Goal: Contribute content: Contribute content

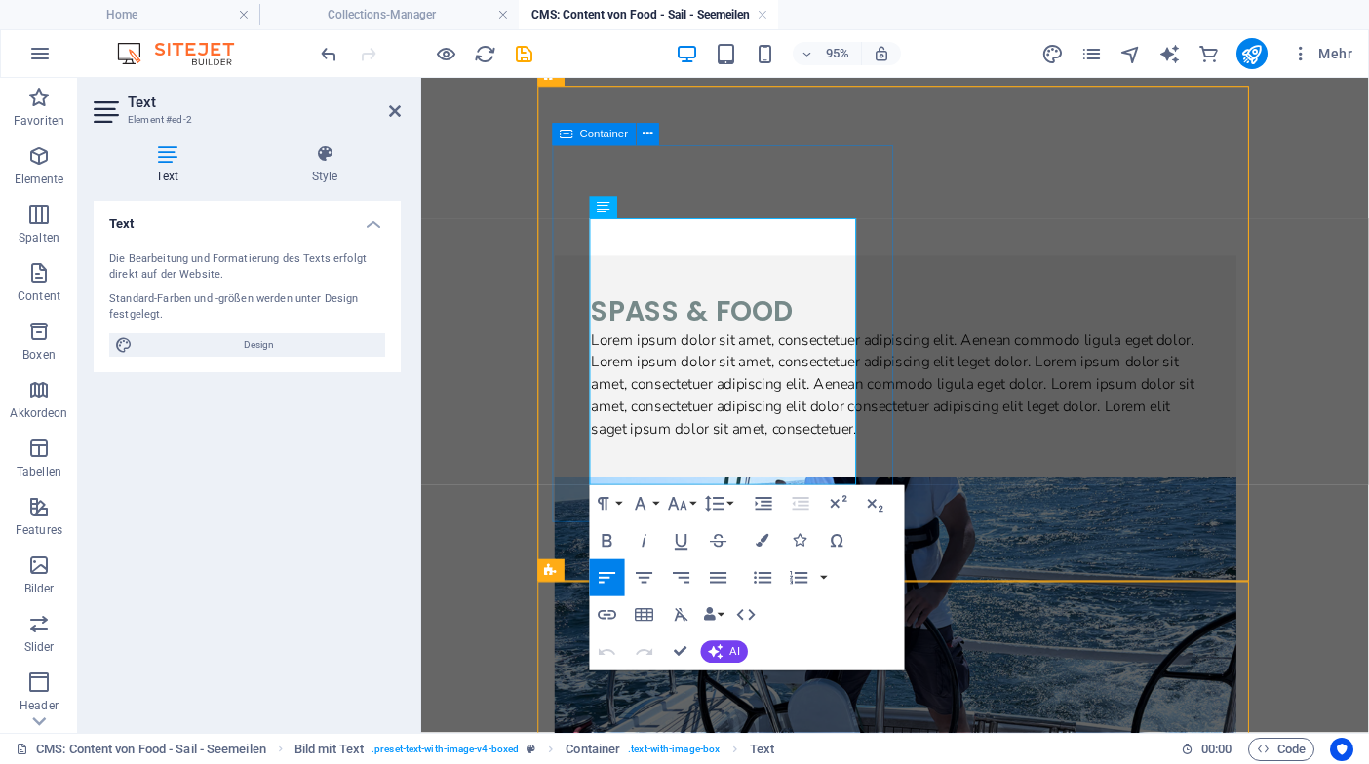
scroll to position [116, 0]
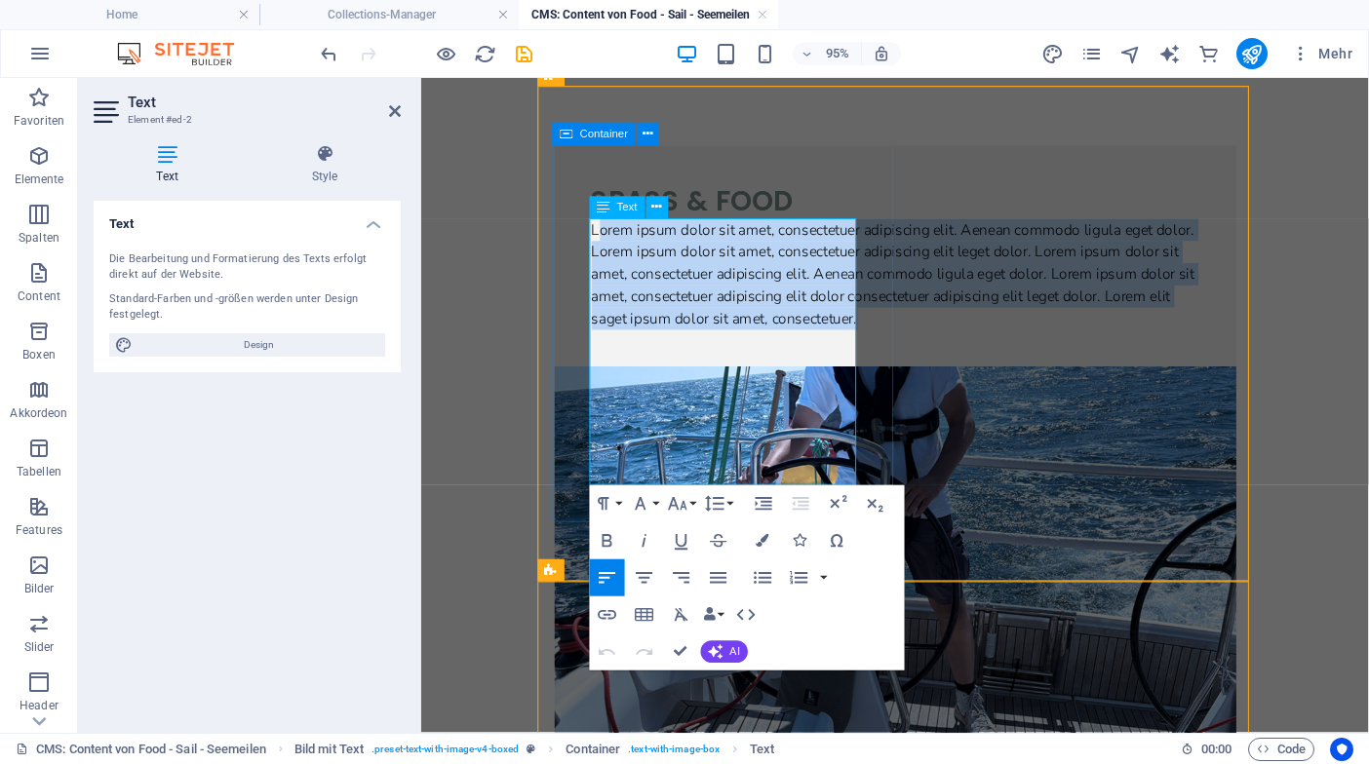
click at [677, 343] on p "Lorem ipsum dolor sit amet, consectetuer adipiscing elit. Aenean commodo ligula…" at bounding box center [919, 284] width 639 height 117
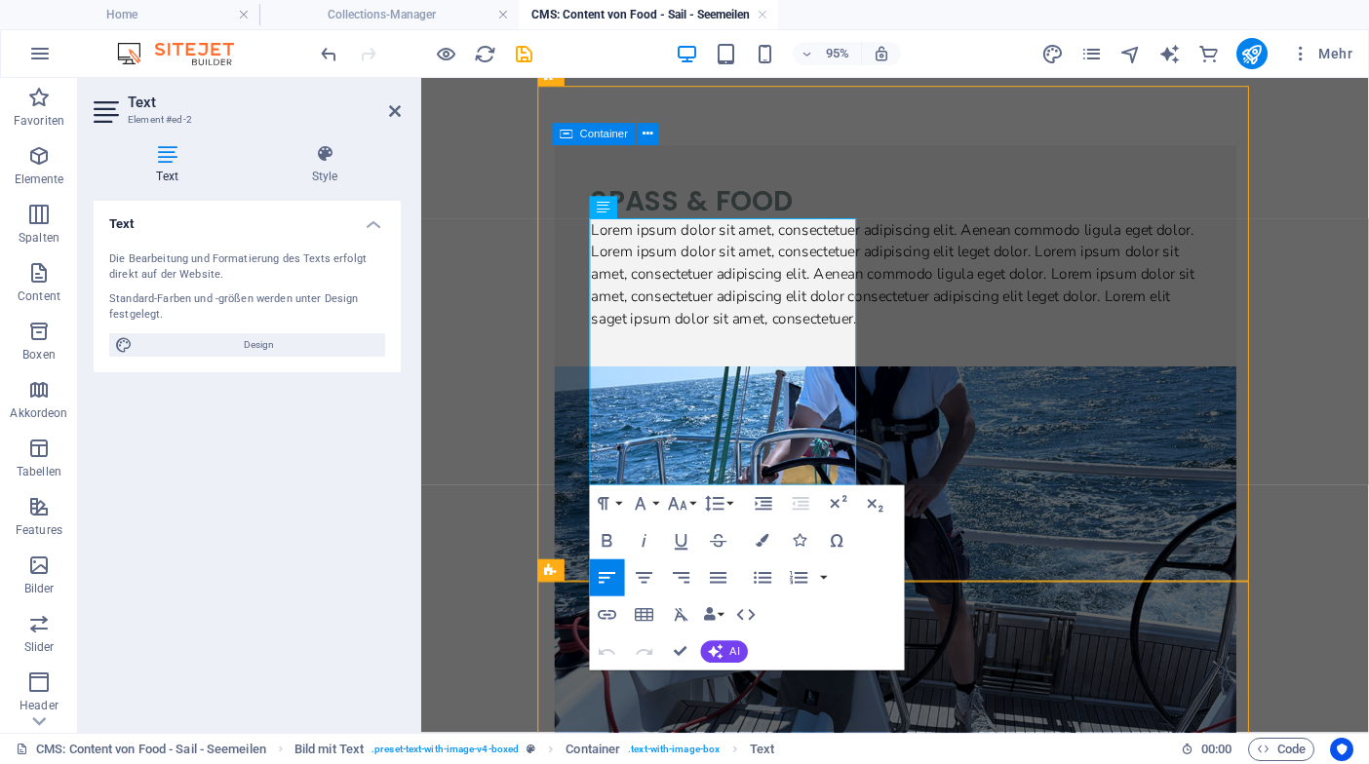
click at [608, 343] on p "Lorem ipsum dolor sit amet, consectetuer adipiscing elit. Aenean commodo ligula…" at bounding box center [919, 284] width 639 height 117
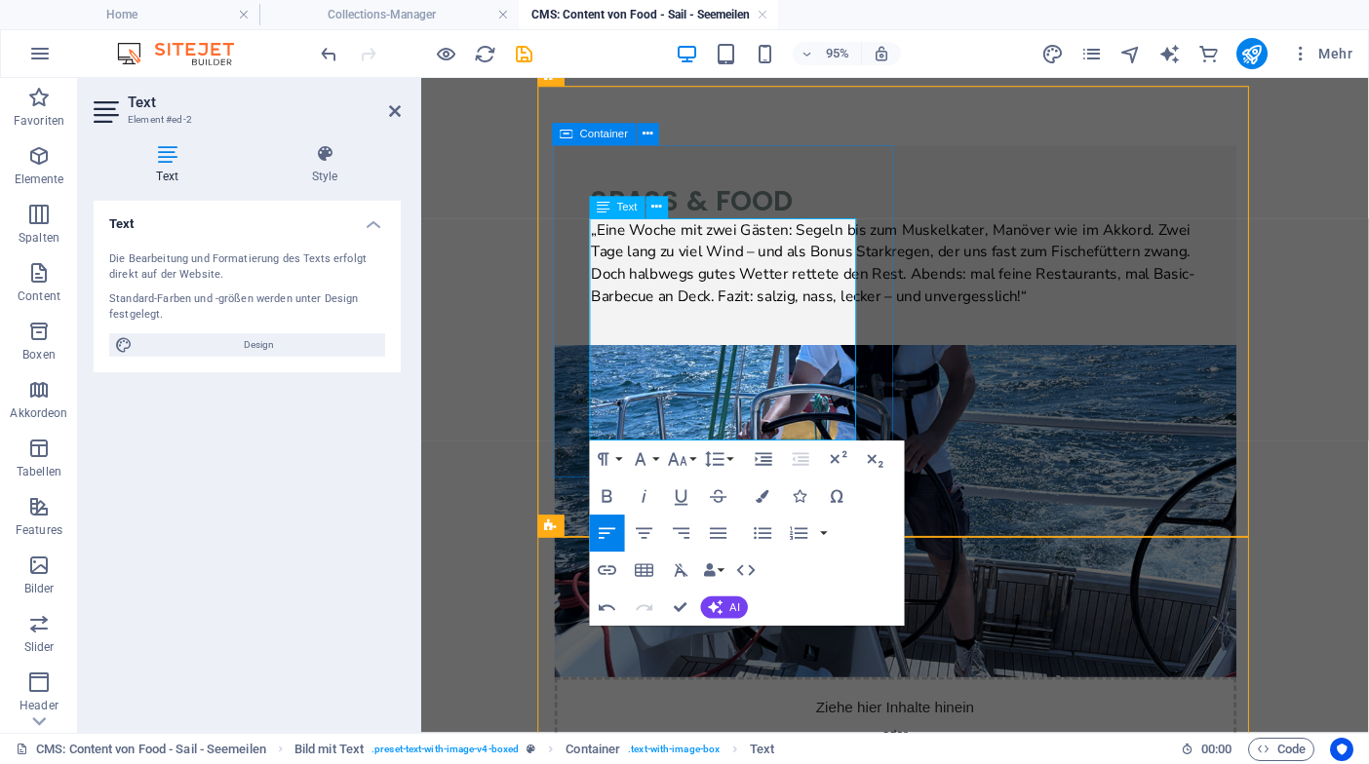
click at [778, 319] on span "„Eine Woche mit zwei Gästen: Segeln bis zum Muskelkater, Manöver wie im Akkord.…" at bounding box center [918, 273] width 636 height 92
click at [807, 319] on span "„Eine Woche mit zwei Gästen: Segeln bis zum Muskelkater, Manöver wie im Akkord.…" at bounding box center [918, 273] width 636 height 92
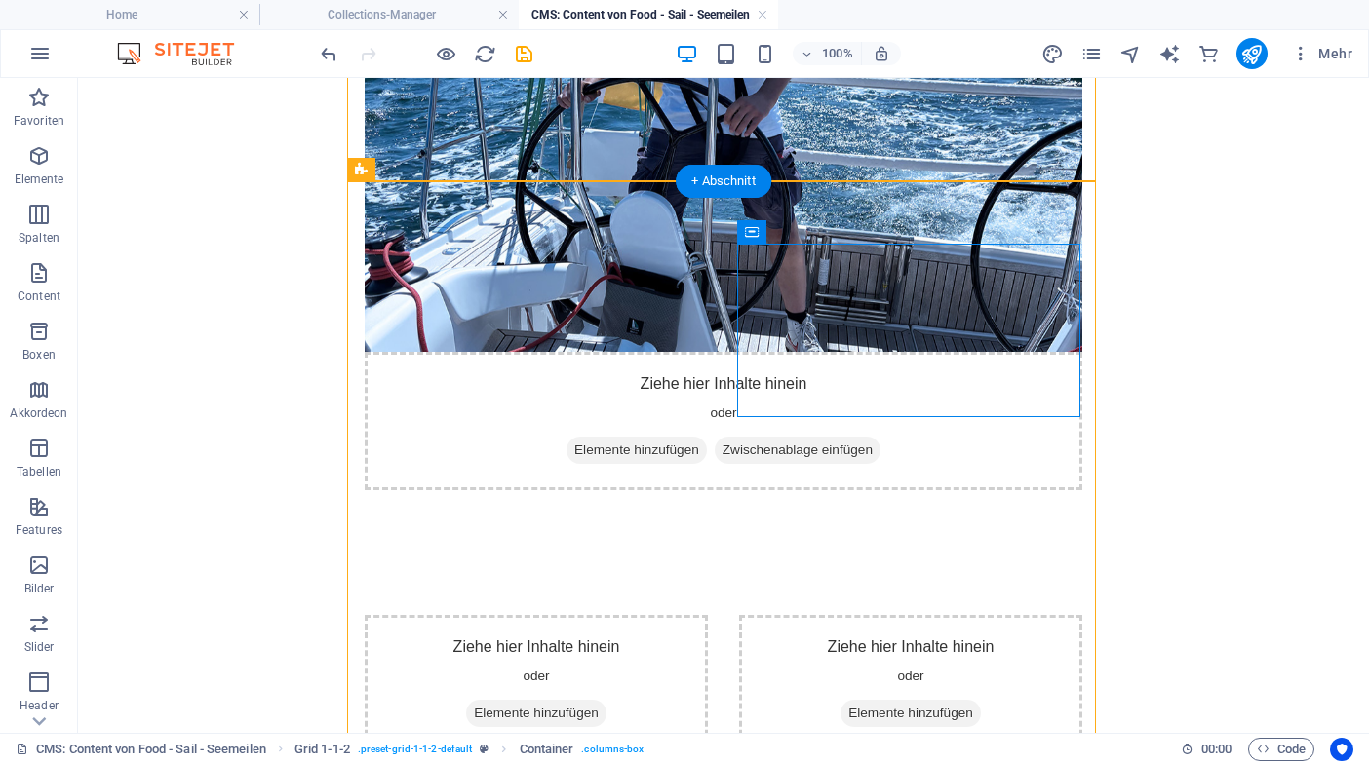
scroll to position [531, 0]
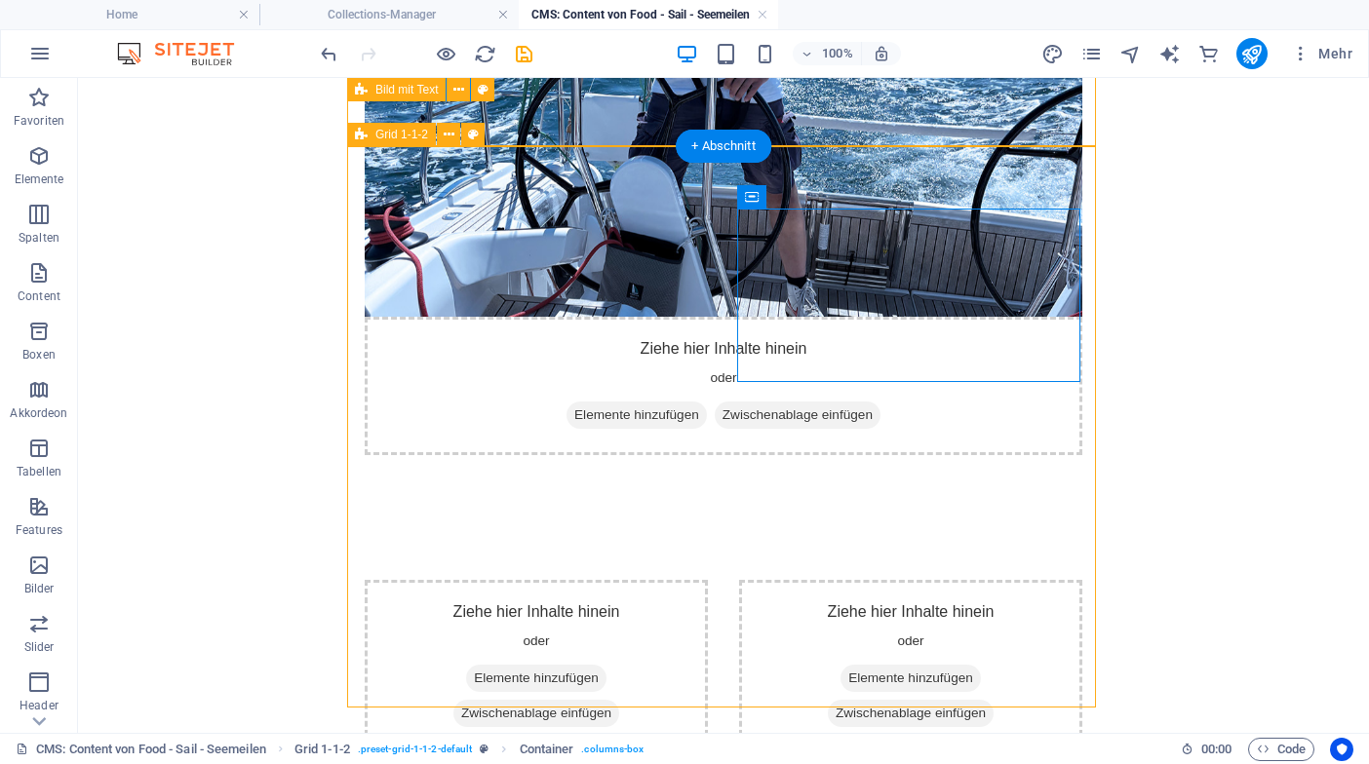
click at [413, 140] on span "Grid 1-1-2" at bounding box center [401, 135] width 53 height 12
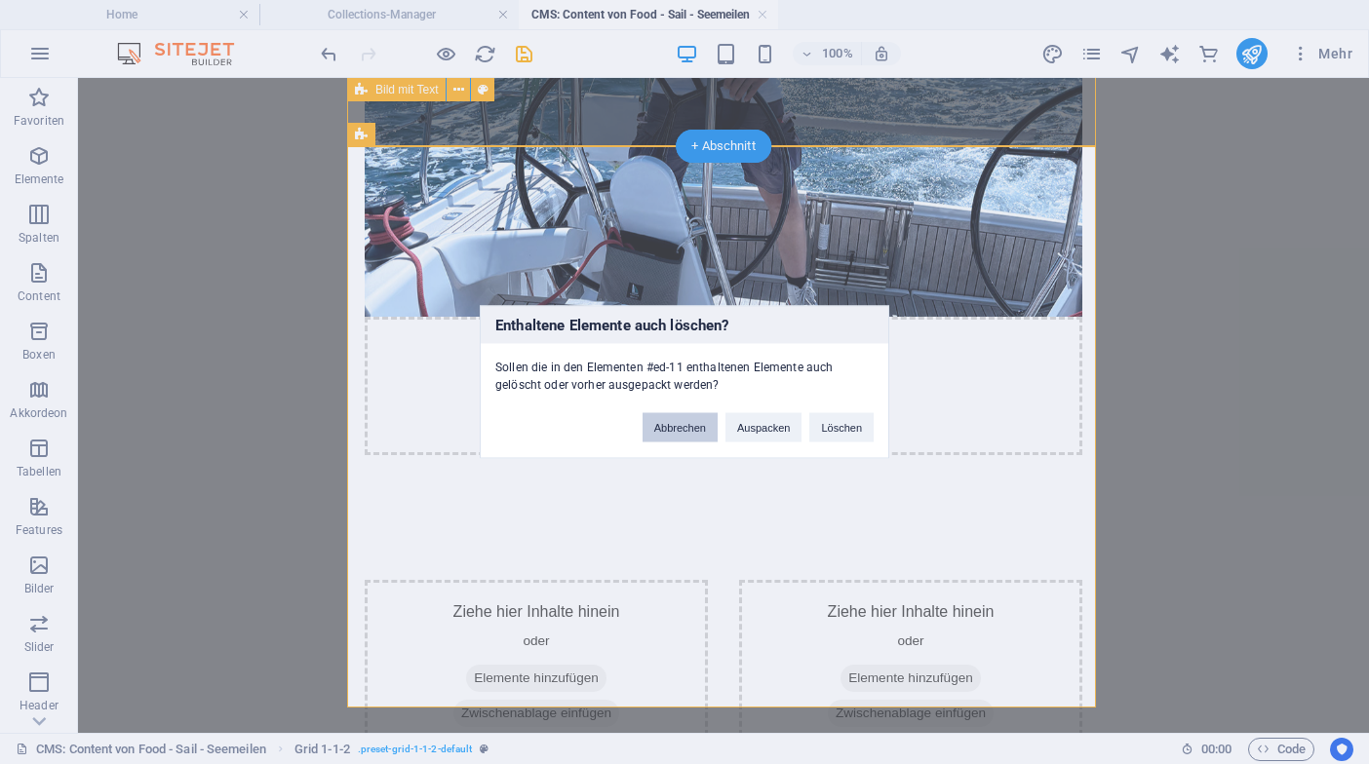
click at [684, 429] on button "Abbrechen" at bounding box center [679, 427] width 75 height 29
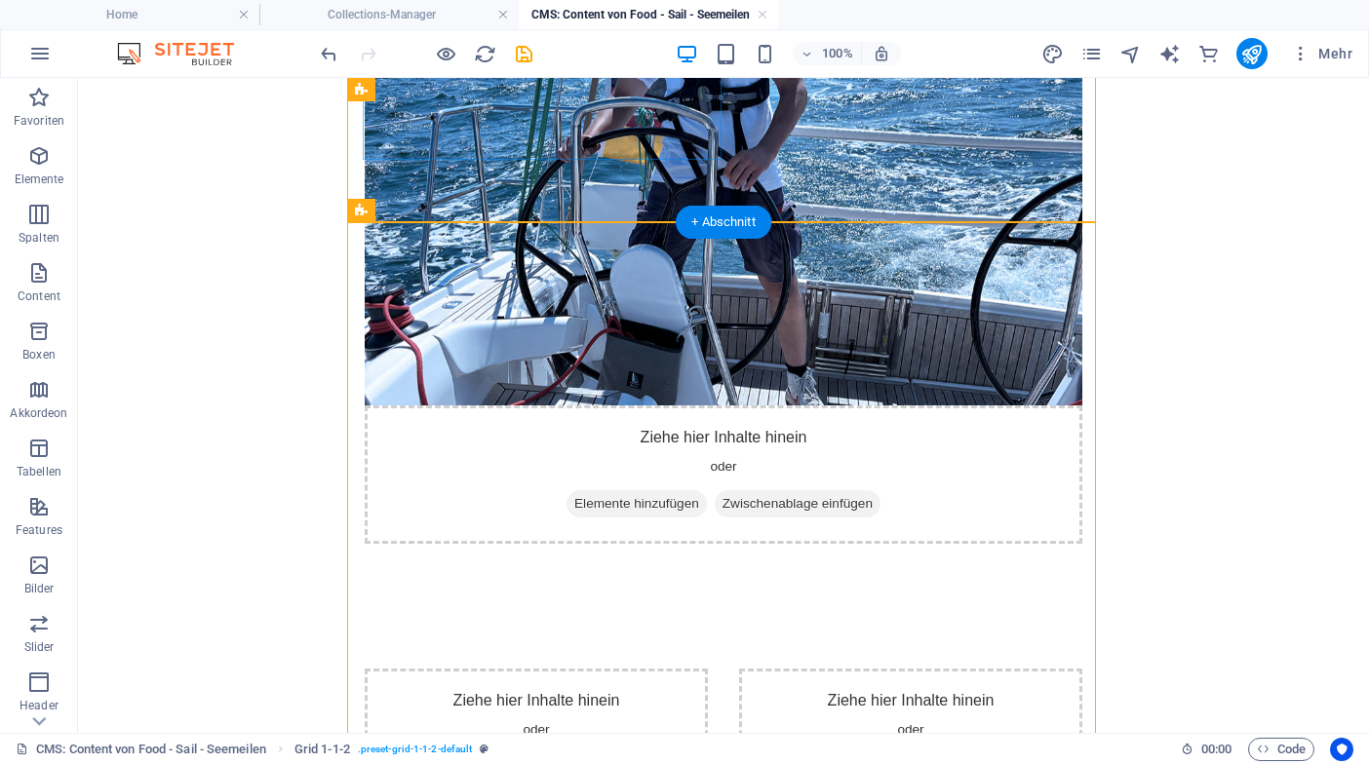
scroll to position [471, 0]
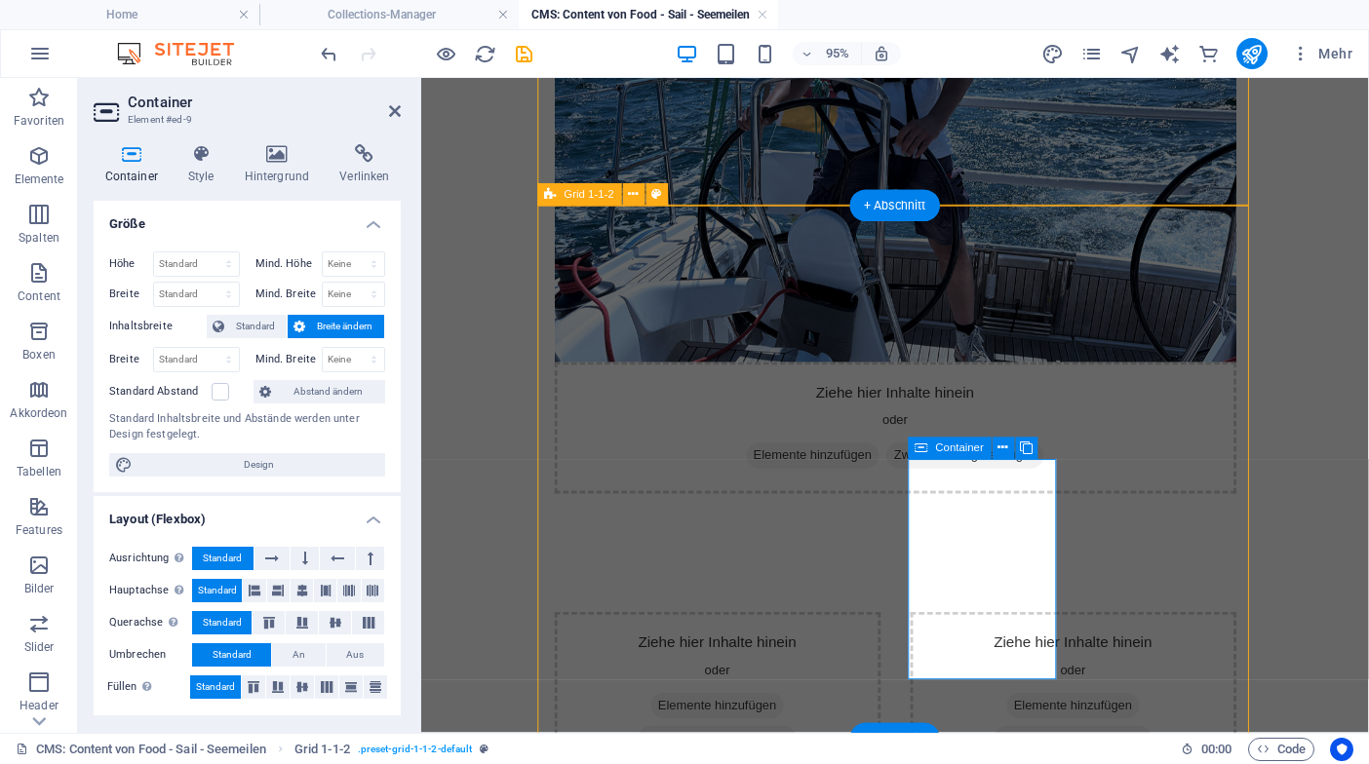
scroll to position [465, 0]
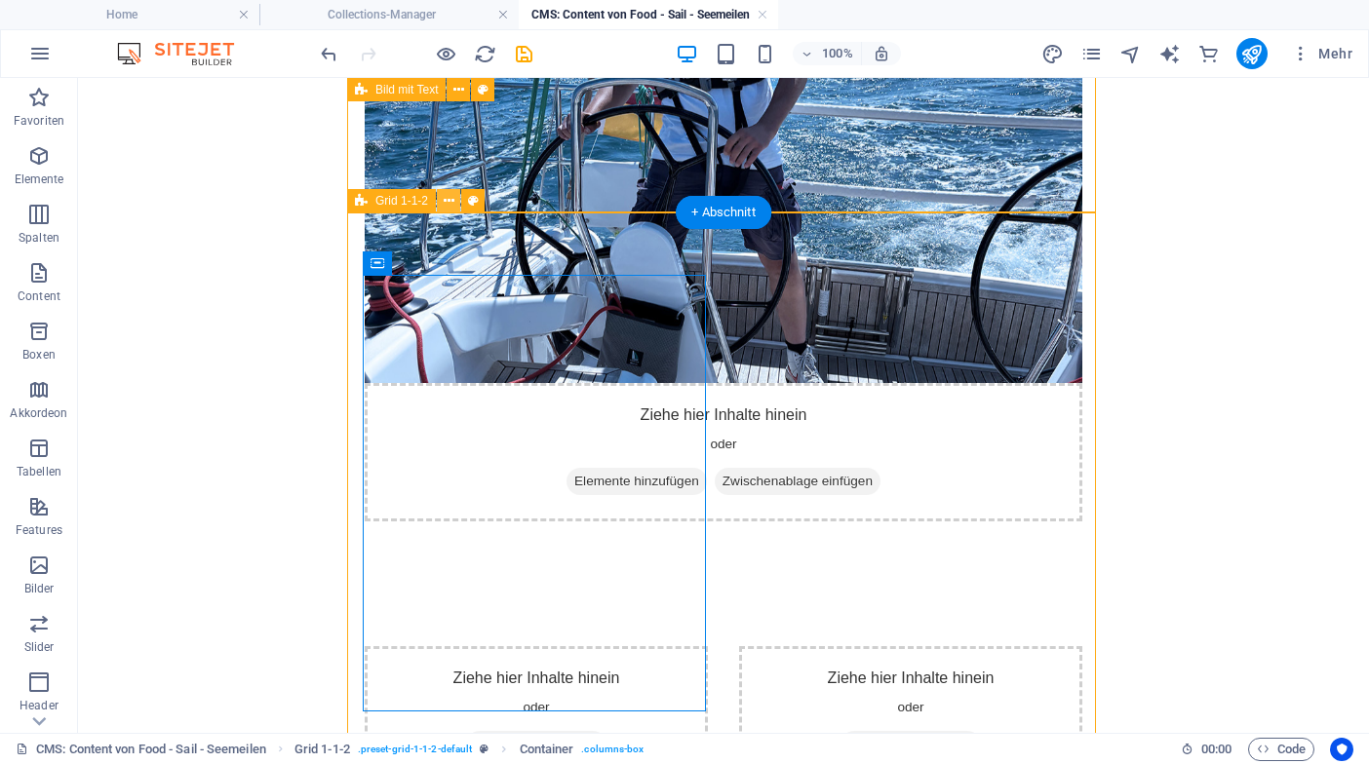
click at [445, 202] on icon at bounding box center [449, 201] width 11 height 20
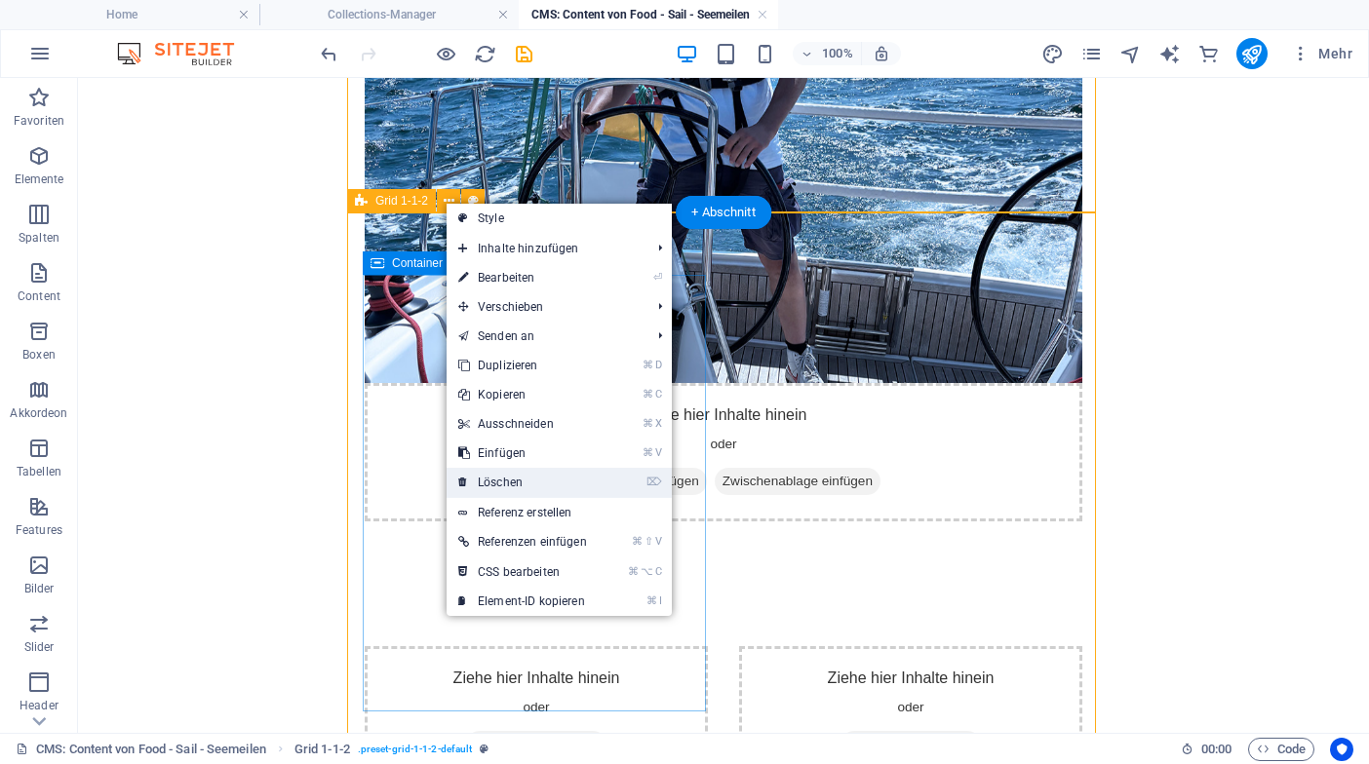
click at [501, 481] on link "⌦ Löschen" at bounding box center [522, 482] width 152 height 29
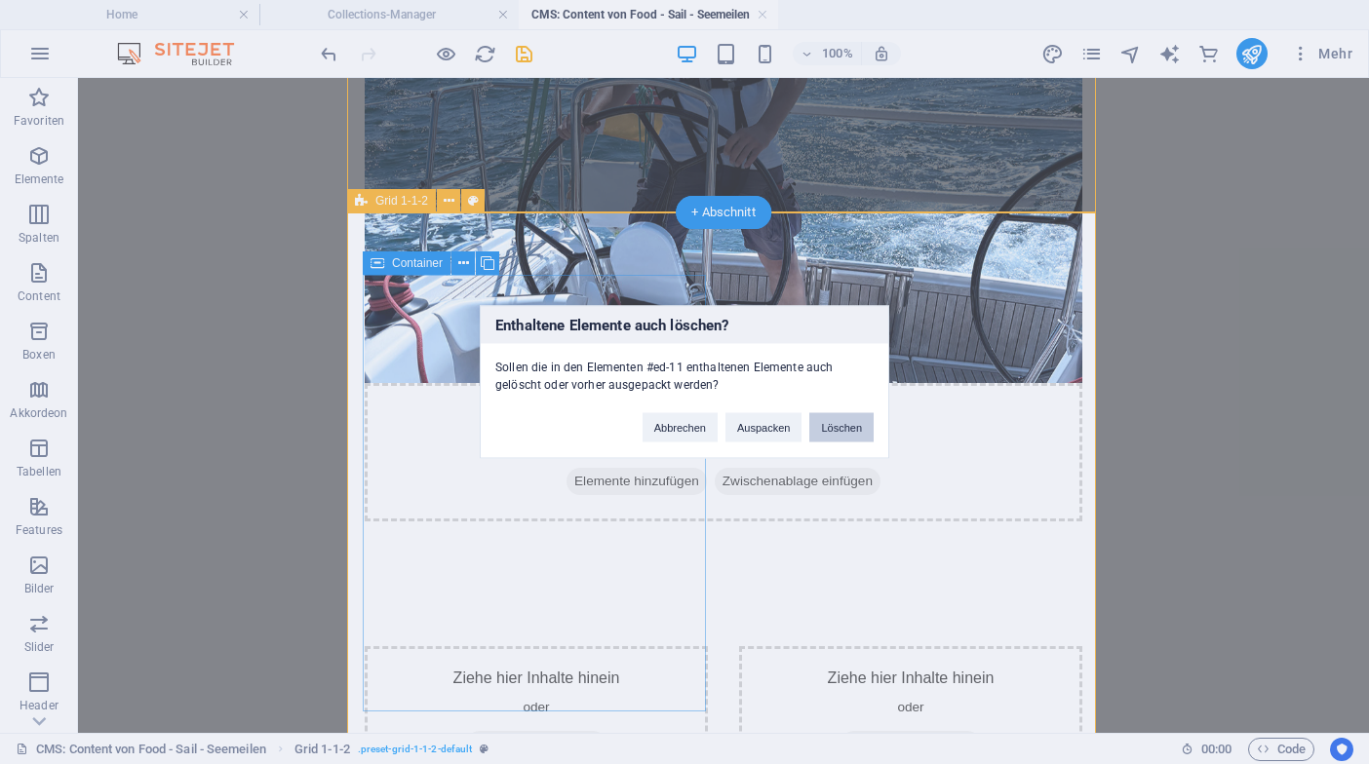
click at [845, 427] on button "Löschen" at bounding box center [841, 427] width 64 height 29
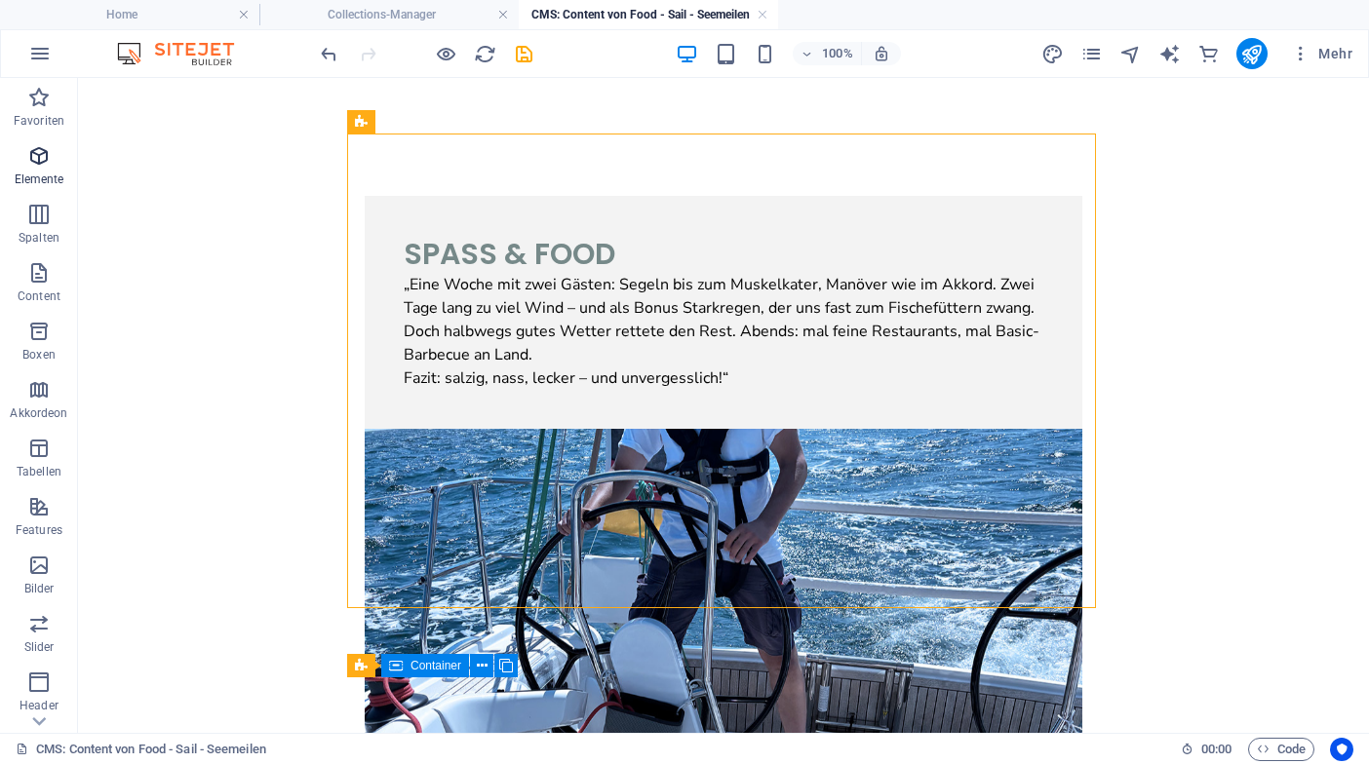
click at [37, 163] on icon "button" at bounding box center [38, 155] width 23 height 23
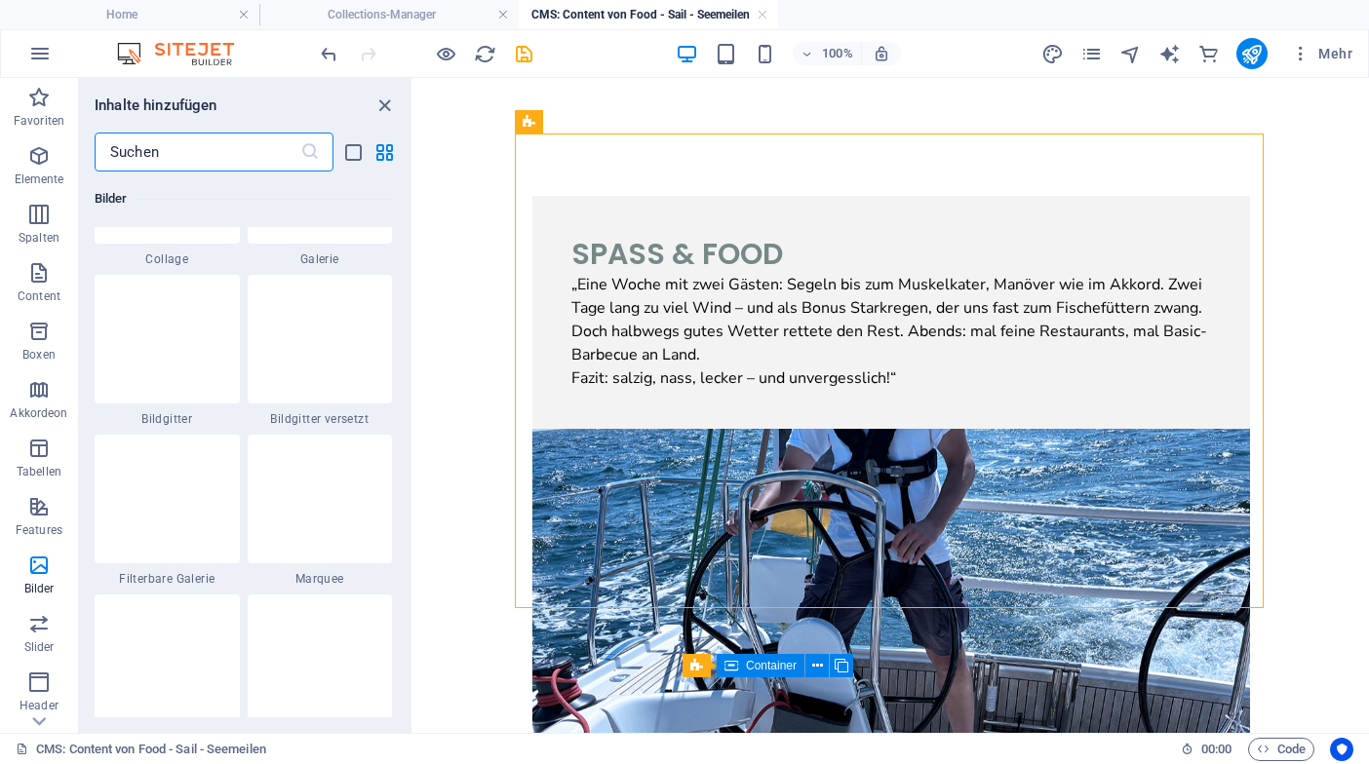
scroll to position [10320, 0]
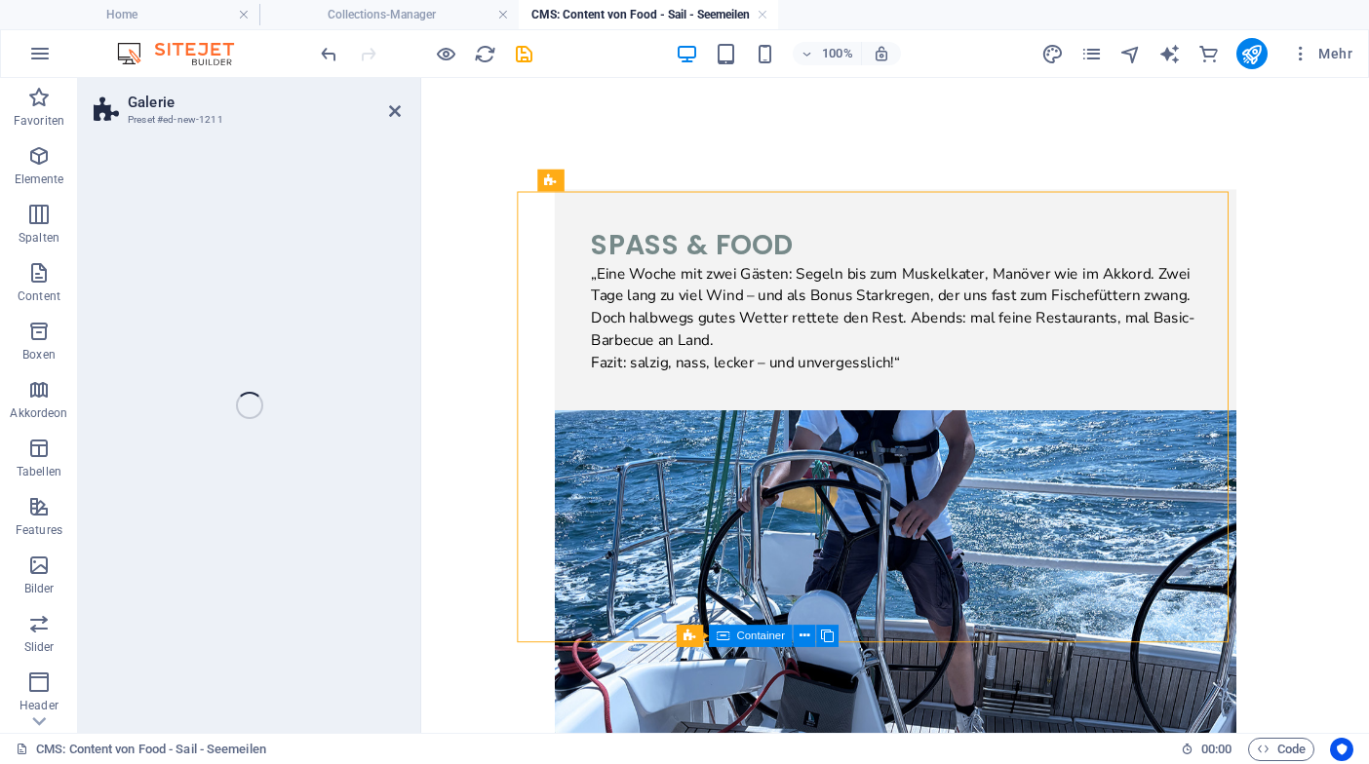
drag, startPoint x: 726, startPoint y: 413, endPoint x: 1118, endPoint y: 853, distance: 588.9
select select "rem"
select select "preset-gallery-v3-grid-dense"
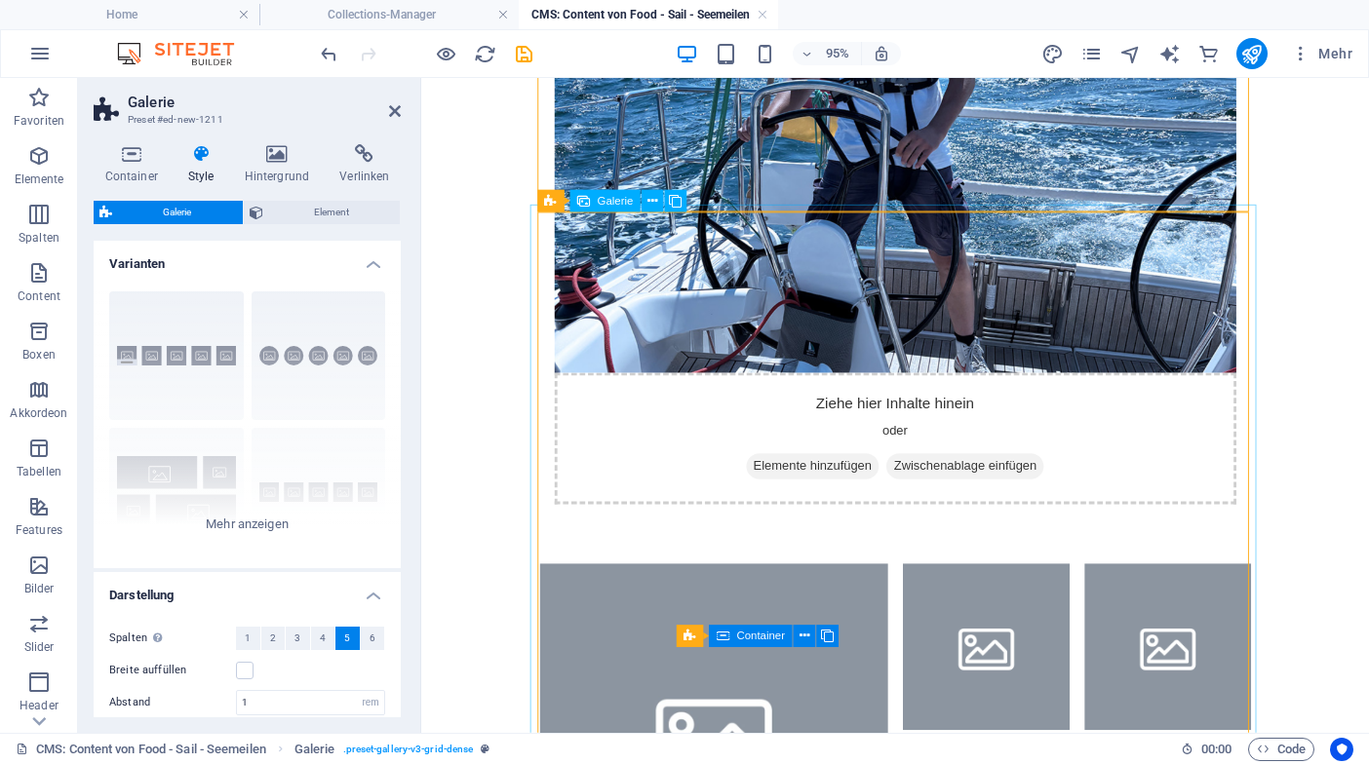
scroll to position [463, 0]
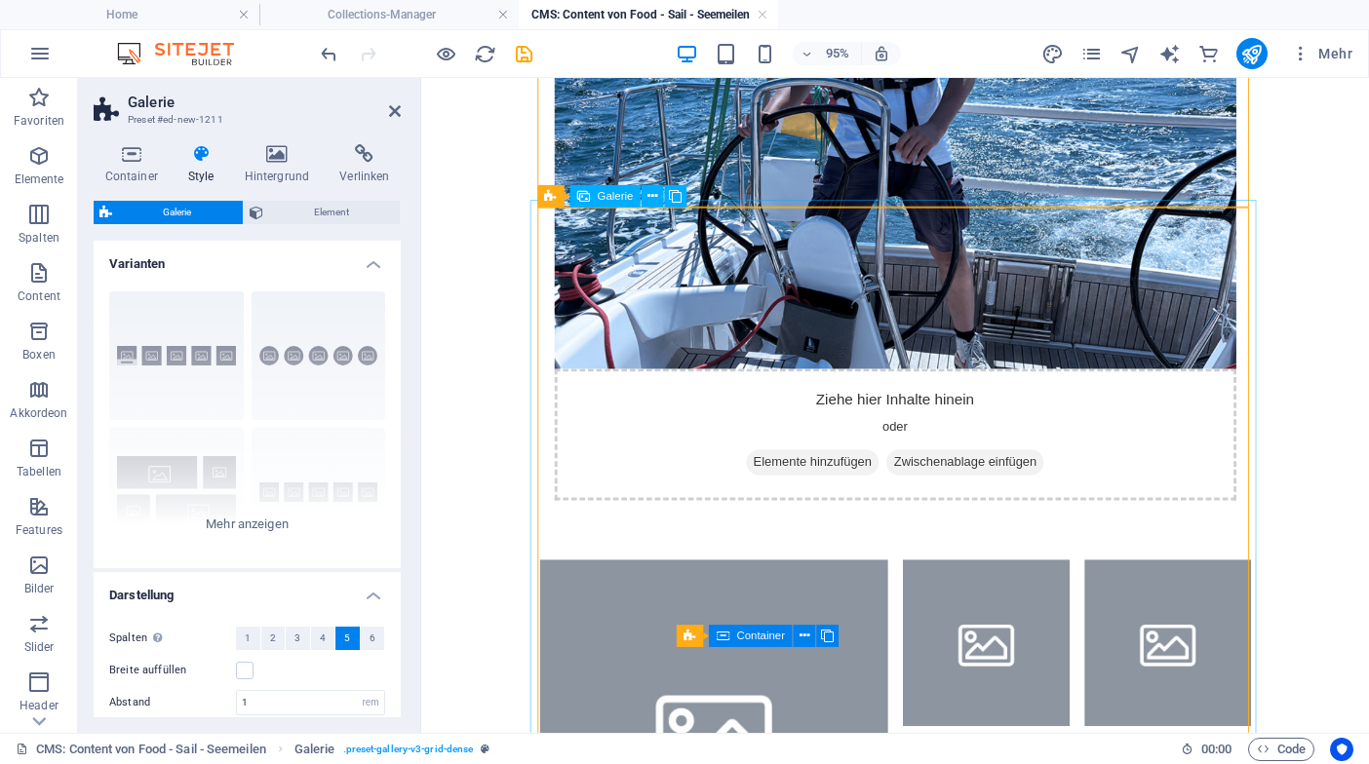
click at [608, 586] on li at bounding box center [729, 769] width 367 height 367
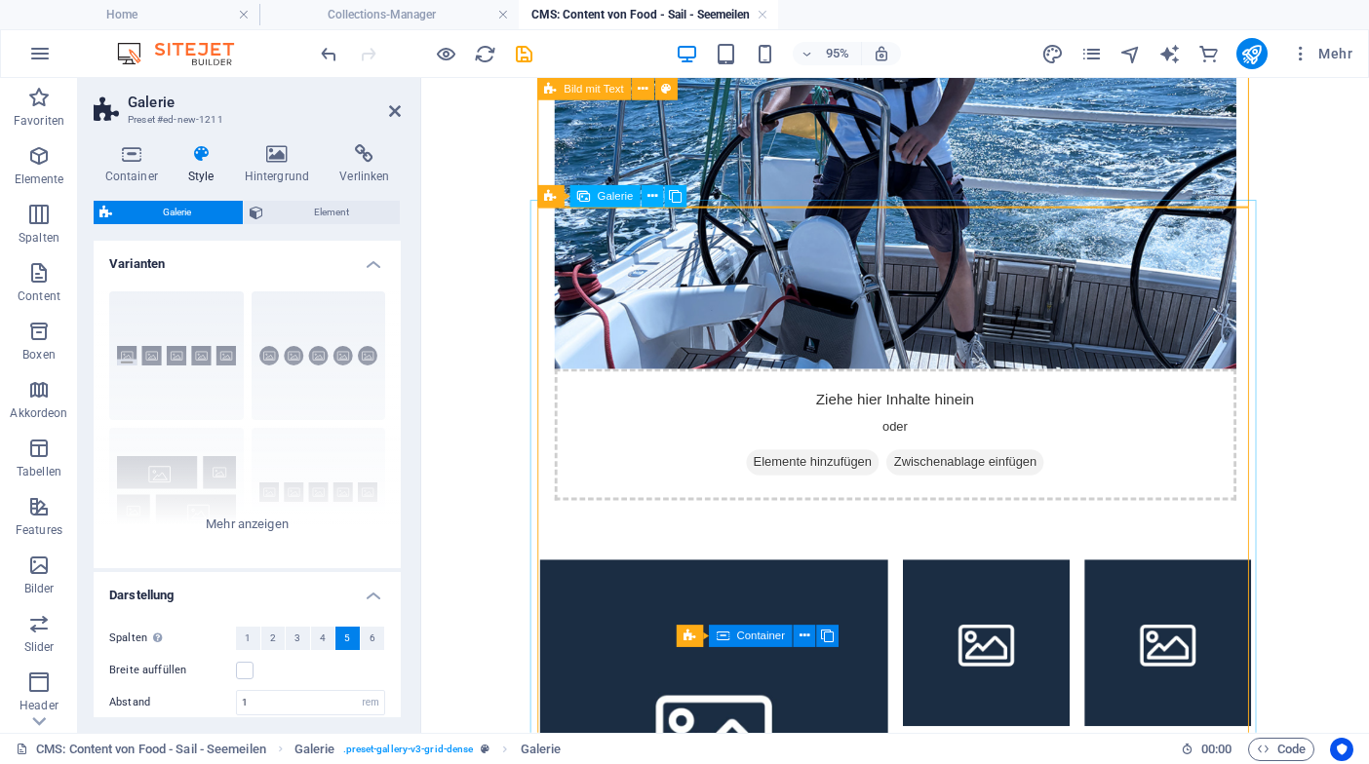
click at [606, 200] on span "Galerie" at bounding box center [616, 196] width 36 height 11
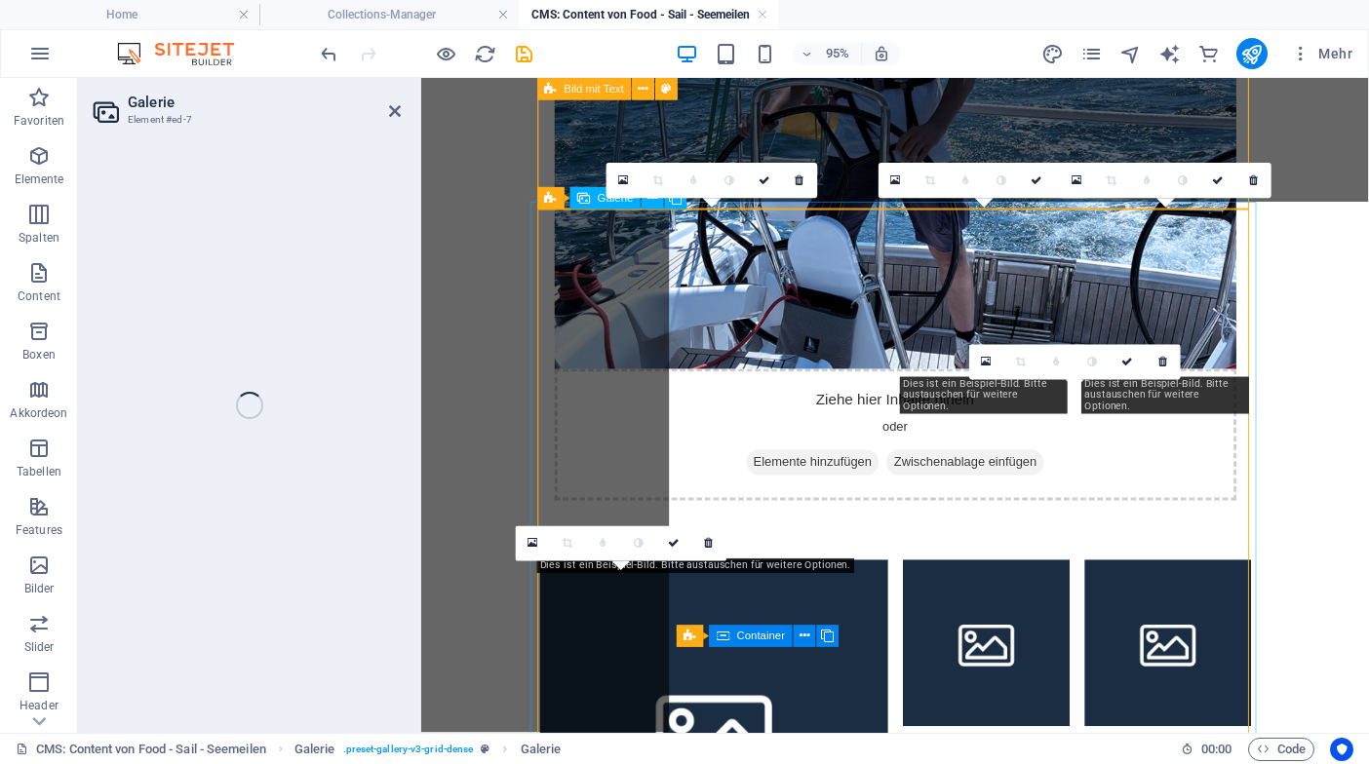
scroll to position [461, 0]
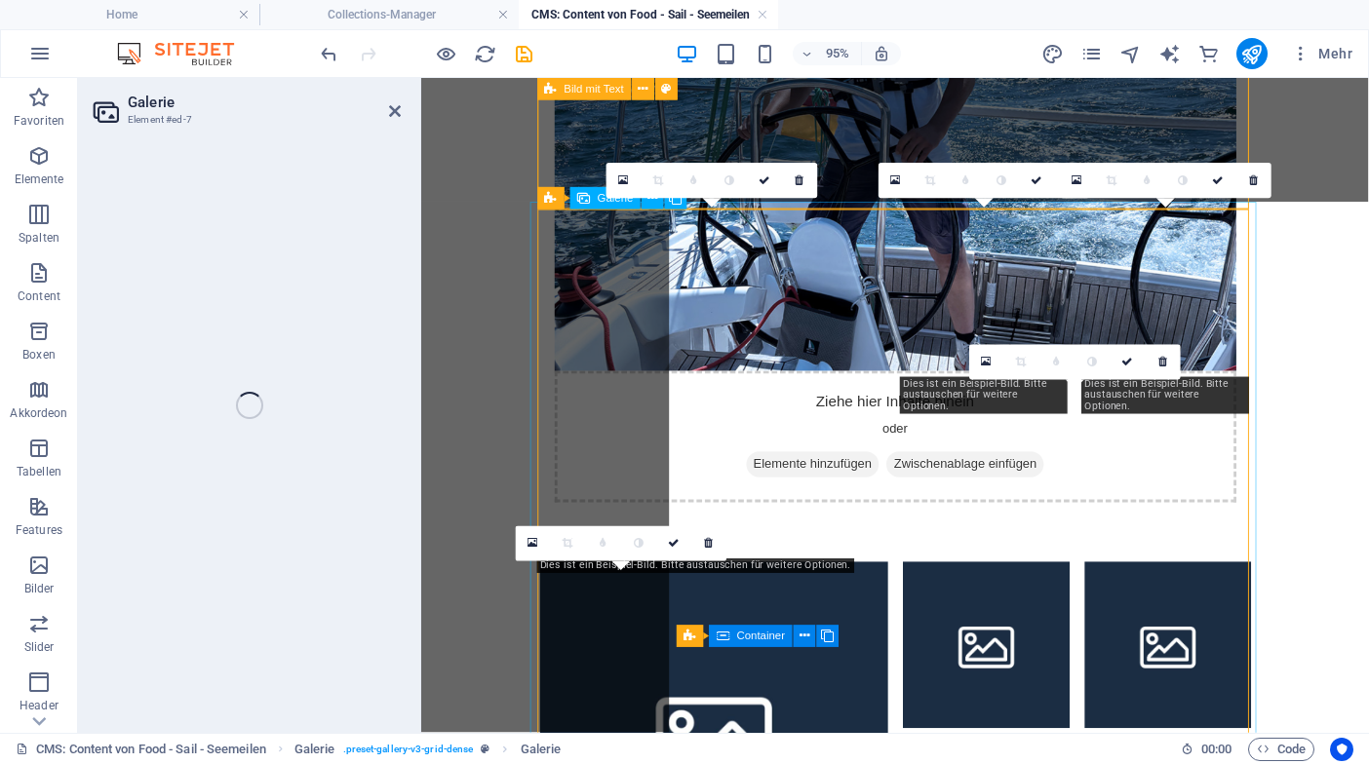
select select "4"
select select "px"
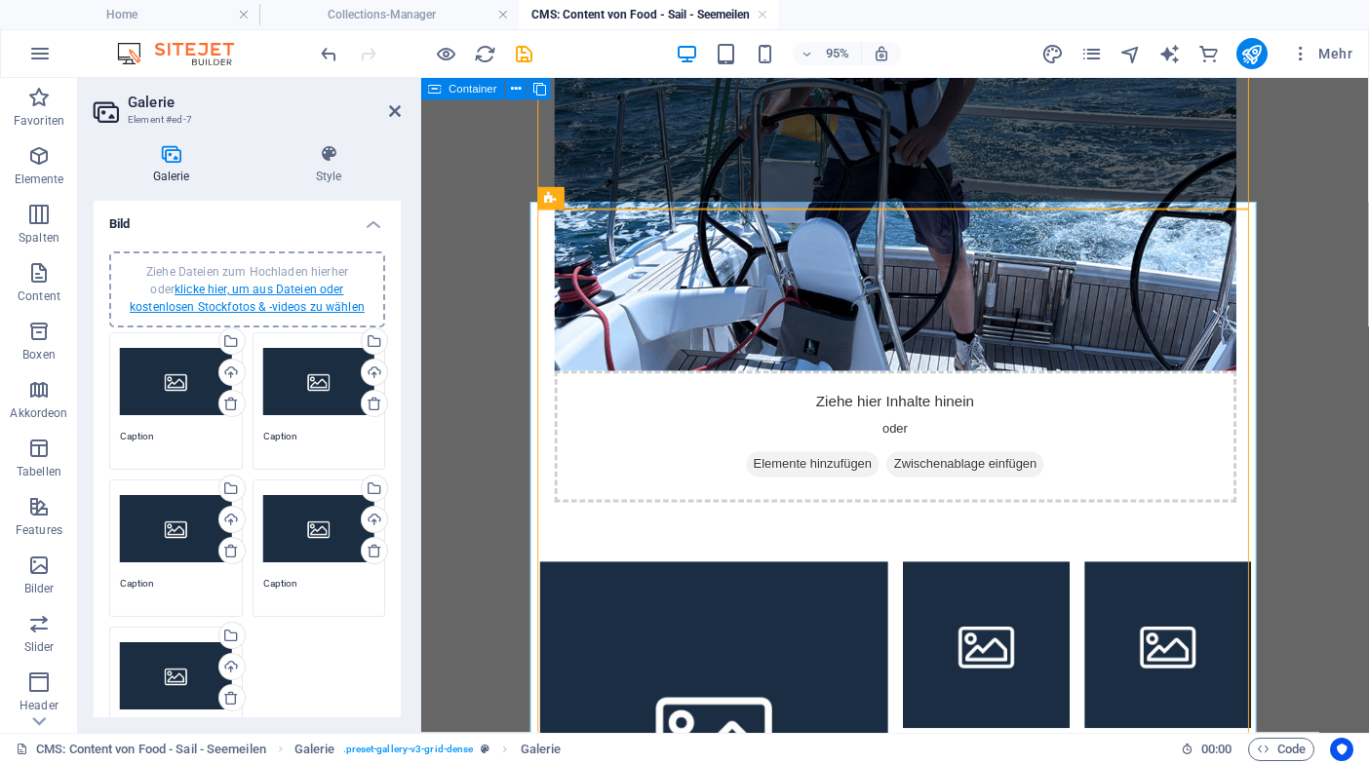
click at [247, 290] on link "klicke hier, um aus Dateien oder kostenlosen Stockfotos & -videos zu wählen" at bounding box center [247, 298] width 235 height 31
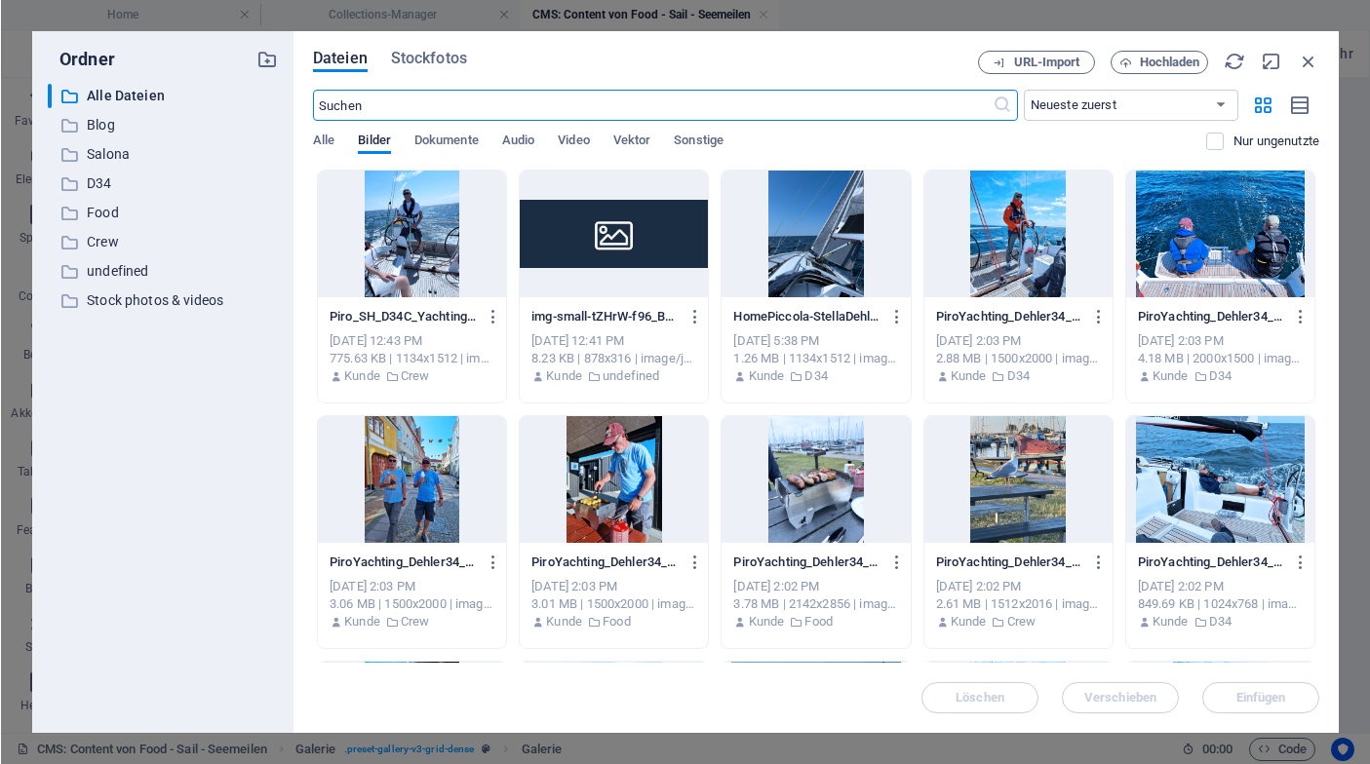
scroll to position [0, 0]
click at [692, 321] on icon "button" at bounding box center [694, 317] width 19 height 18
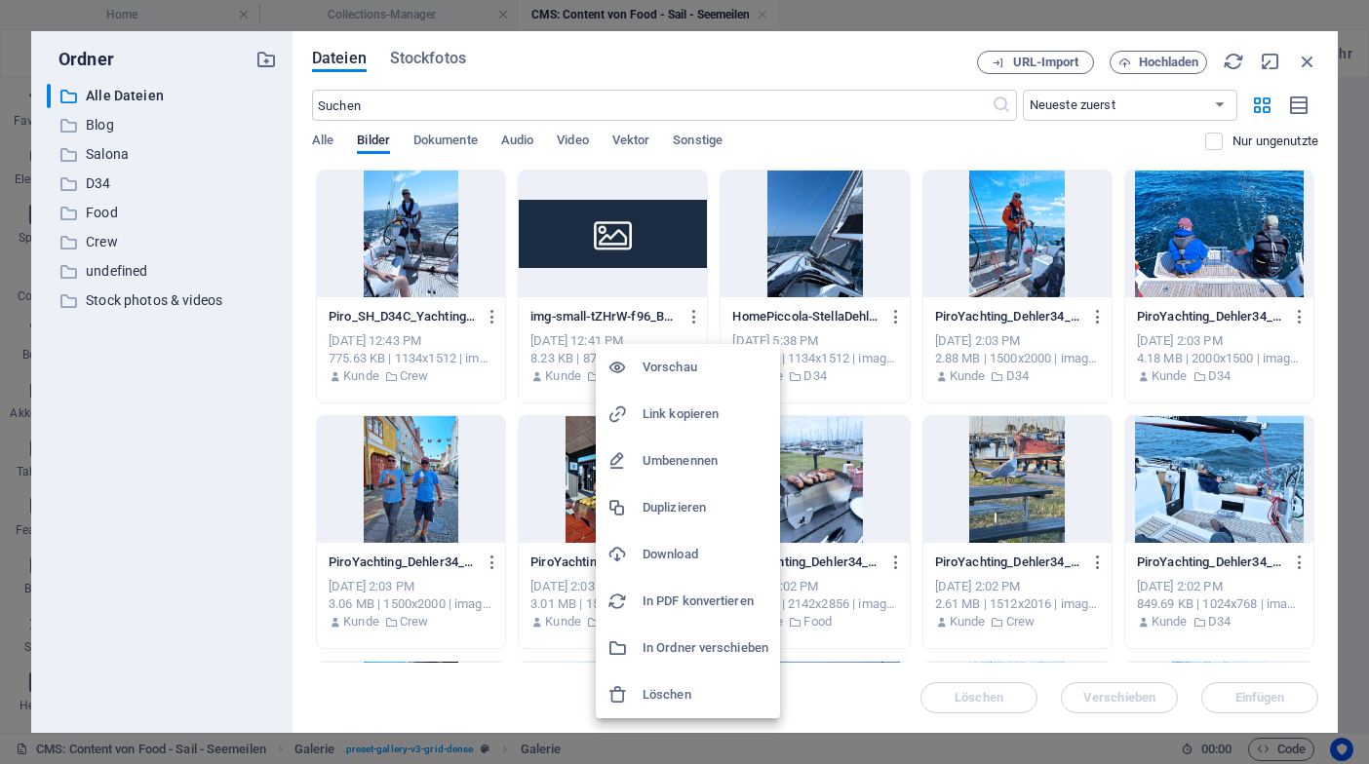
click at [680, 362] on h6 "Vorschau" at bounding box center [705, 367] width 126 height 23
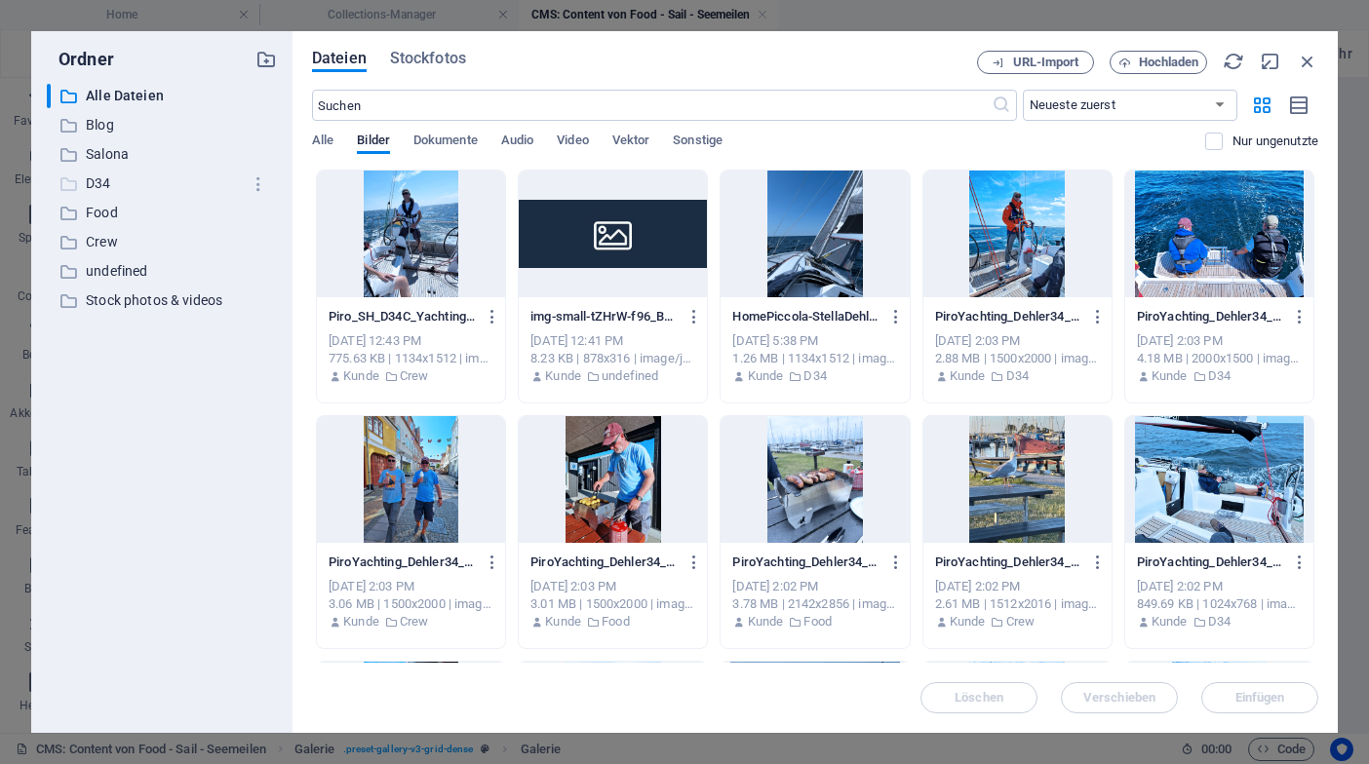
click at [132, 186] on p "D34" at bounding box center [163, 184] width 155 height 22
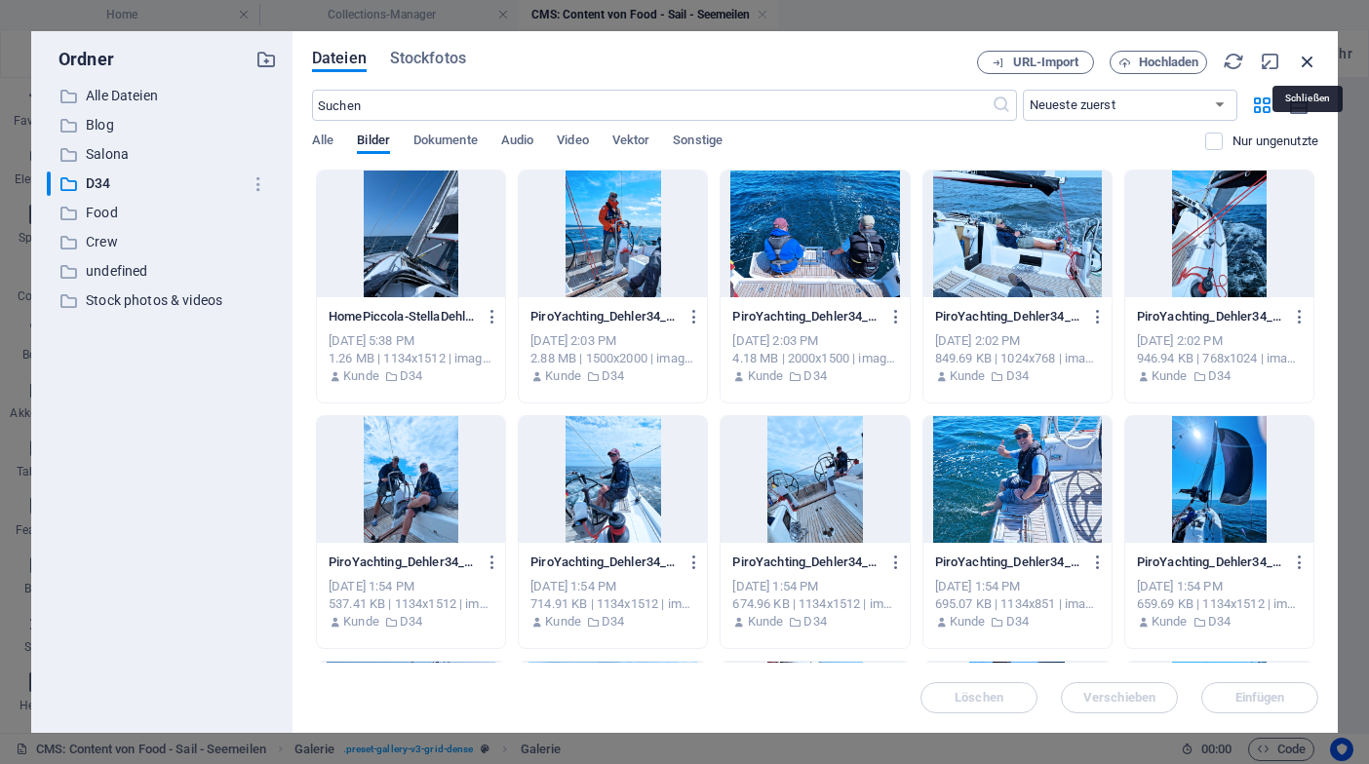
click at [1313, 63] on icon "button" at bounding box center [1306, 61] width 21 height 21
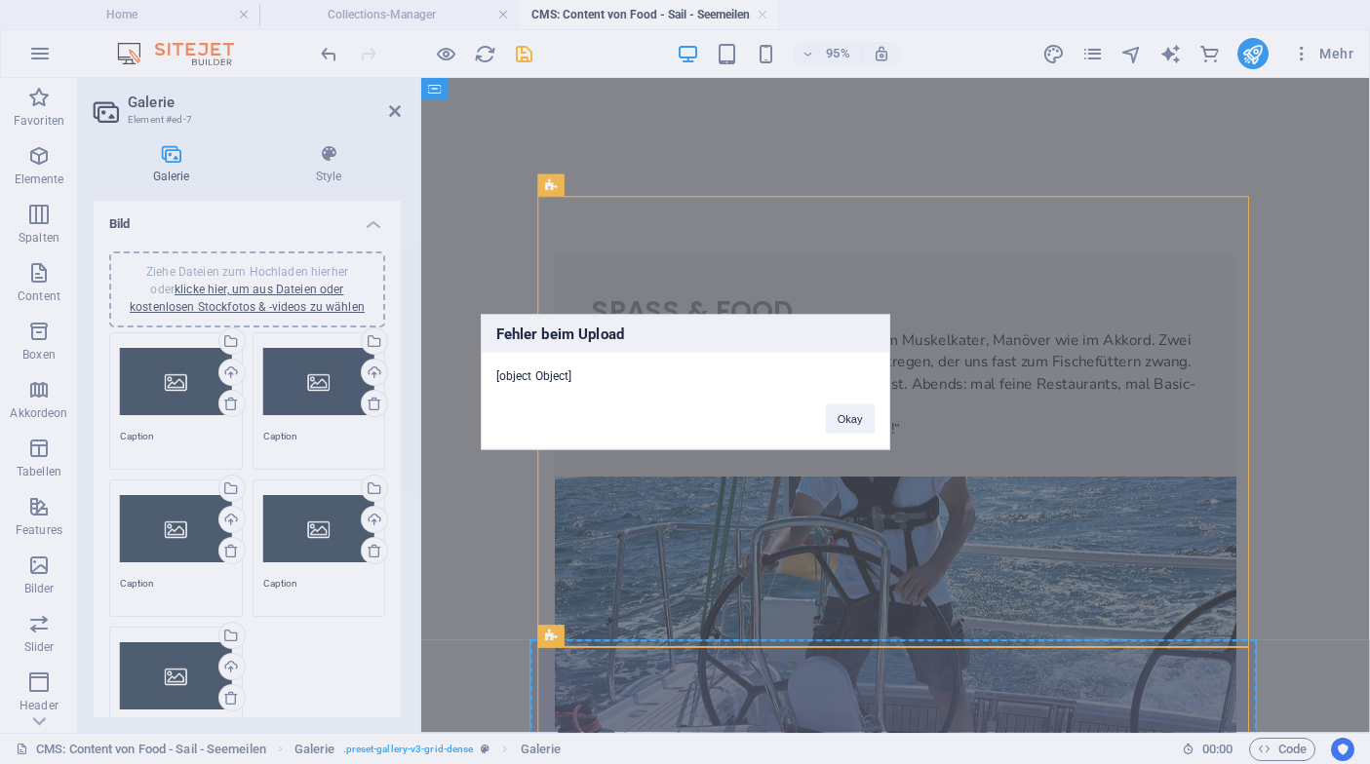
click at [848, 413] on button "Okay" at bounding box center [850, 419] width 49 height 29
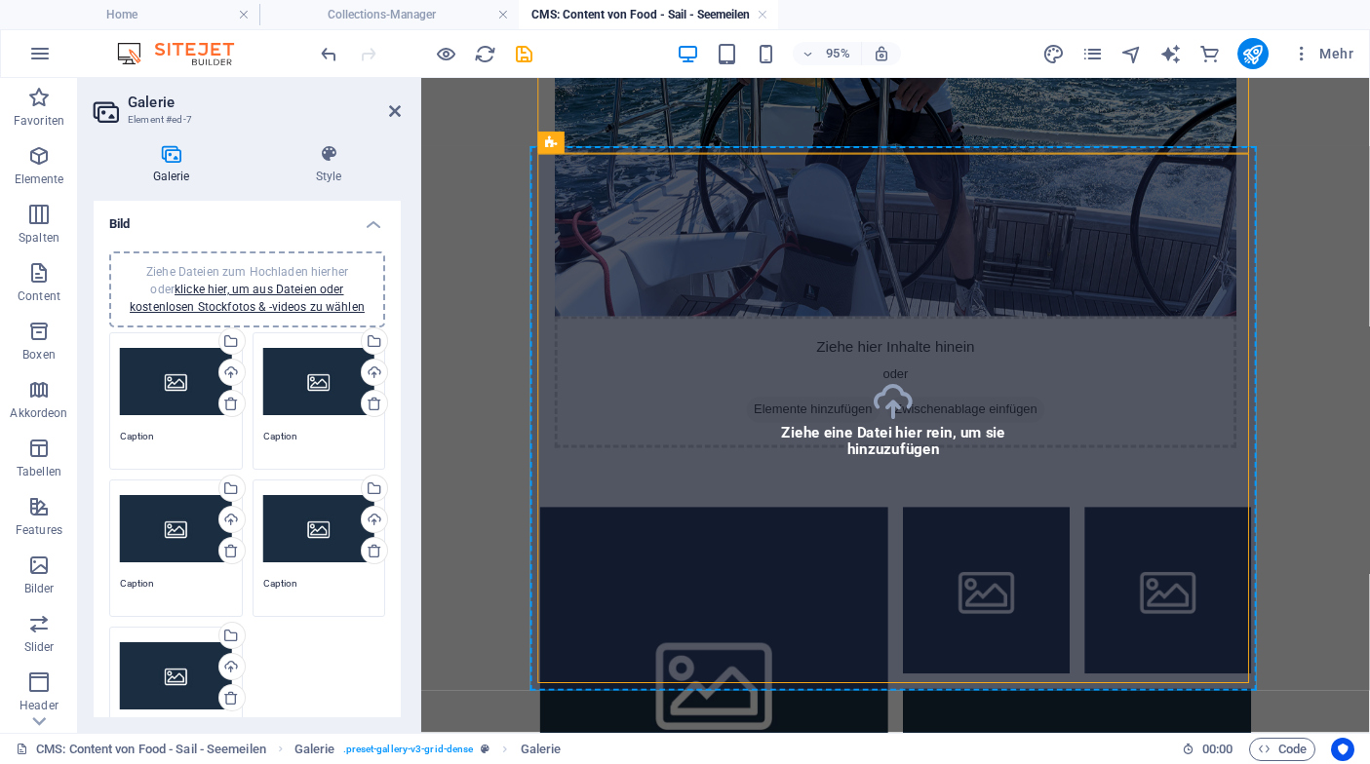
scroll to position [521, 0]
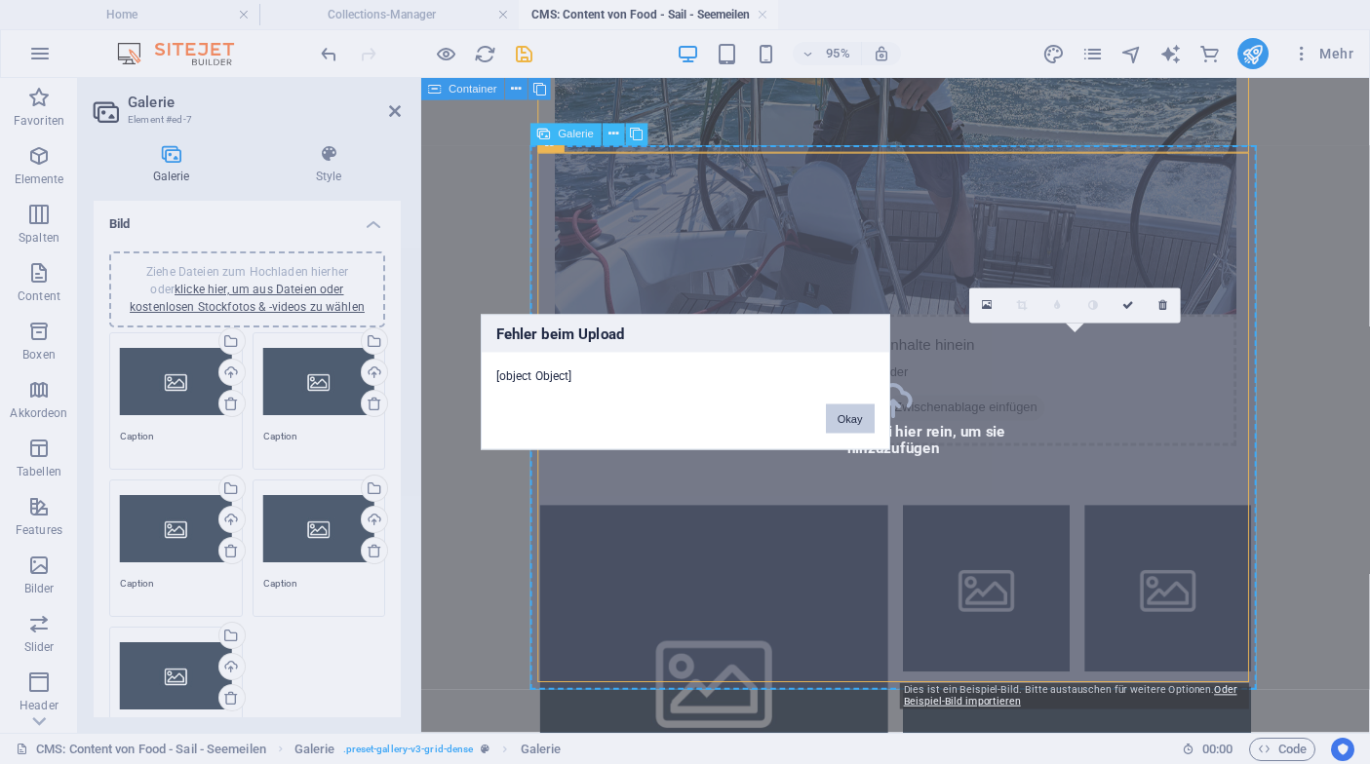
click at [853, 419] on button "Okay" at bounding box center [850, 419] width 49 height 29
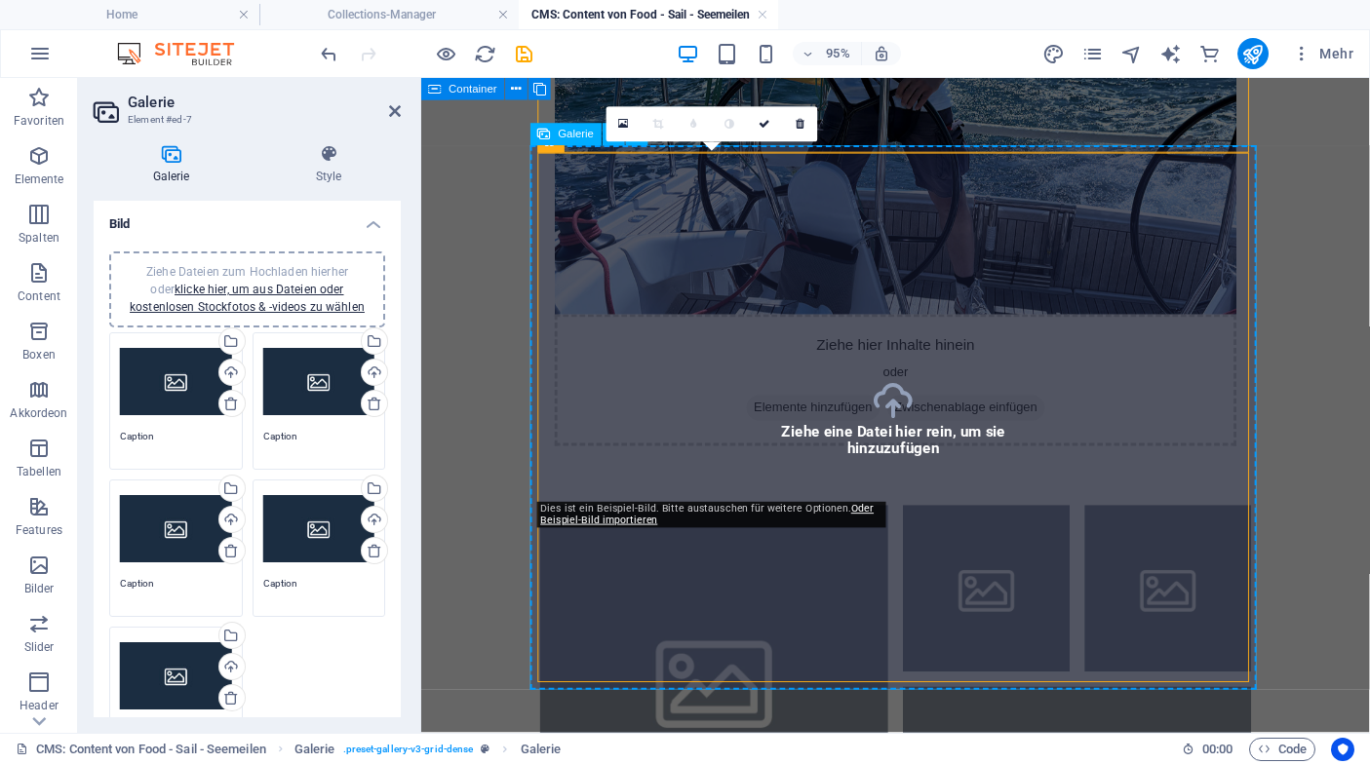
click at [752, 528] on li at bounding box center [729, 711] width 367 height 367
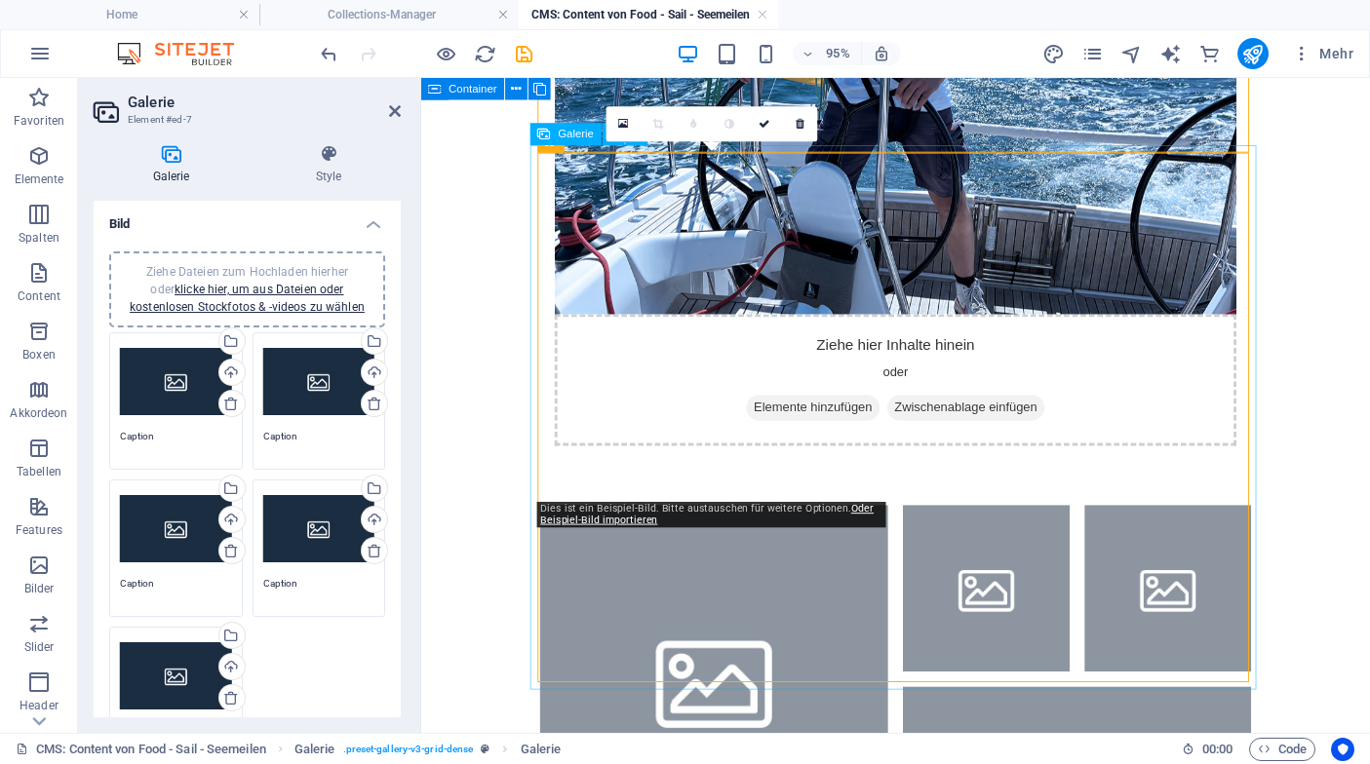
click at [607, 528] on li at bounding box center [729, 711] width 367 height 367
click at [622, 528] on li at bounding box center [729, 711] width 367 height 367
click at [615, 528] on li at bounding box center [729, 711] width 367 height 367
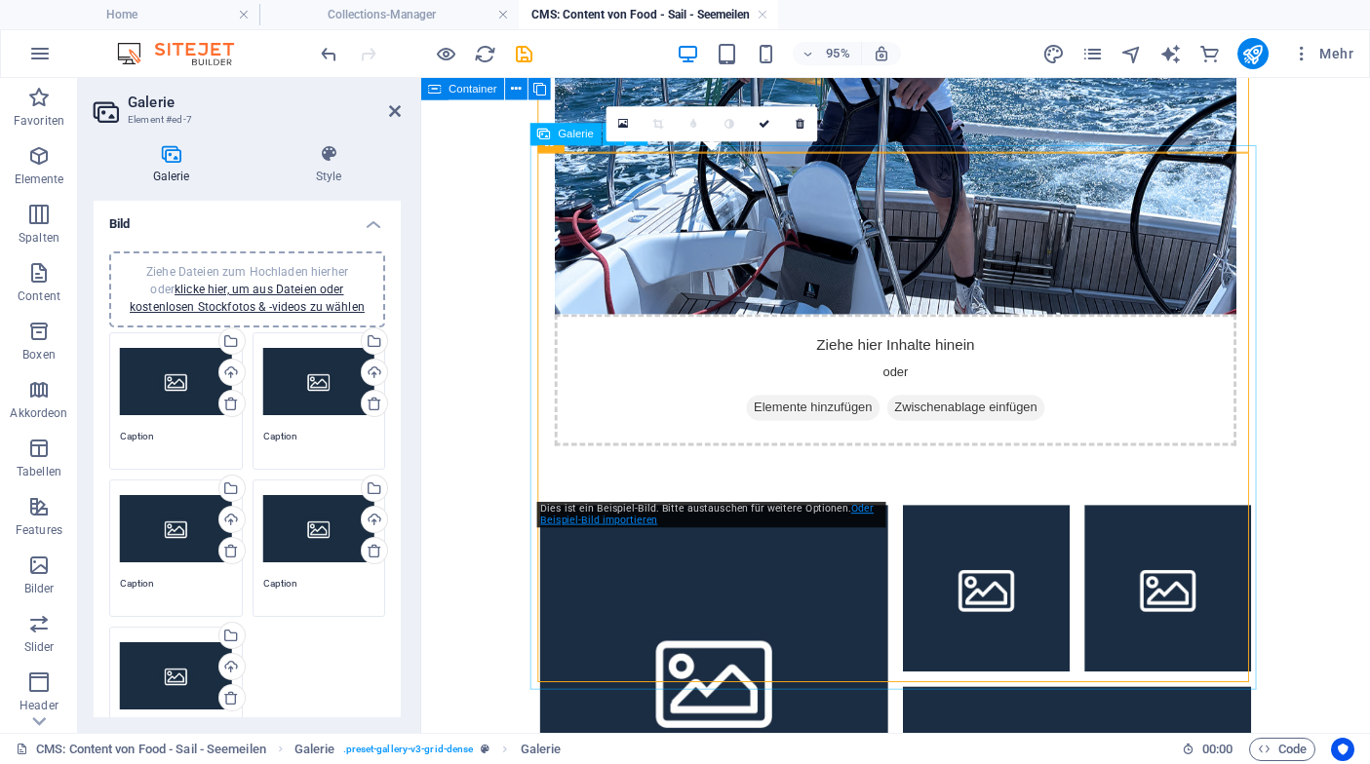
click at [620, 522] on link "Oder Beispiel-Bild importieren" at bounding box center [707, 514] width 333 height 23
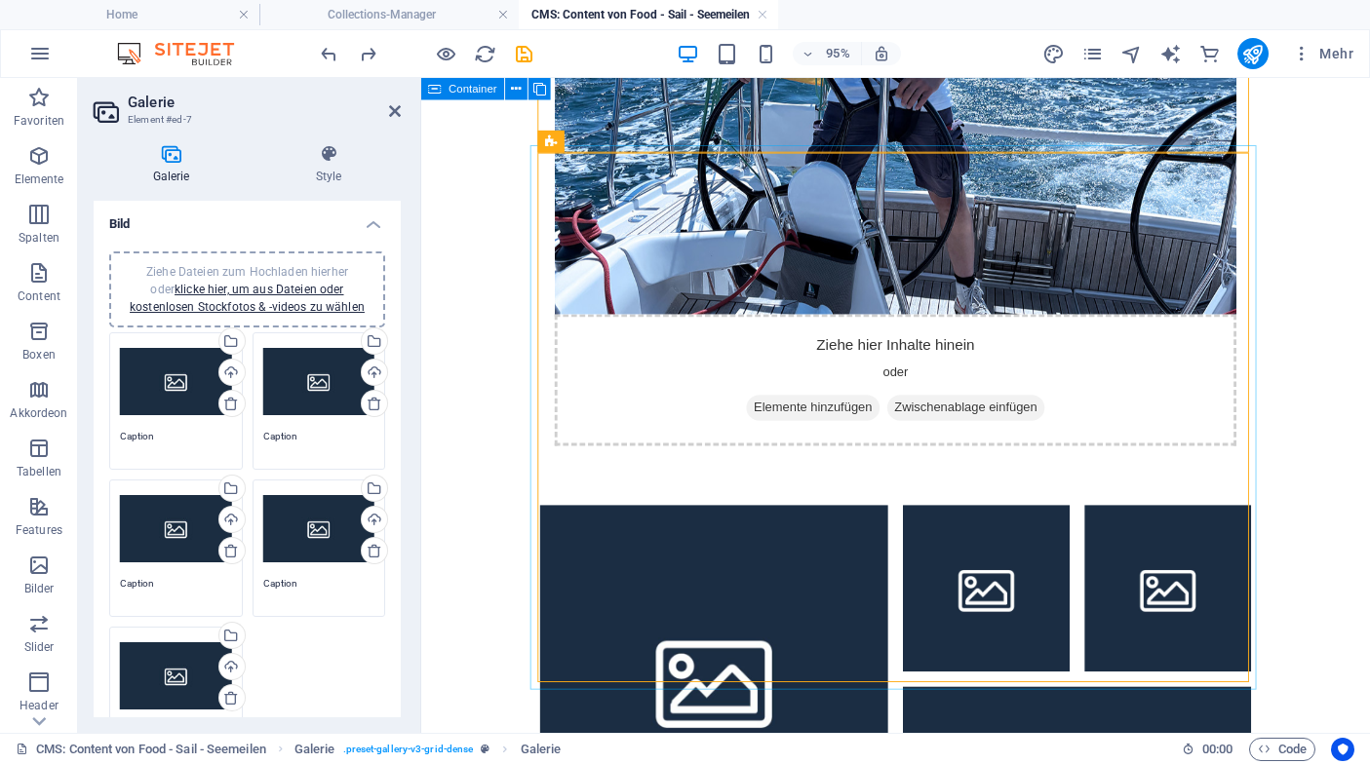
click at [165, 411] on div "Ziehe Dateien zum Hochladen hierher oder klicke hier, um aus Dateien oder koste…" at bounding box center [176, 382] width 112 height 78
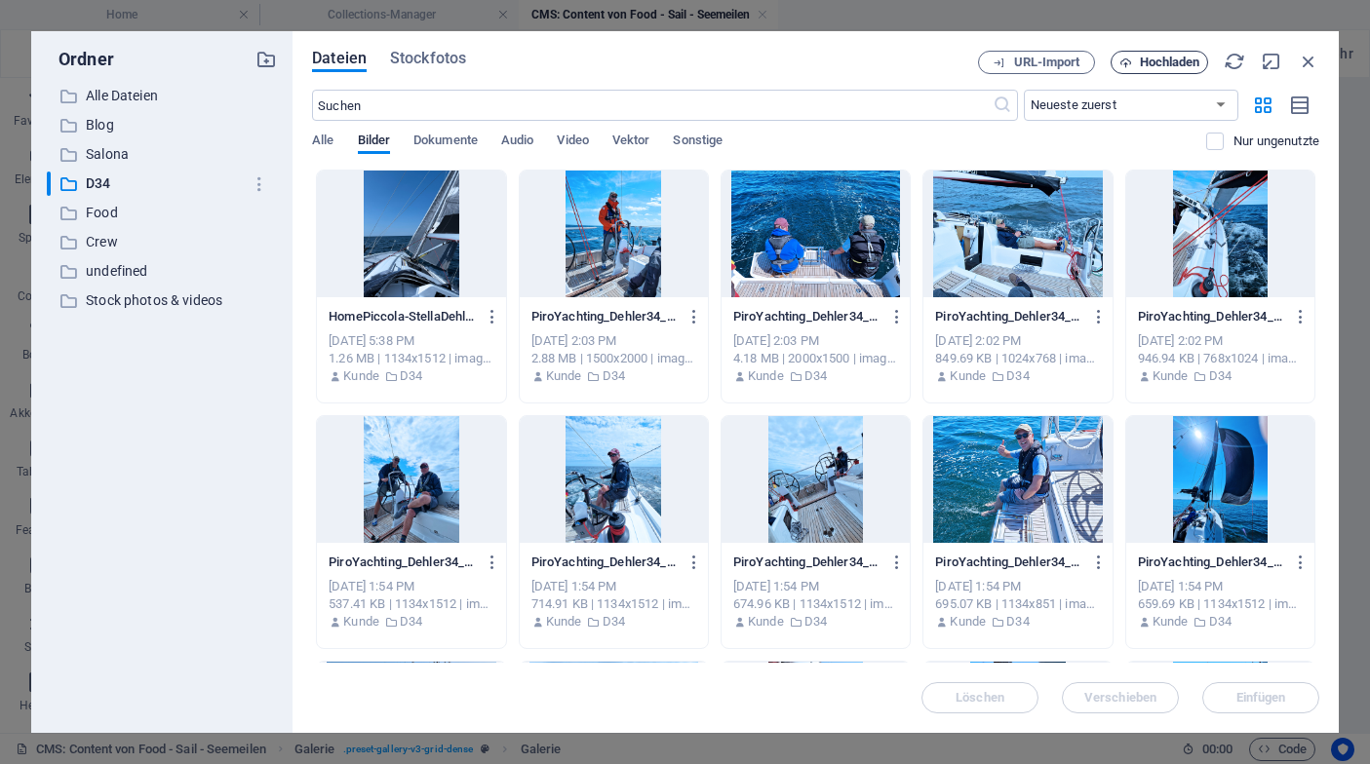
click at [1158, 58] on span "Hochladen" at bounding box center [1170, 63] width 60 height 12
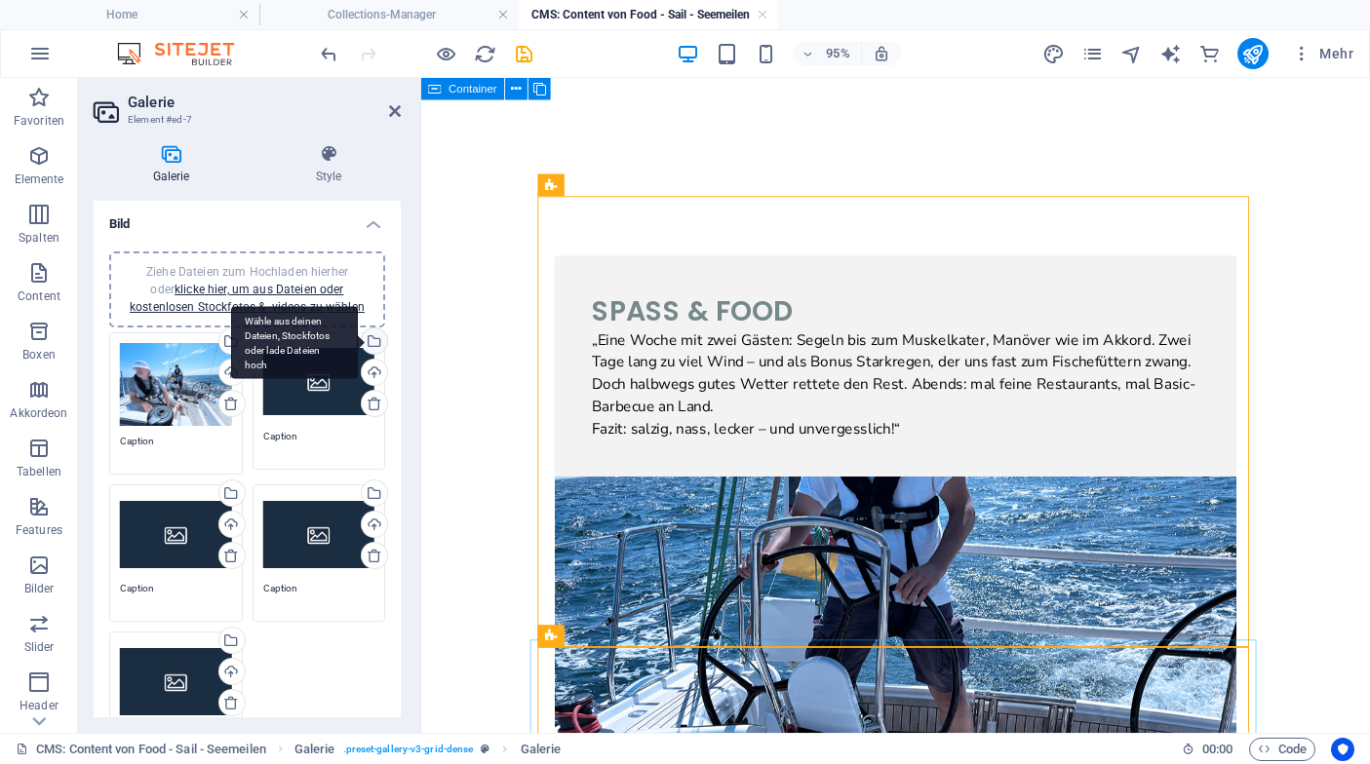
click at [358, 342] on div "Wähle aus deinen Dateien, Stockfotos oder lade Dateien hoch" at bounding box center [294, 342] width 127 height 73
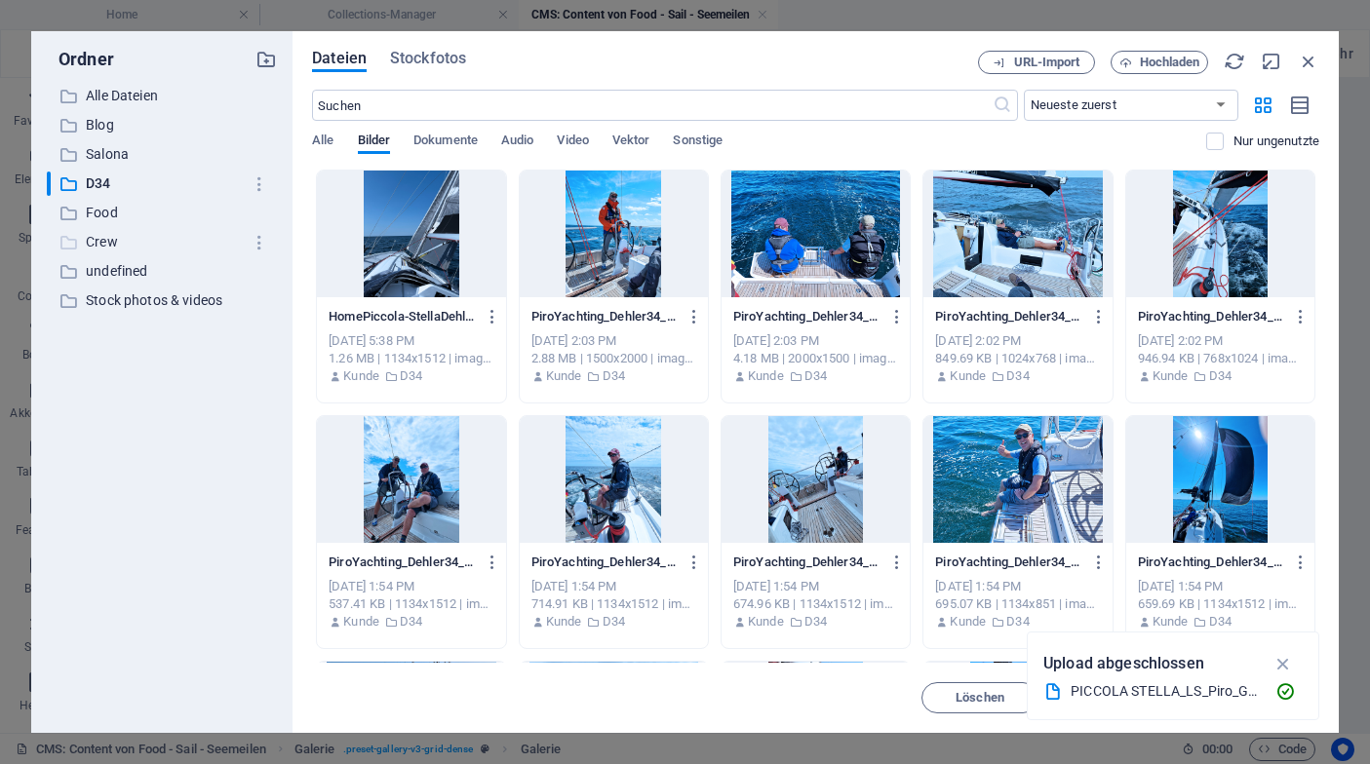
click at [120, 247] on p "Crew" at bounding box center [163, 242] width 155 height 22
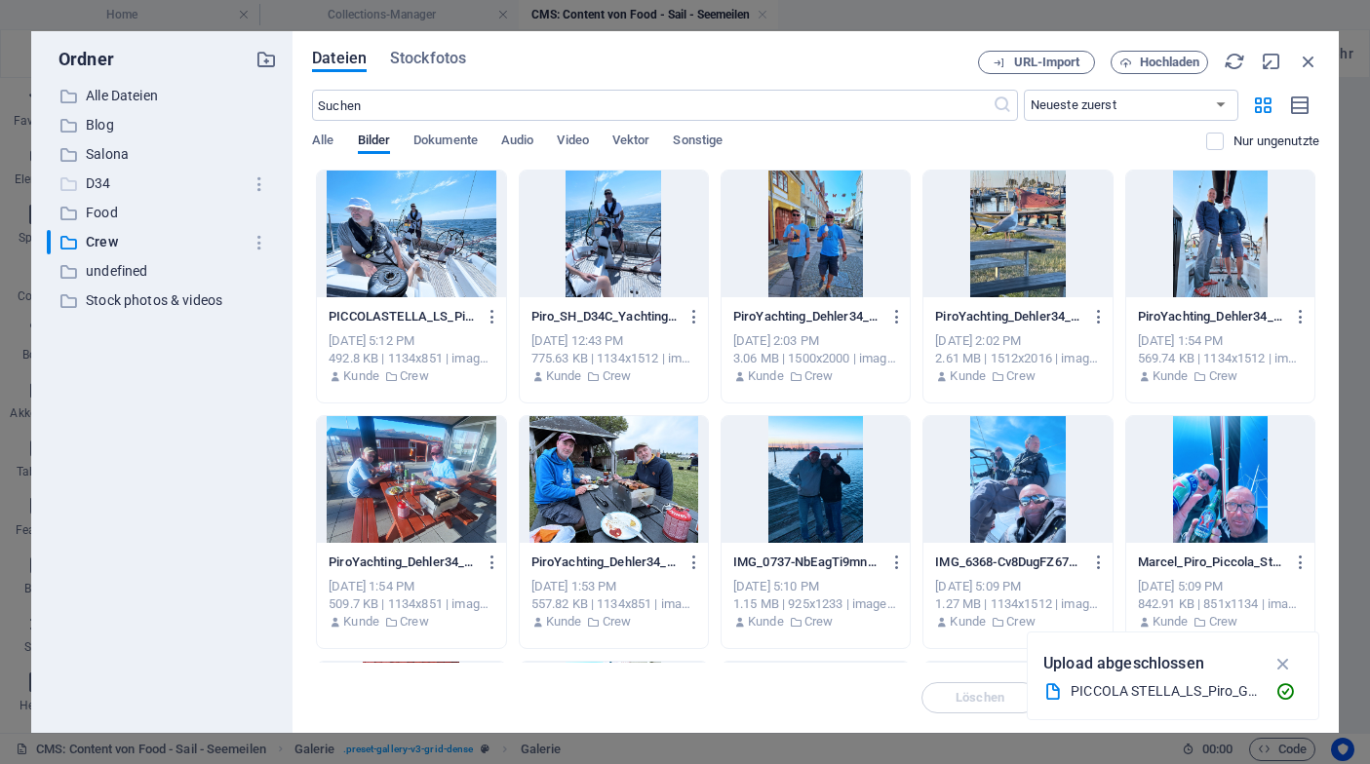
click at [101, 182] on p "D34" at bounding box center [163, 184] width 155 height 22
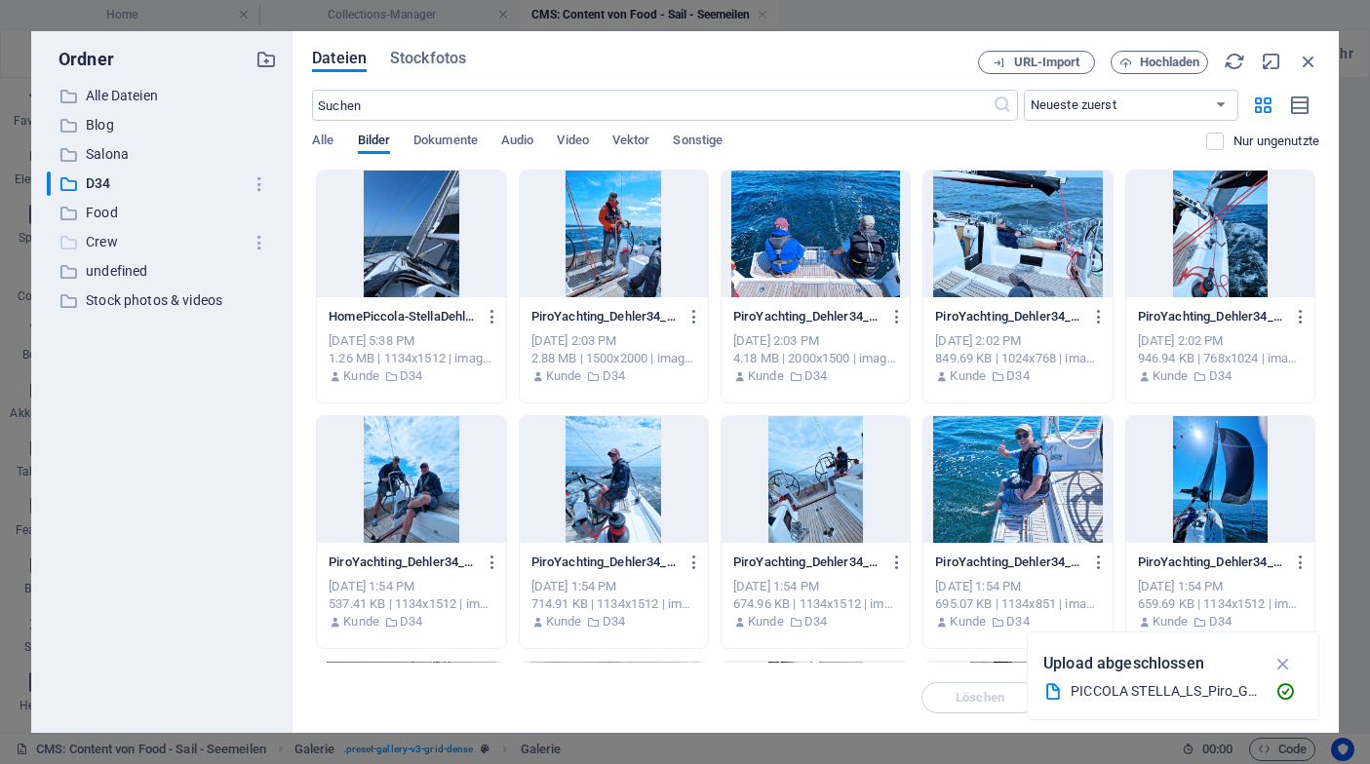
click at [112, 244] on p "Crew" at bounding box center [163, 242] width 155 height 22
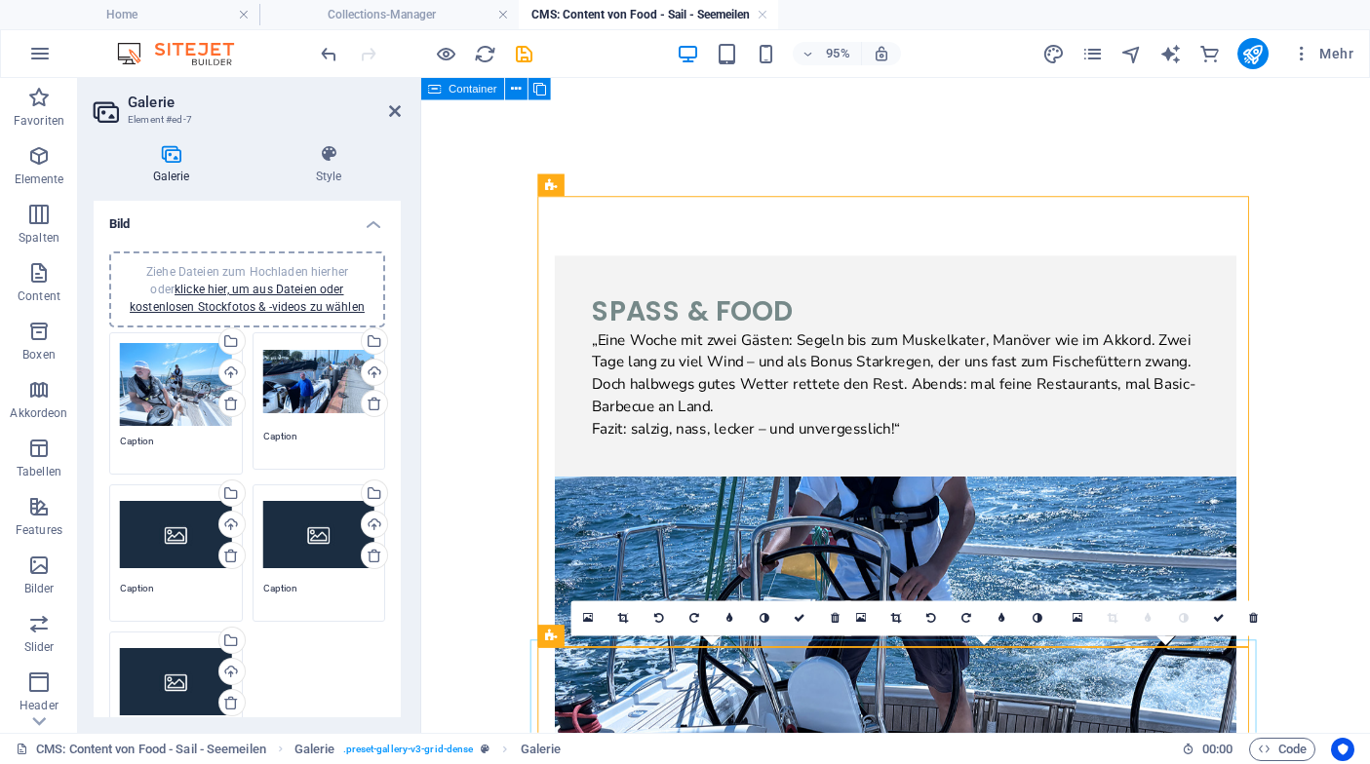
click at [228, 494] on div "Wähle aus deinen Dateien, Stockfotos oder lade Dateien hoch" at bounding box center [229, 495] width 29 height 29
click at [364, 493] on div "Wähle aus deinen Dateien, Stockfotos oder lade Dateien hoch" at bounding box center [372, 495] width 29 height 29
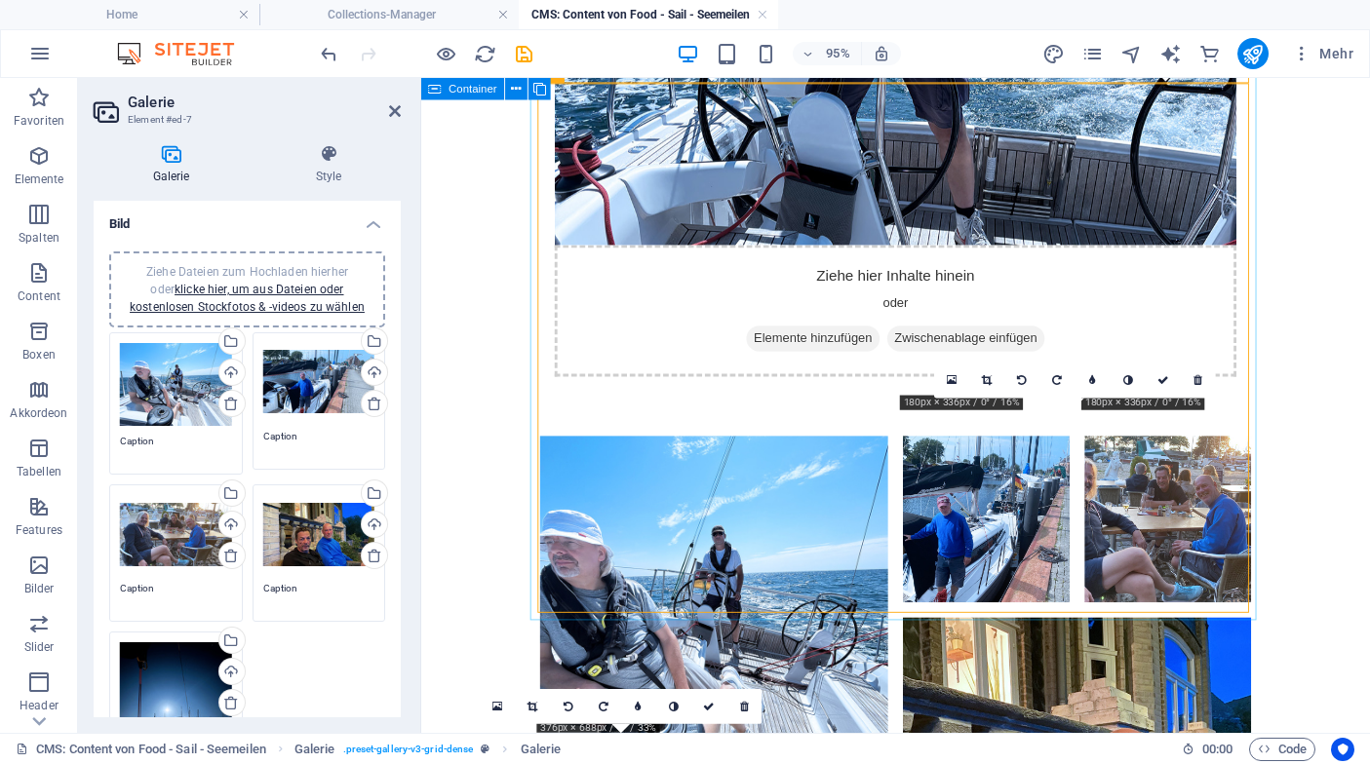
scroll to position [593, 0]
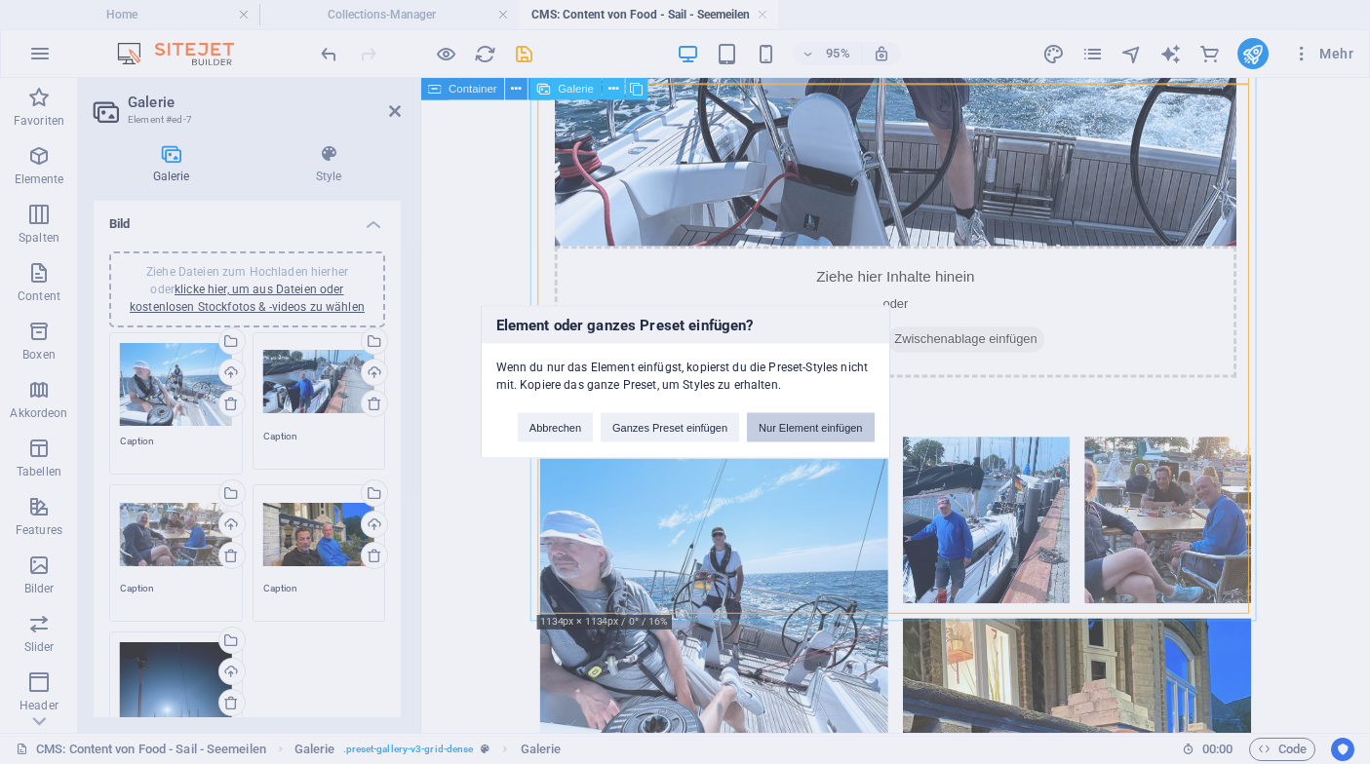
click at [830, 432] on button "Nur Element einfügen" at bounding box center [810, 427] width 127 height 29
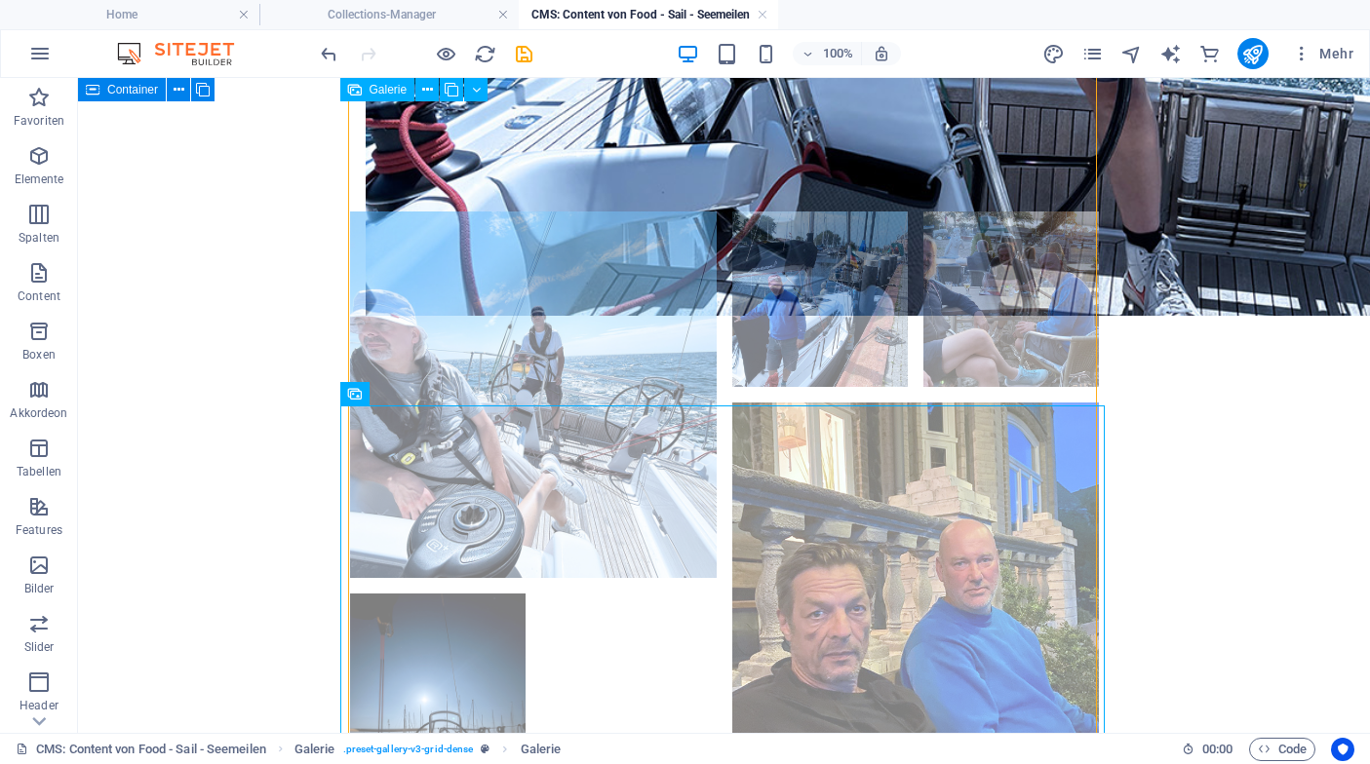
scroll to position [627, 0]
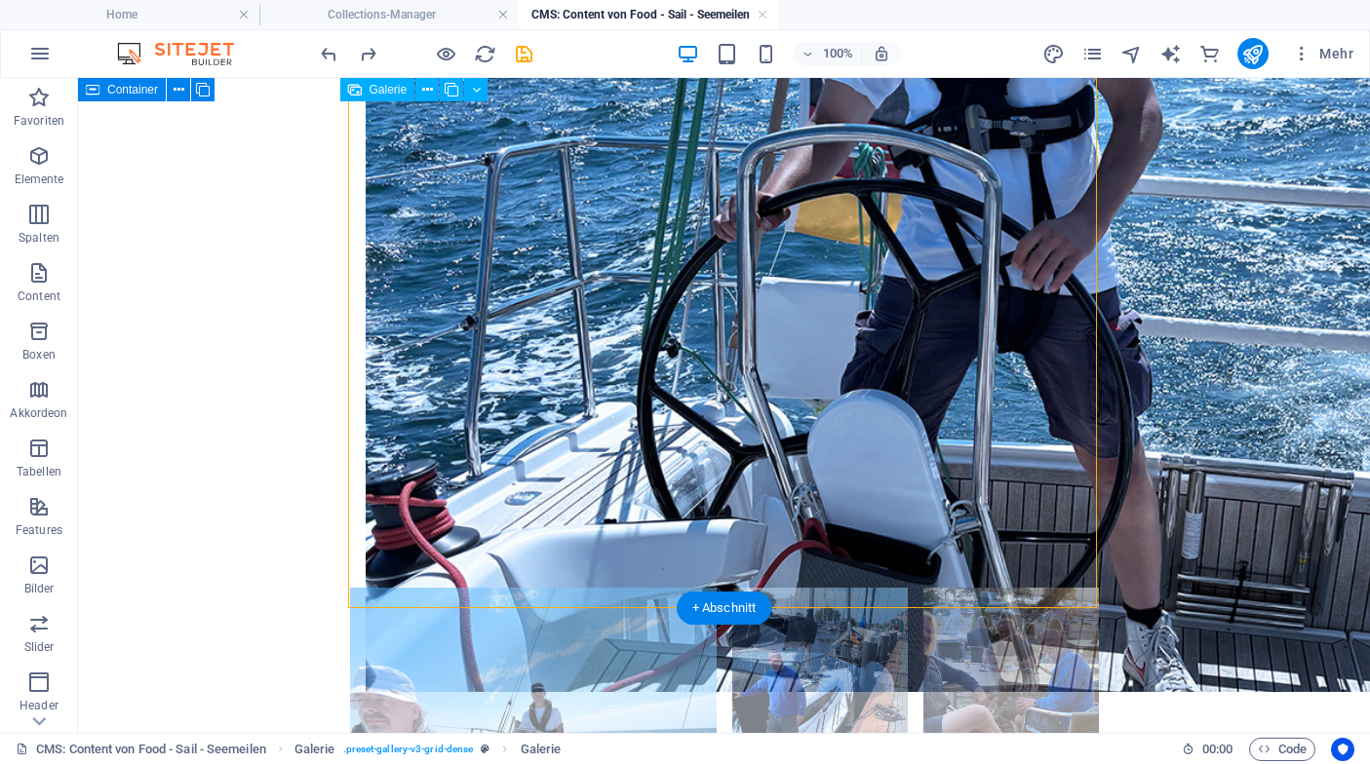
select select "4"
select select "px"
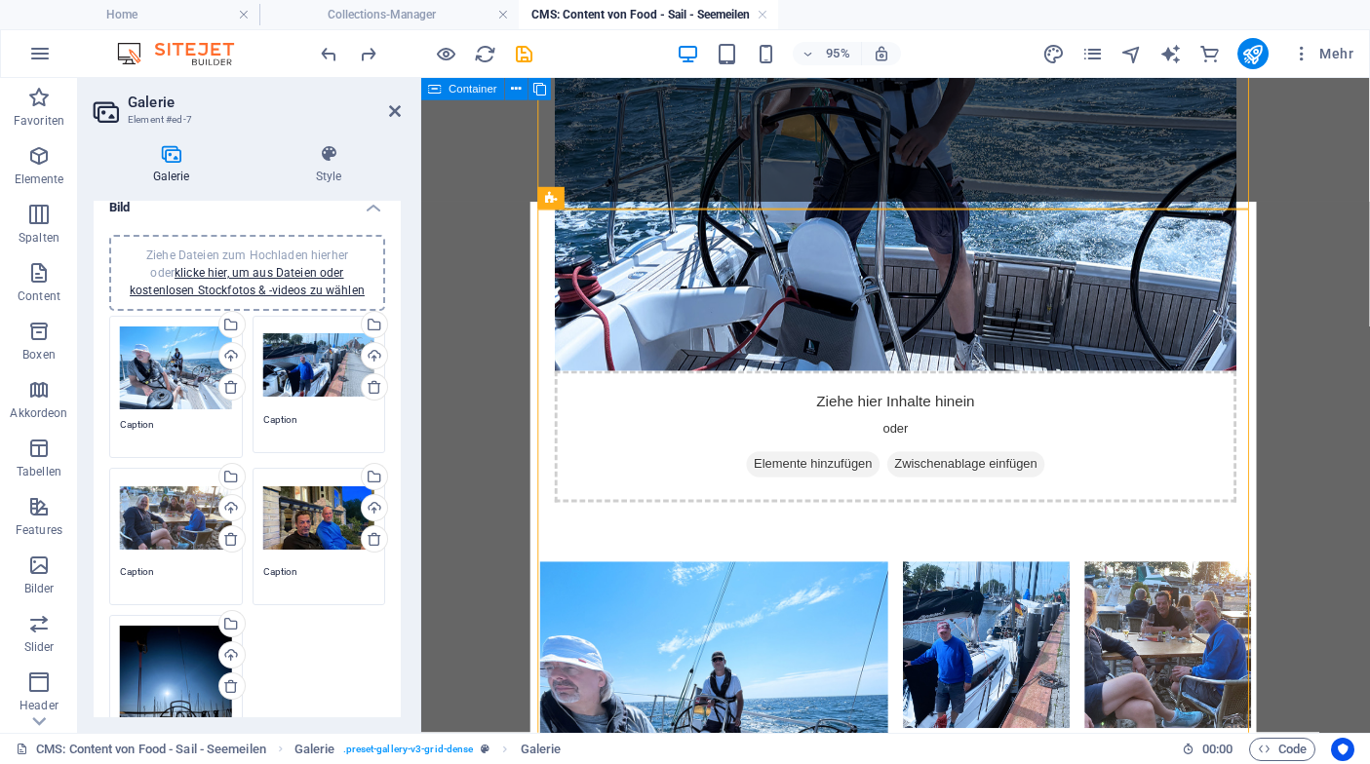
scroll to position [15, 0]
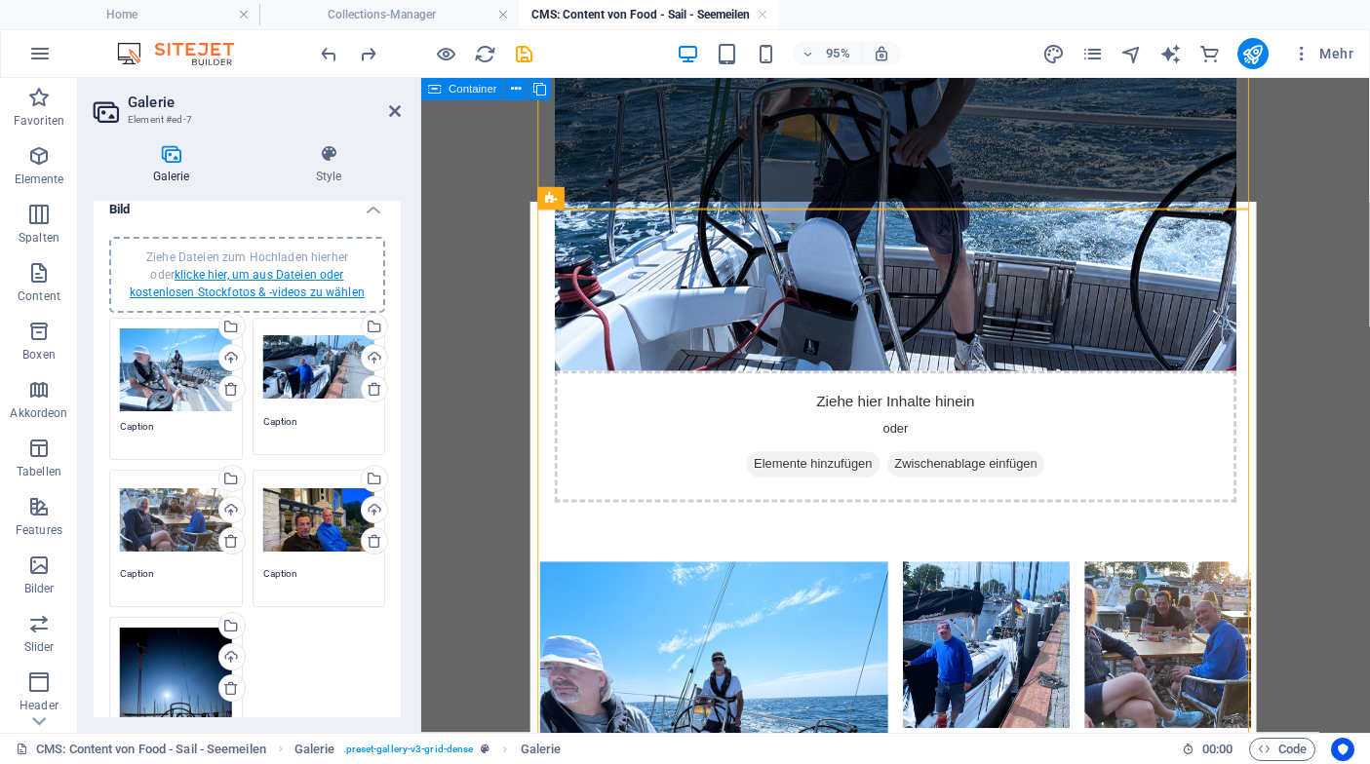
click at [219, 288] on link "klicke hier, um aus Dateien oder kostenlosen Stockfotos & -videos zu wählen" at bounding box center [247, 283] width 235 height 31
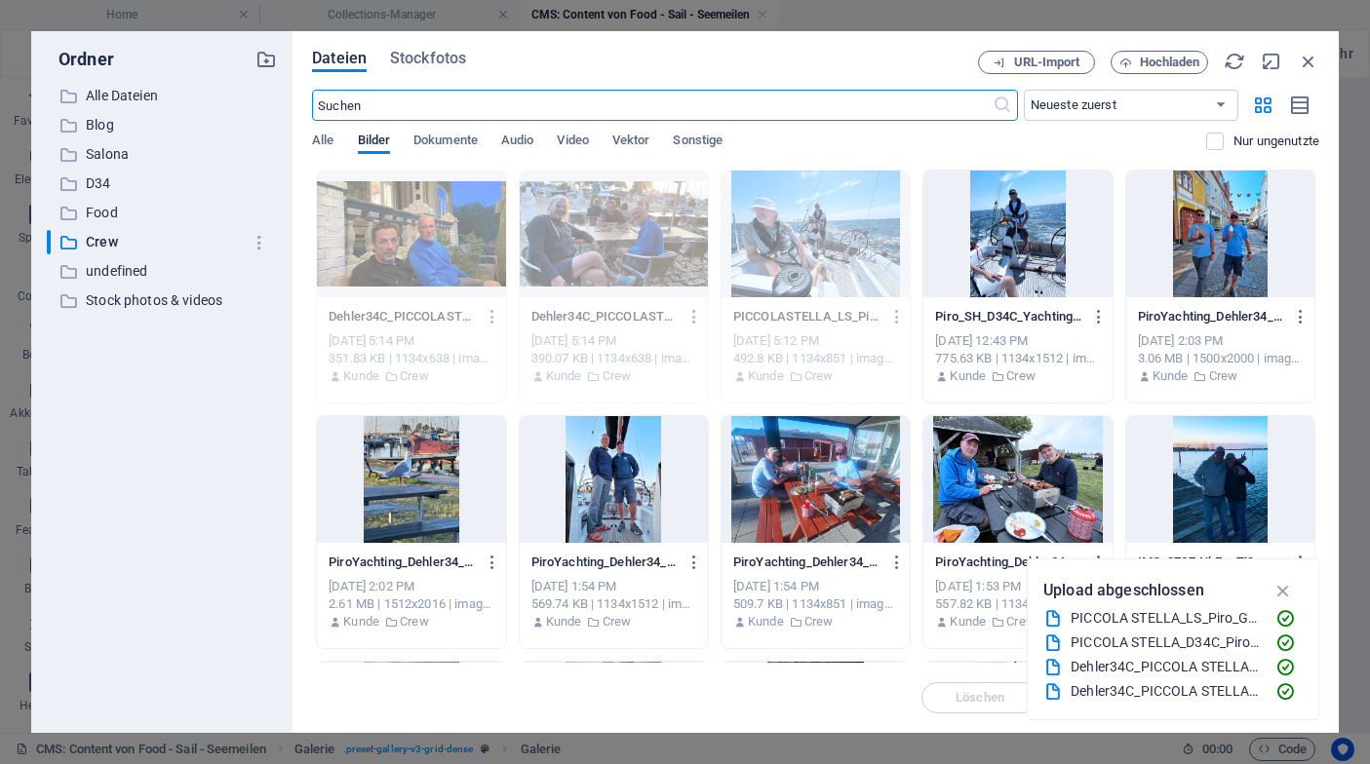
scroll to position [0, 0]
click at [1158, 60] on span "Hochladen" at bounding box center [1170, 63] width 60 height 12
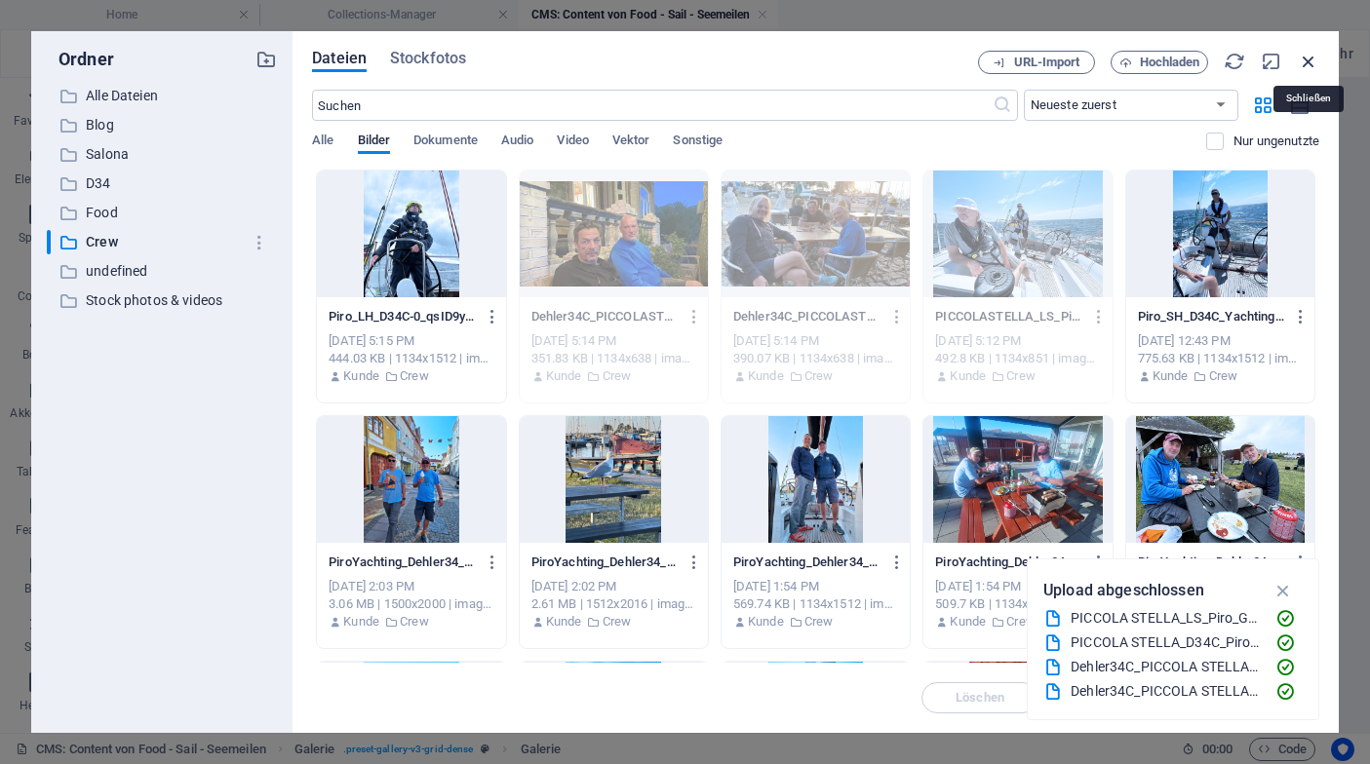
click at [1309, 65] on icon "button" at bounding box center [1307, 61] width 21 height 21
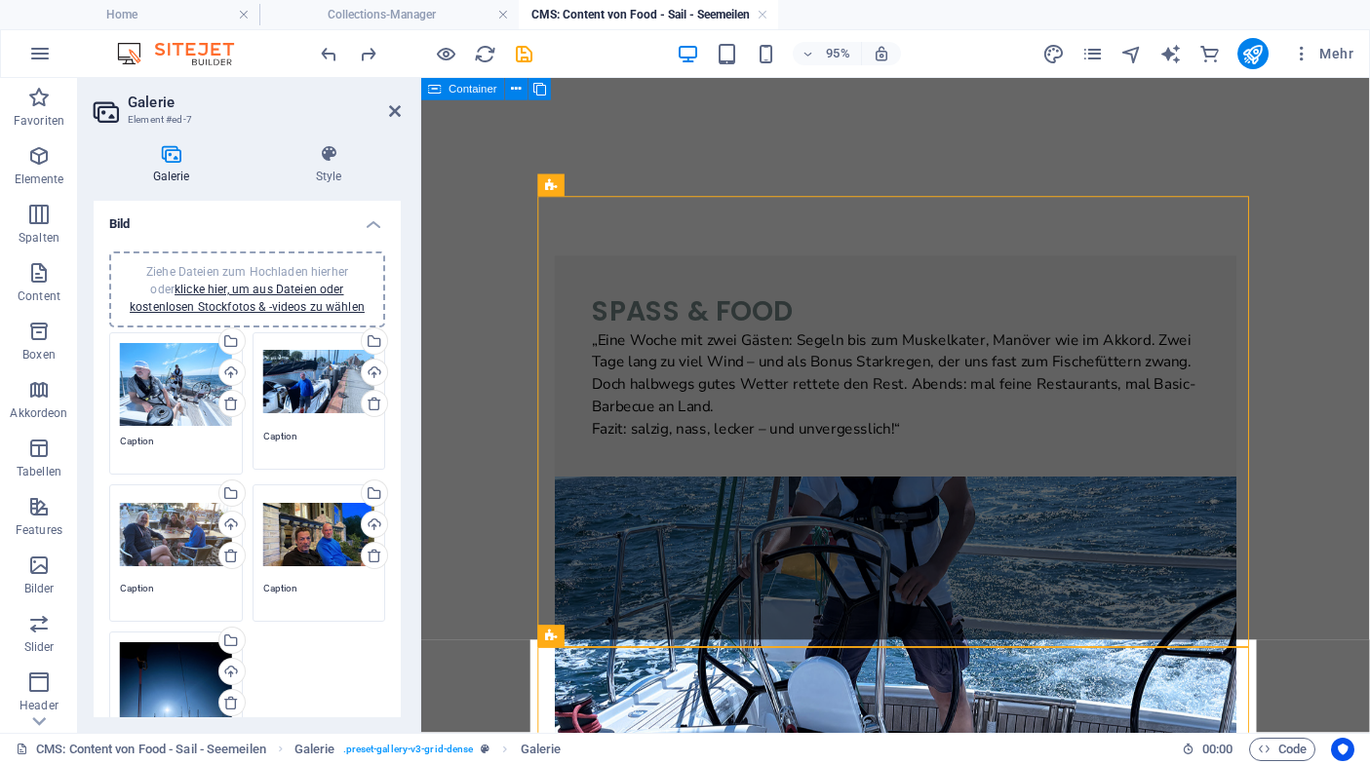
click at [259, 269] on span "Ziehe Dateien zum Hochladen hierher oder klicke hier, um aus Dateien oder koste…" at bounding box center [247, 289] width 235 height 49
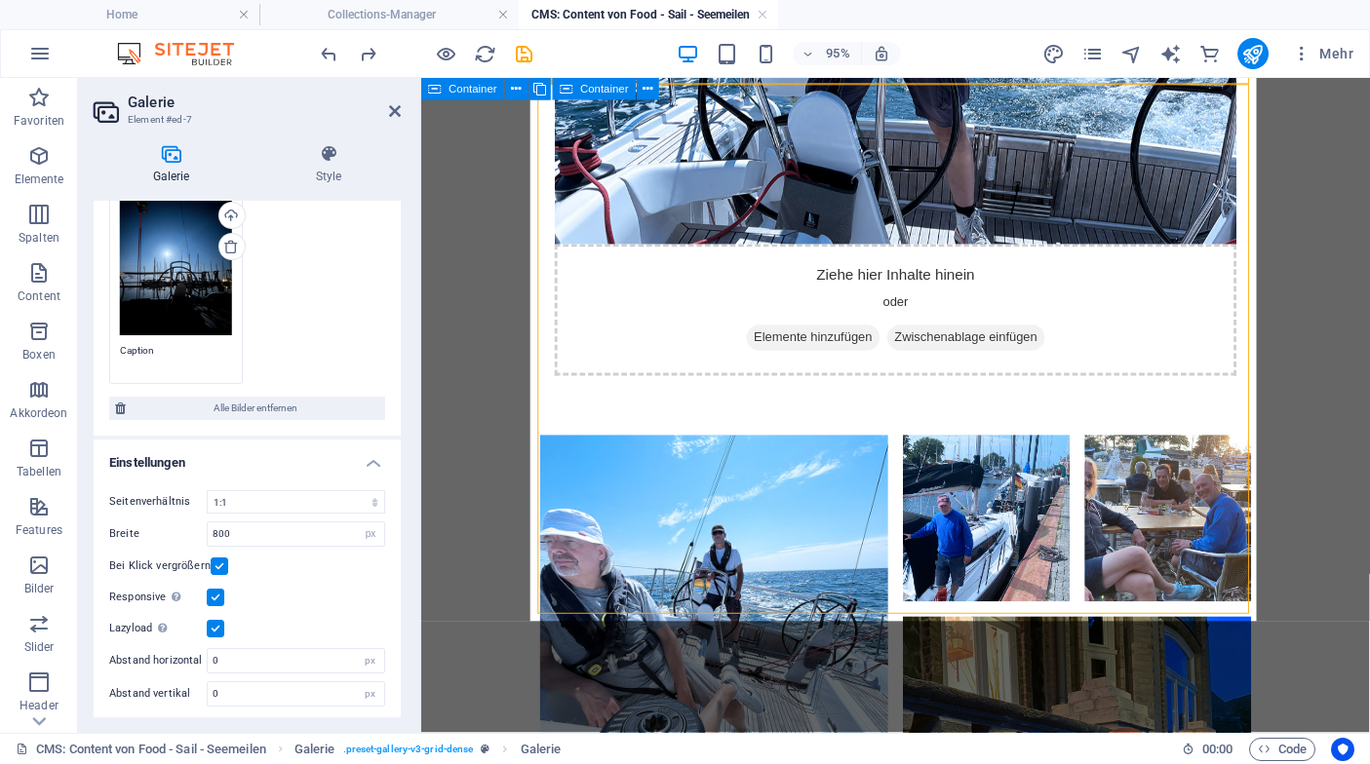
scroll to position [593, 0]
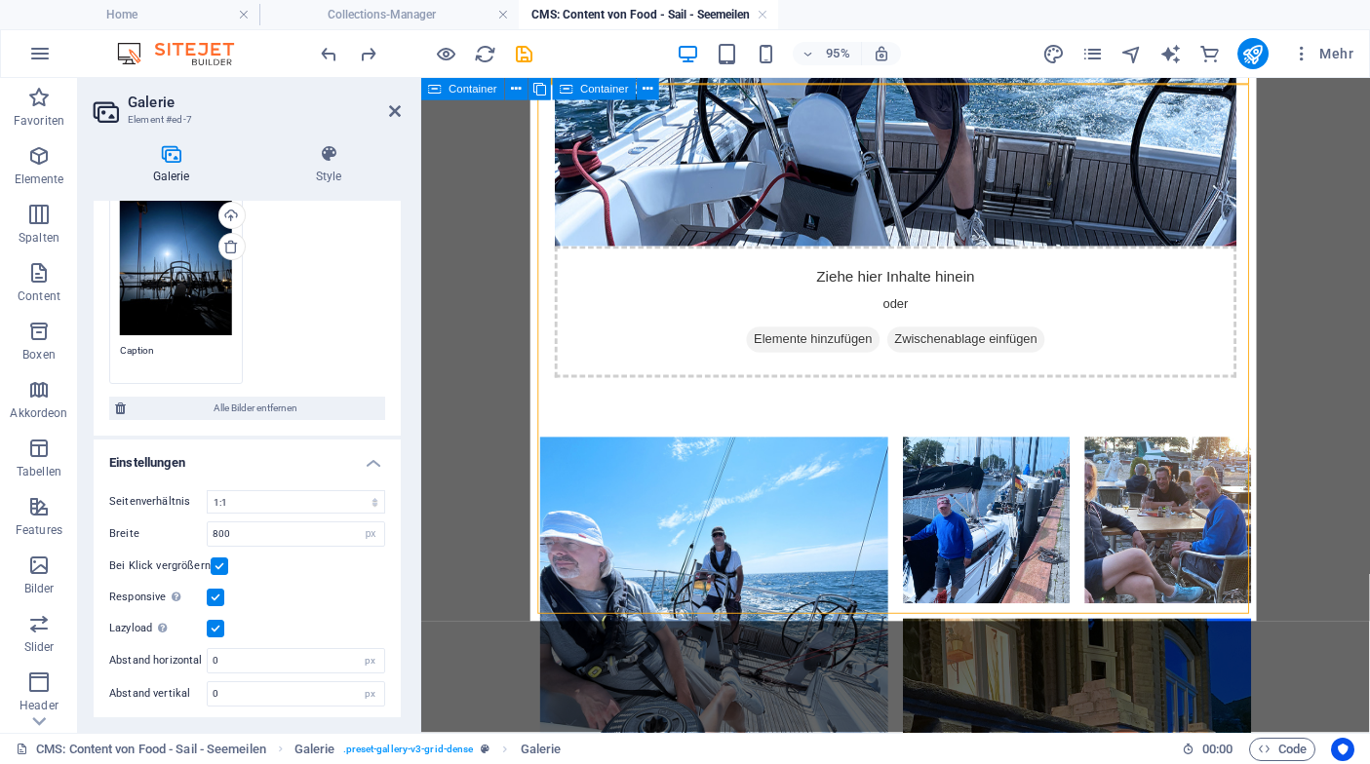
click at [924, 703] on div "Spass & Food „Eine Woche mit zwei Gästen: Segeln bis zum Muskelkater, Manöver w…" at bounding box center [920, 312] width 780 height 1528
click at [835, 553] on div at bounding box center [920, 734] width 764 height 573
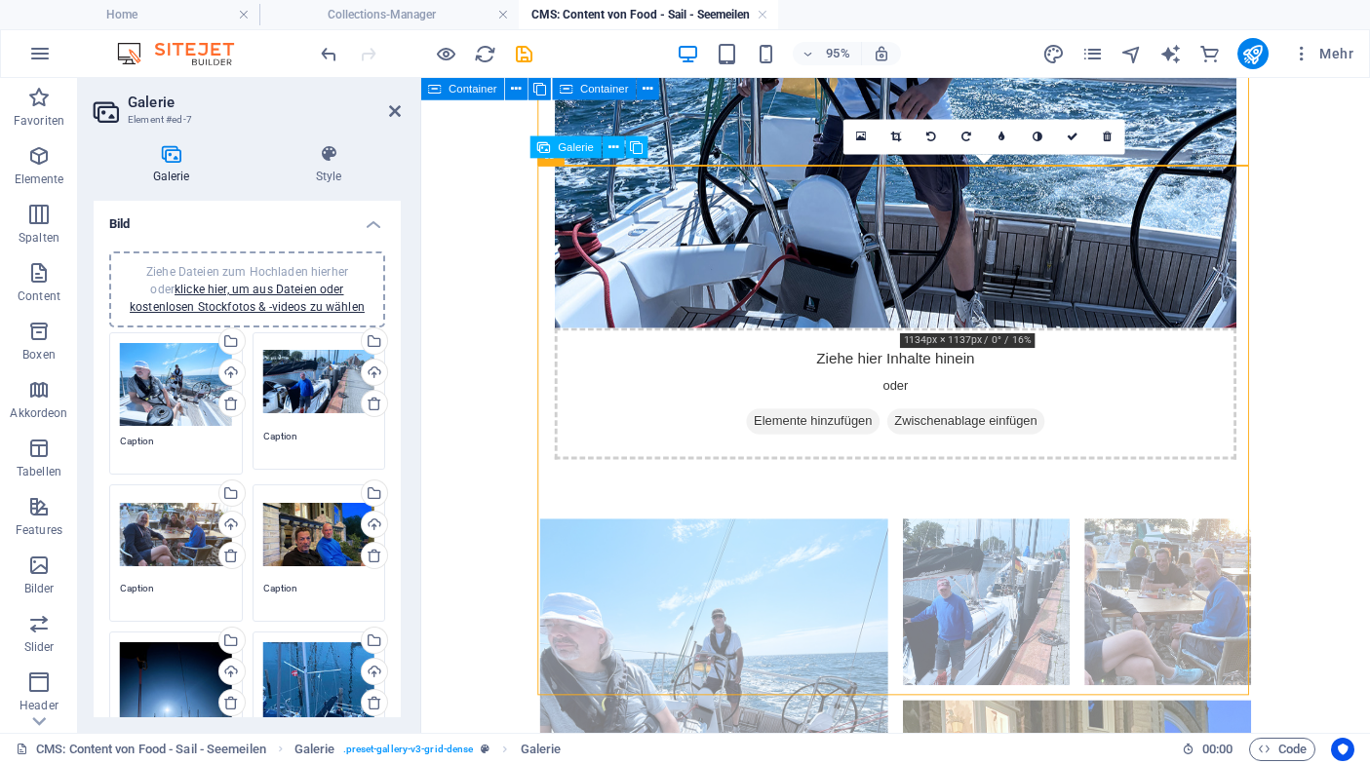
scroll to position [508, 0]
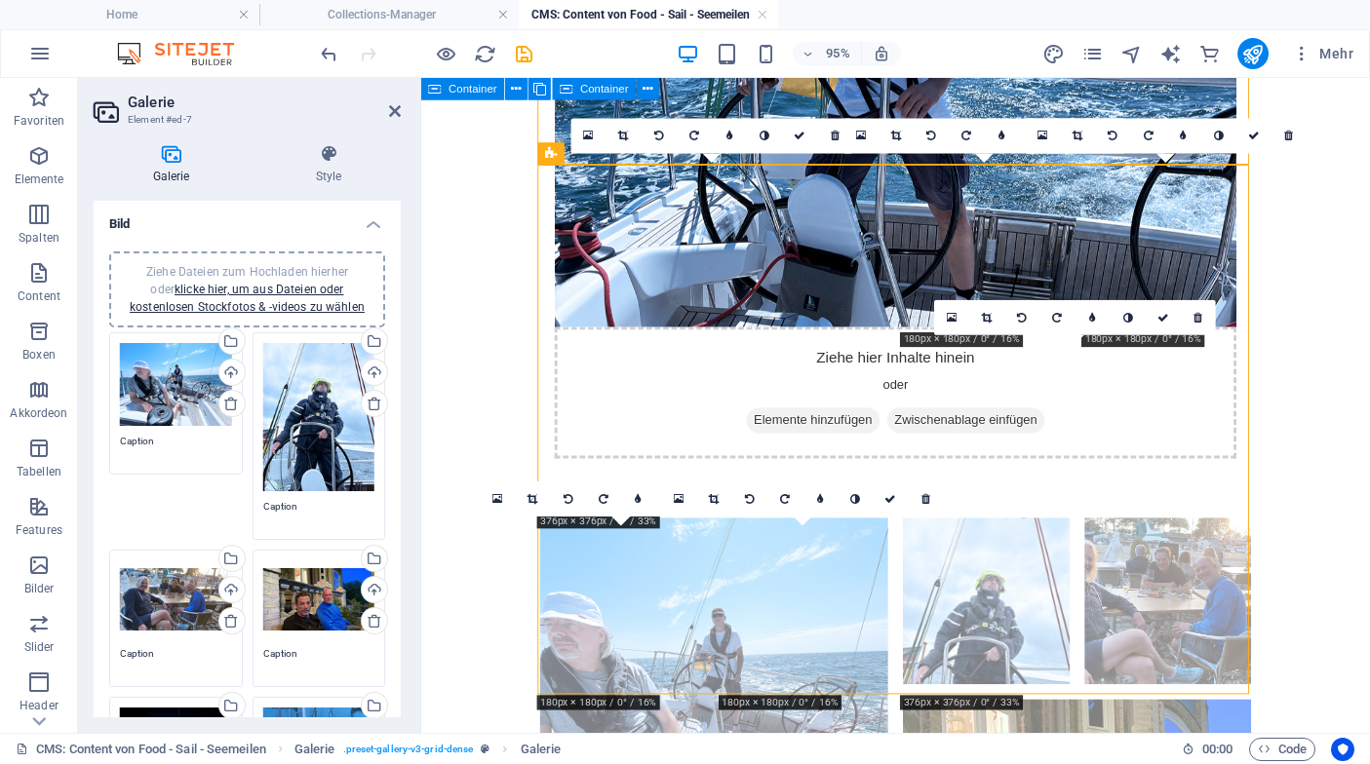
click at [179, 434] on textarea "Caption" at bounding box center [176, 448] width 112 height 29
click at [179, 434] on textarea "Caption" at bounding box center [176, 456] width 112 height 44
type textarea "[PERSON_NAME], Dehler 34C"
click at [278, 505] on textarea "Caption" at bounding box center [319, 513] width 112 height 29
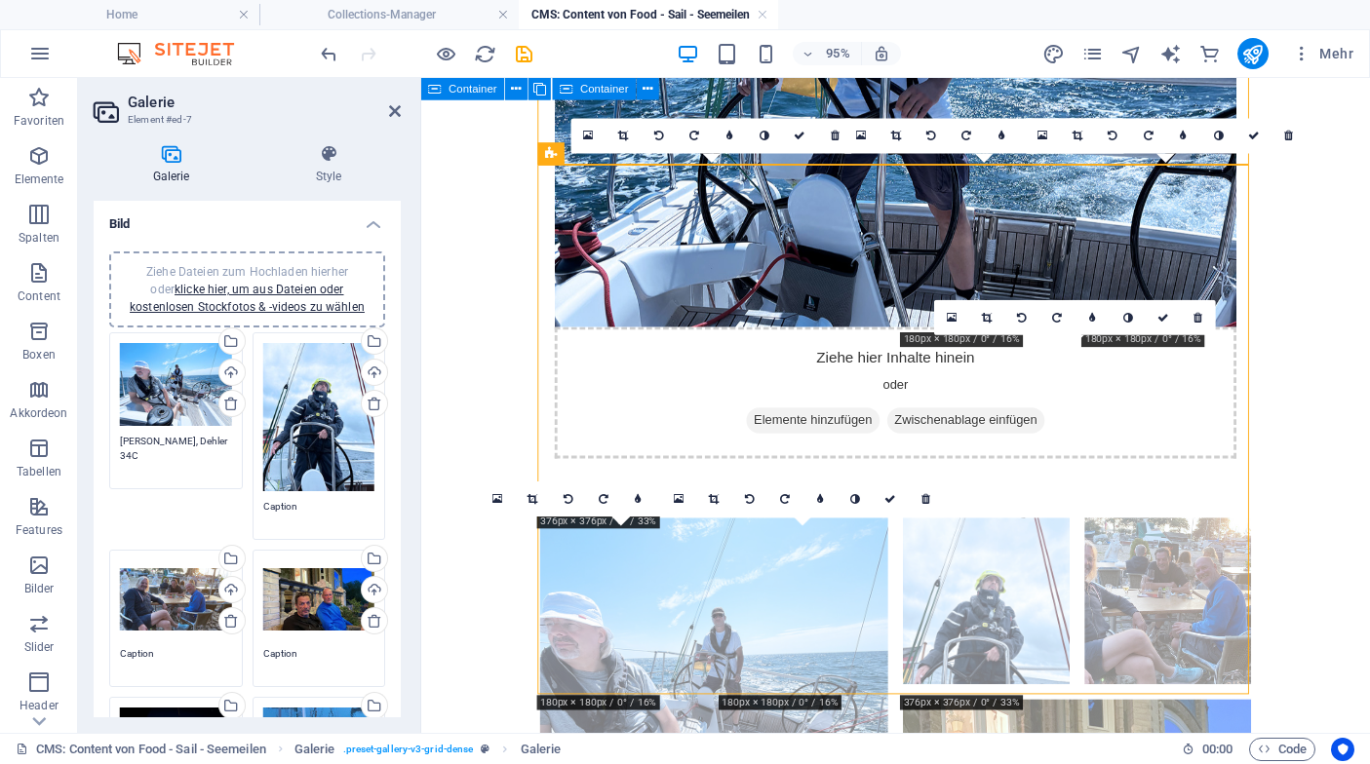
click at [278, 505] on textarea "Caption" at bounding box center [319, 513] width 112 height 29
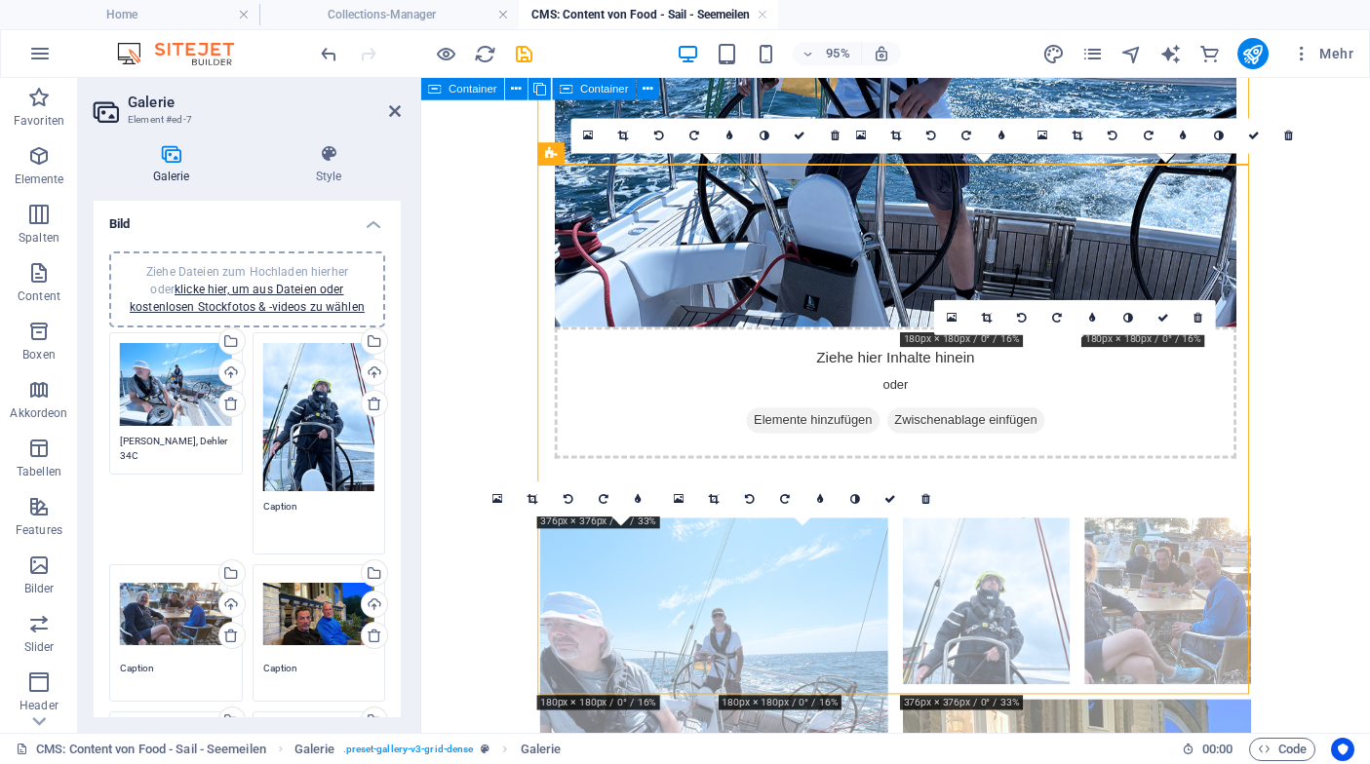
click at [278, 505] on textarea "Caption" at bounding box center [319, 521] width 112 height 44
click at [164, 655] on div "Ziehe Dateien zum Hochladen hierher oder klicke hier, um aus Dateien oder koste…" at bounding box center [175, 633] width 143 height 147
type textarea "Dehler 34C im Regen"
click at [141, 669] on textarea "Caption" at bounding box center [176, 675] width 112 height 29
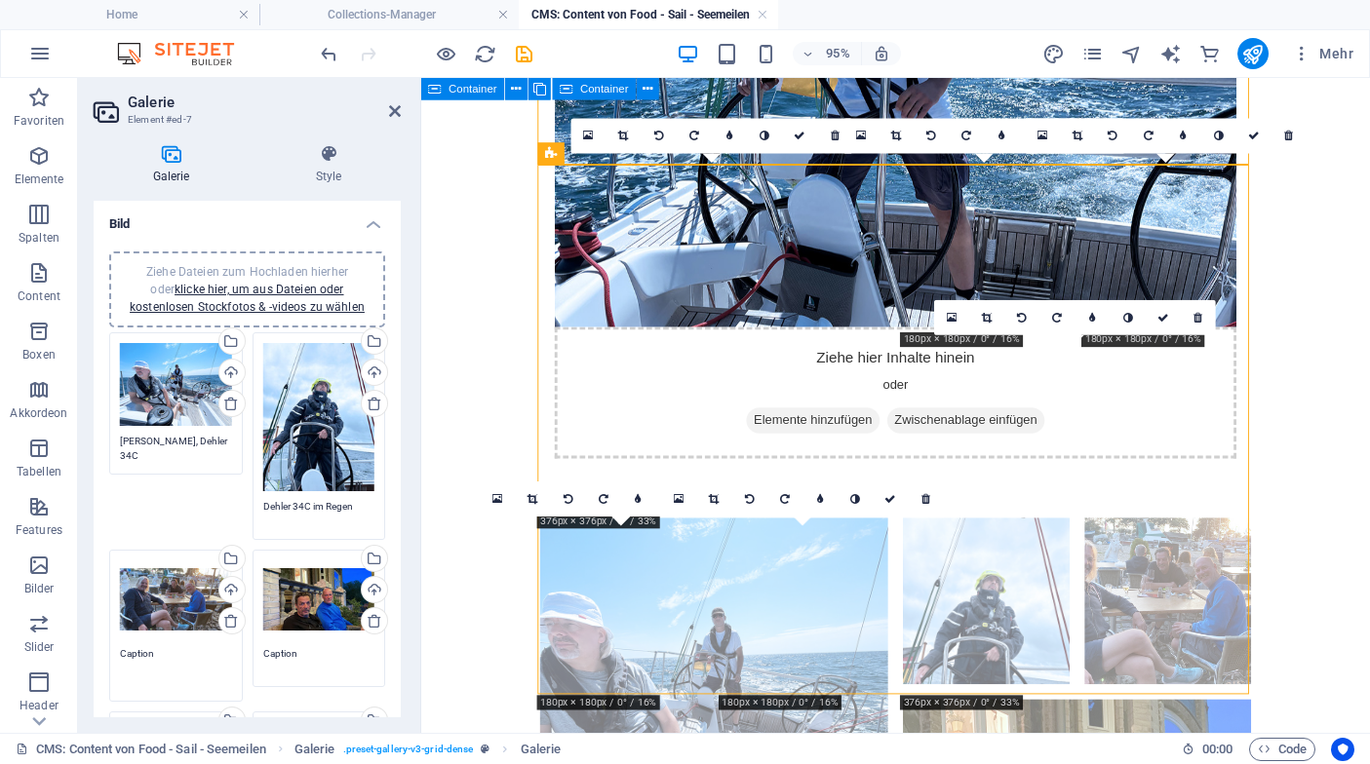
click at [141, 669] on textarea "Caption" at bounding box center [176, 668] width 112 height 44
drag, startPoint x: 160, startPoint y: 671, endPoint x: 111, endPoint y: 652, distance: 52.1
click at [111, 652] on div "Ziehe Dateien zum Hochladen hierher oder klicke hier, um aus Dateien oder koste…" at bounding box center [175, 626] width 143 height 162
type textarea "Piro Sailing Crew beim Griechen"
click at [273, 652] on textarea "Caption" at bounding box center [319, 660] width 112 height 29
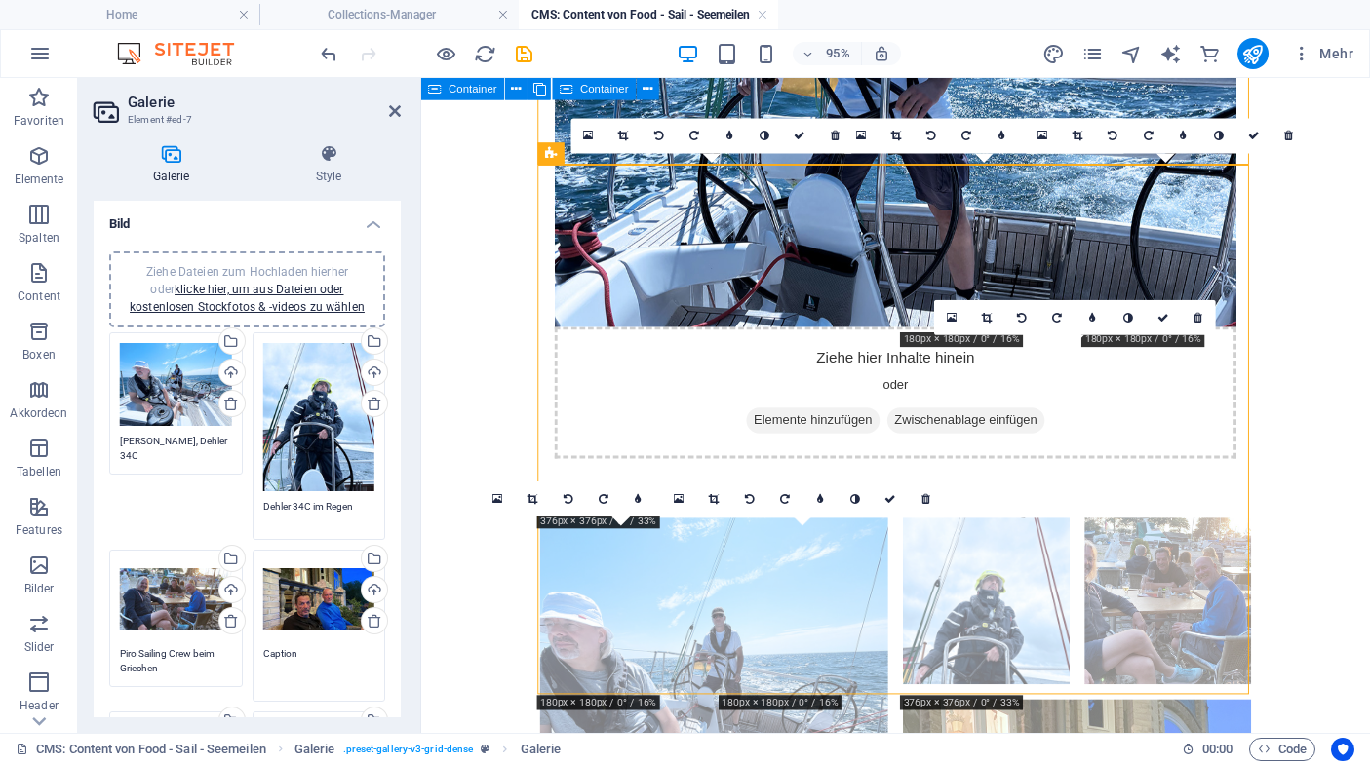
click at [273, 652] on textarea "Caption" at bounding box center [319, 668] width 112 height 44
paste textarea "Piro Sailing Crew beim Grieche"
click at [299, 651] on textarea "Piro Sailing Crew beim Griechen" at bounding box center [319, 668] width 112 height 44
drag, startPoint x: 319, startPoint y: 652, endPoint x: 322, endPoint y: 667, distance: 14.9
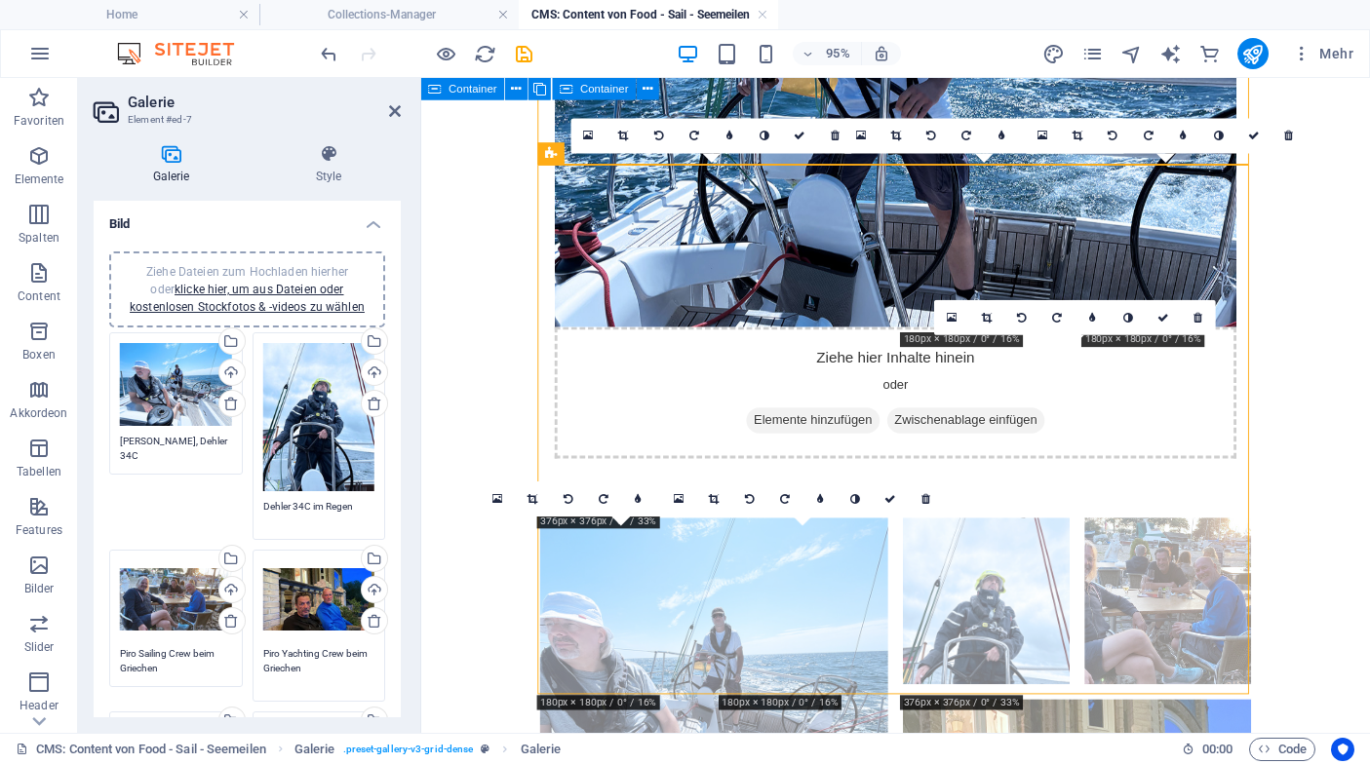
click at [322, 667] on textarea "Piro Yachting Crew beim Griechen" at bounding box center [319, 668] width 112 height 44
click at [353, 650] on textarea "Piro Yachting Crew beim Griechen" at bounding box center [319, 668] width 112 height 44
drag, startPoint x: 346, startPoint y: 652, endPoint x: 323, endPoint y: 665, distance: 26.6
click at [323, 665] on textarea "Piro Yachting Crew beim Griechen" at bounding box center [319, 668] width 112 height 44
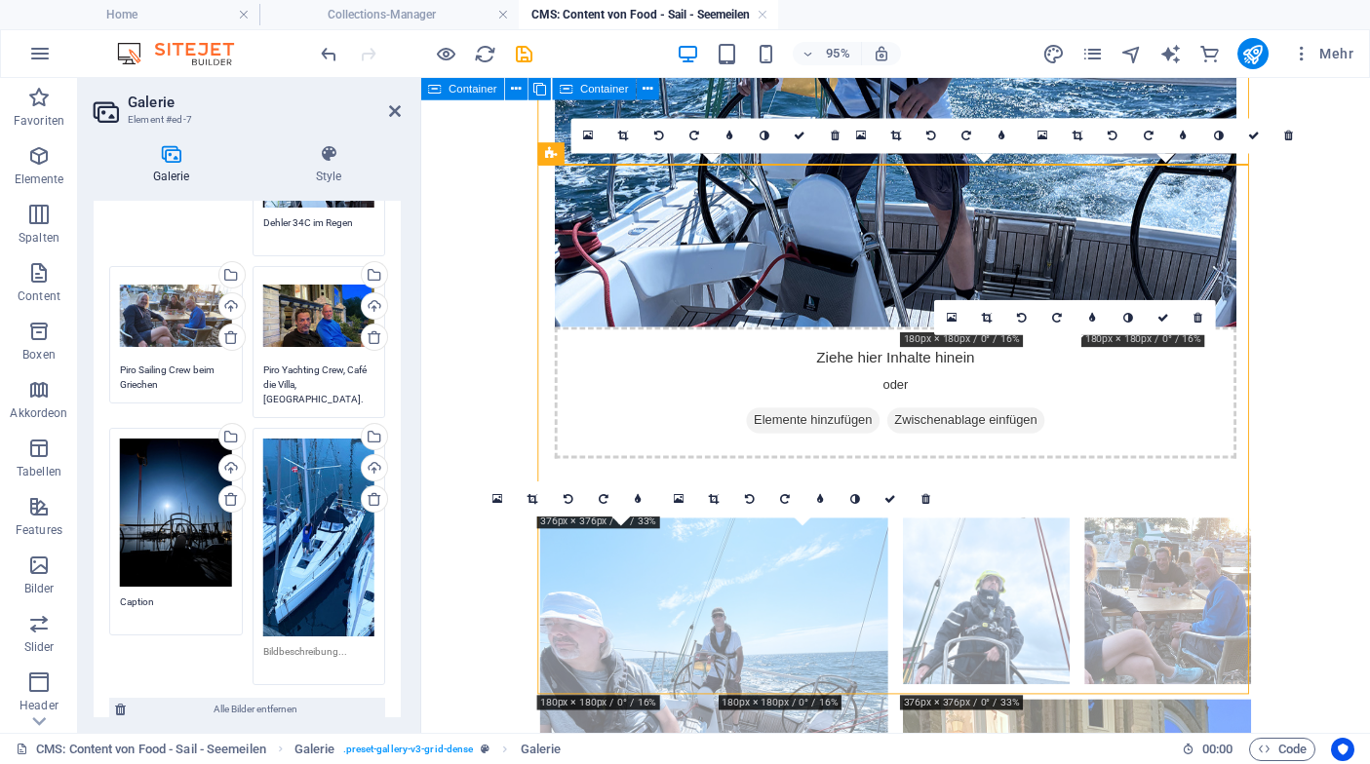
scroll to position [285, 0]
drag, startPoint x: 336, startPoint y: 381, endPoint x: 268, endPoint y: 358, distance: 72.1
click at [268, 362] on textarea "Piro Yachting Crew, Café die Villa, [GEOGRAPHIC_DATA]." at bounding box center [319, 384] width 112 height 44
type textarea "Piro Yachting Crew, Café die Villa, [GEOGRAPHIC_DATA]."
click at [151, 596] on textarea "Caption" at bounding box center [176, 608] width 112 height 29
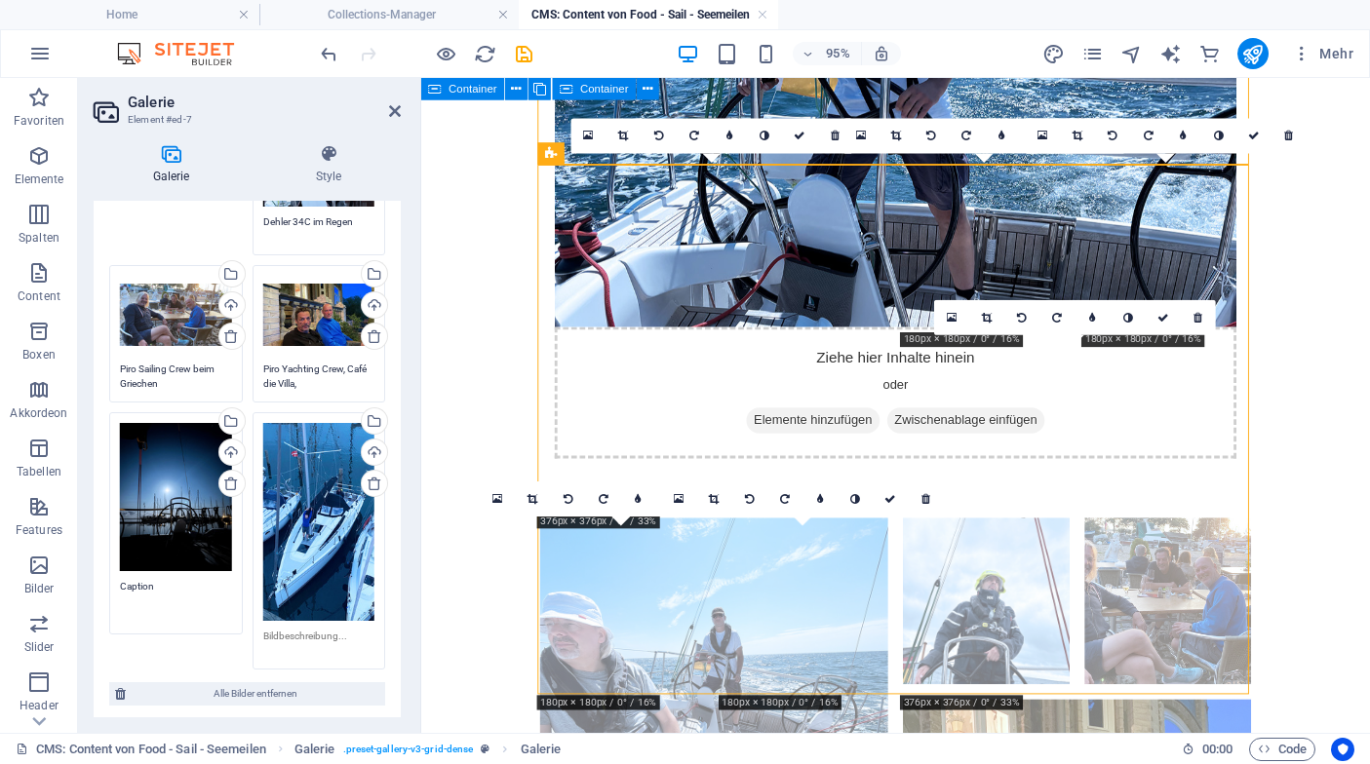
paste textarea "Piro Yachting Crew, Café die Villa, [GEOGRAPHIC_DATA]."
type textarea "Piro Yachting Crew, Café die Villa, [GEOGRAPHIC_DATA]."
click at [289, 634] on textarea at bounding box center [319, 643] width 112 height 29
paste textarea "Piro Yachting Crew, Café die Villa, [GEOGRAPHIC_DATA]."
drag, startPoint x: 323, startPoint y: 630, endPoint x: 329, endPoint y: 644, distance: 15.7
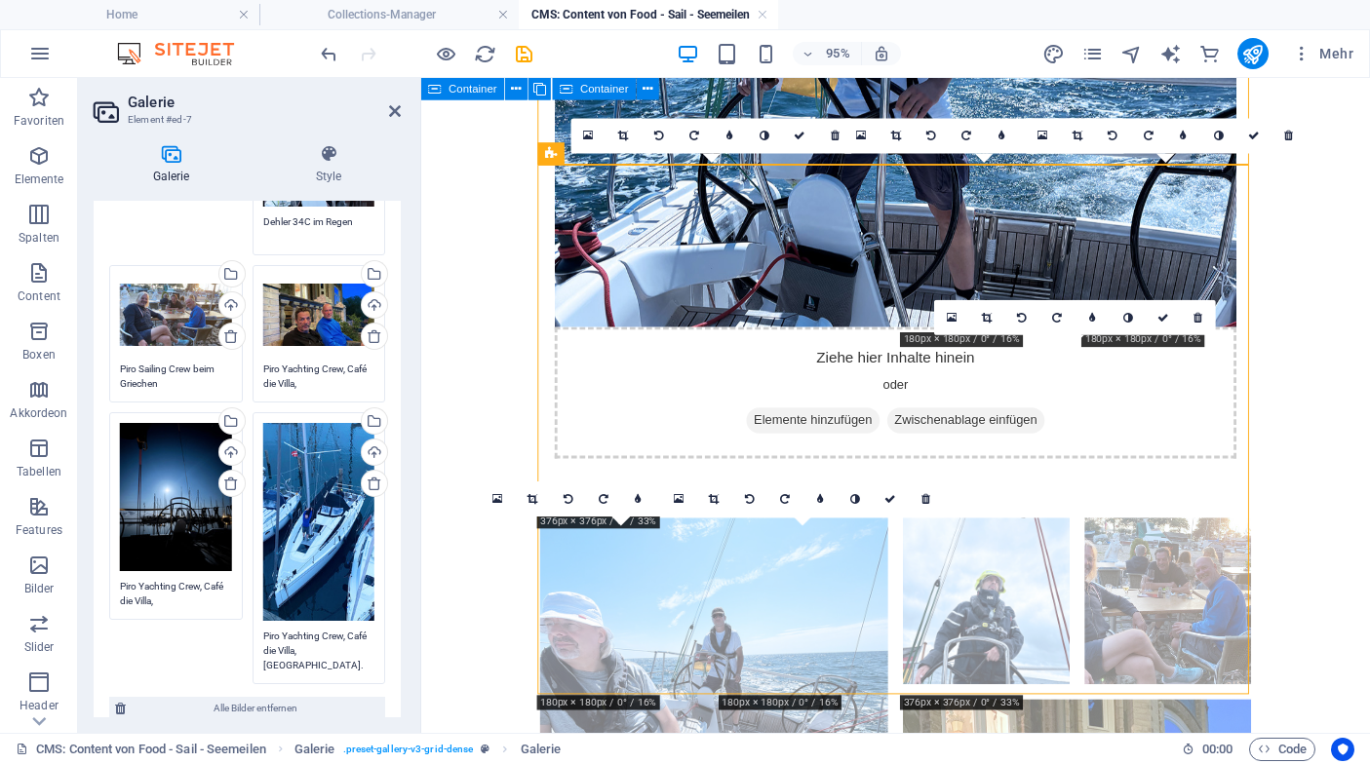
click at [329, 644] on textarea "Piro Yachting Crew, Café die Villa, [GEOGRAPHIC_DATA]." at bounding box center [319, 651] width 112 height 44
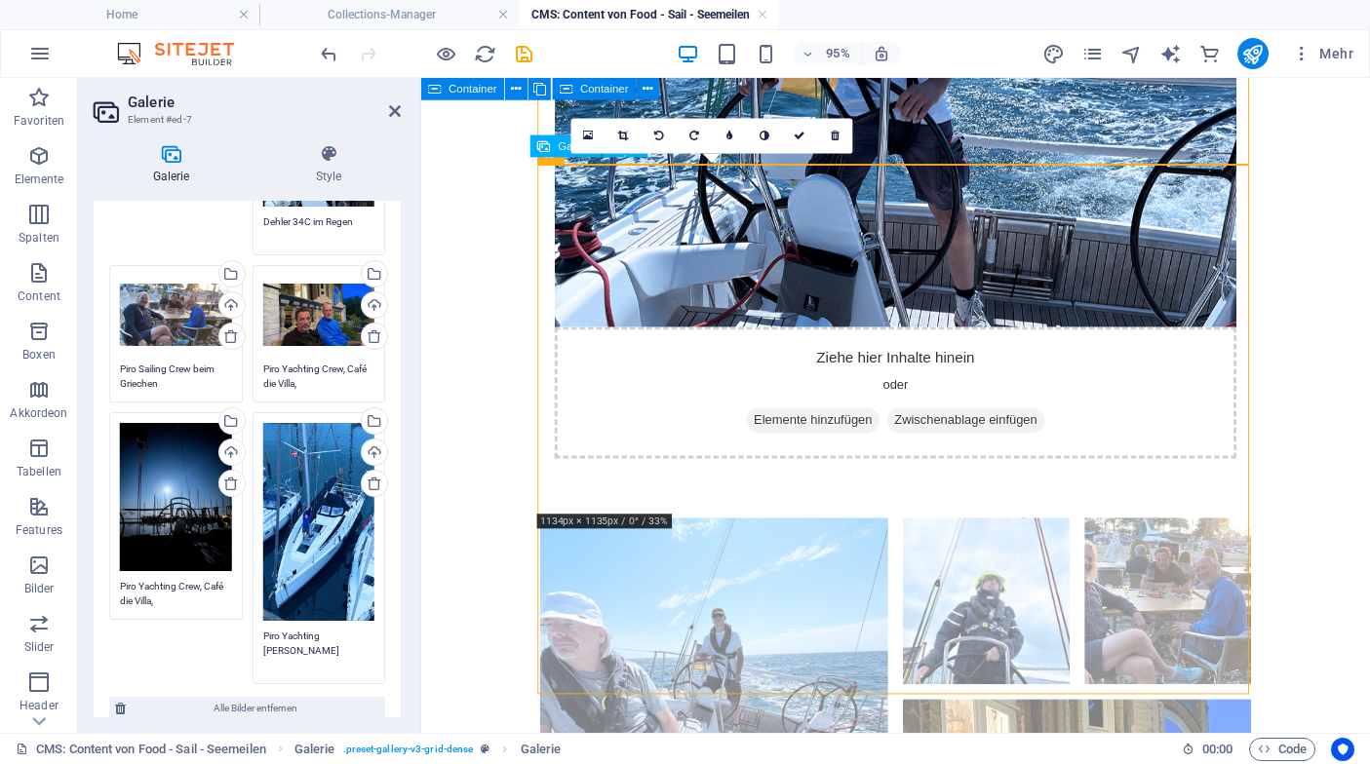
type textarea "Piro Yachting [PERSON_NAME]"
click at [827, 541] on li at bounding box center [729, 724] width 367 height 367
click at [706, 541] on li at bounding box center [729, 724] width 367 height 367
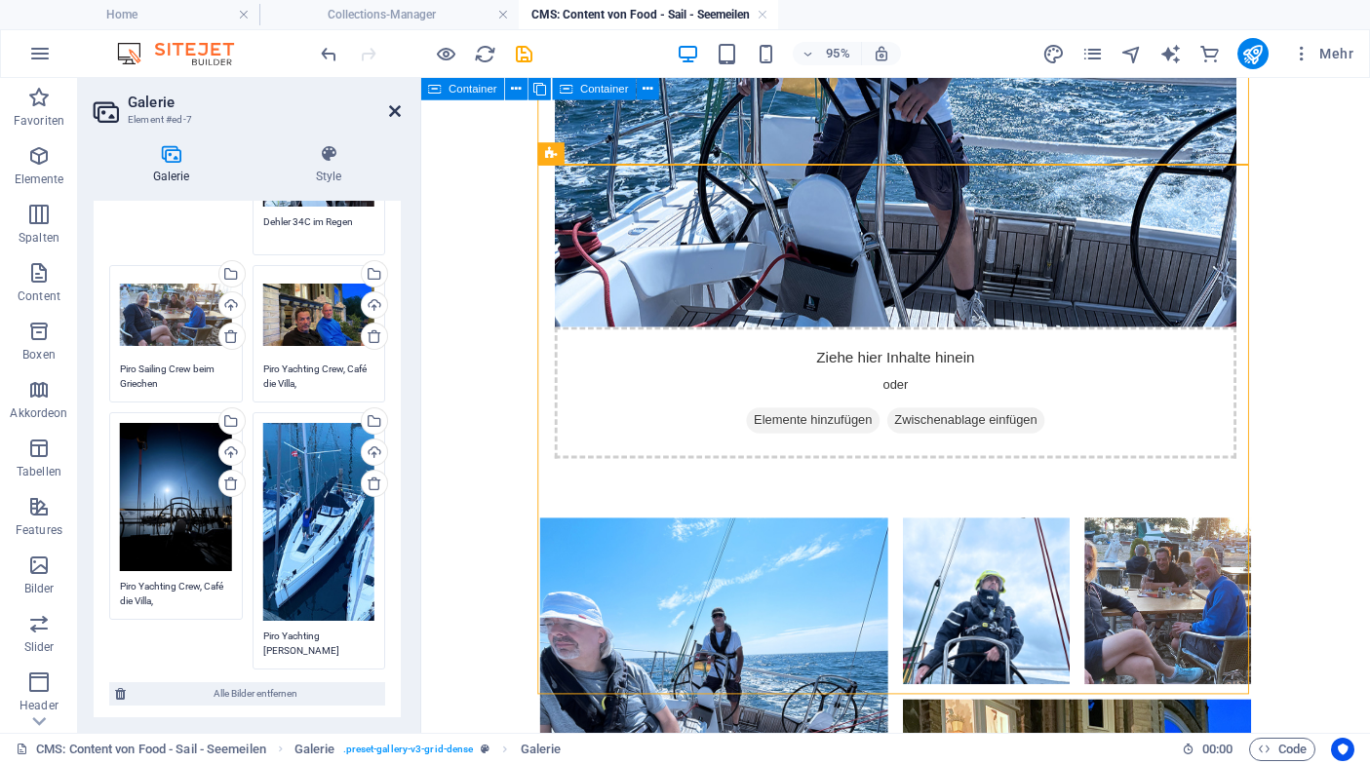
click at [392, 112] on icon at bounding box center [395, 111] width 12 height 16
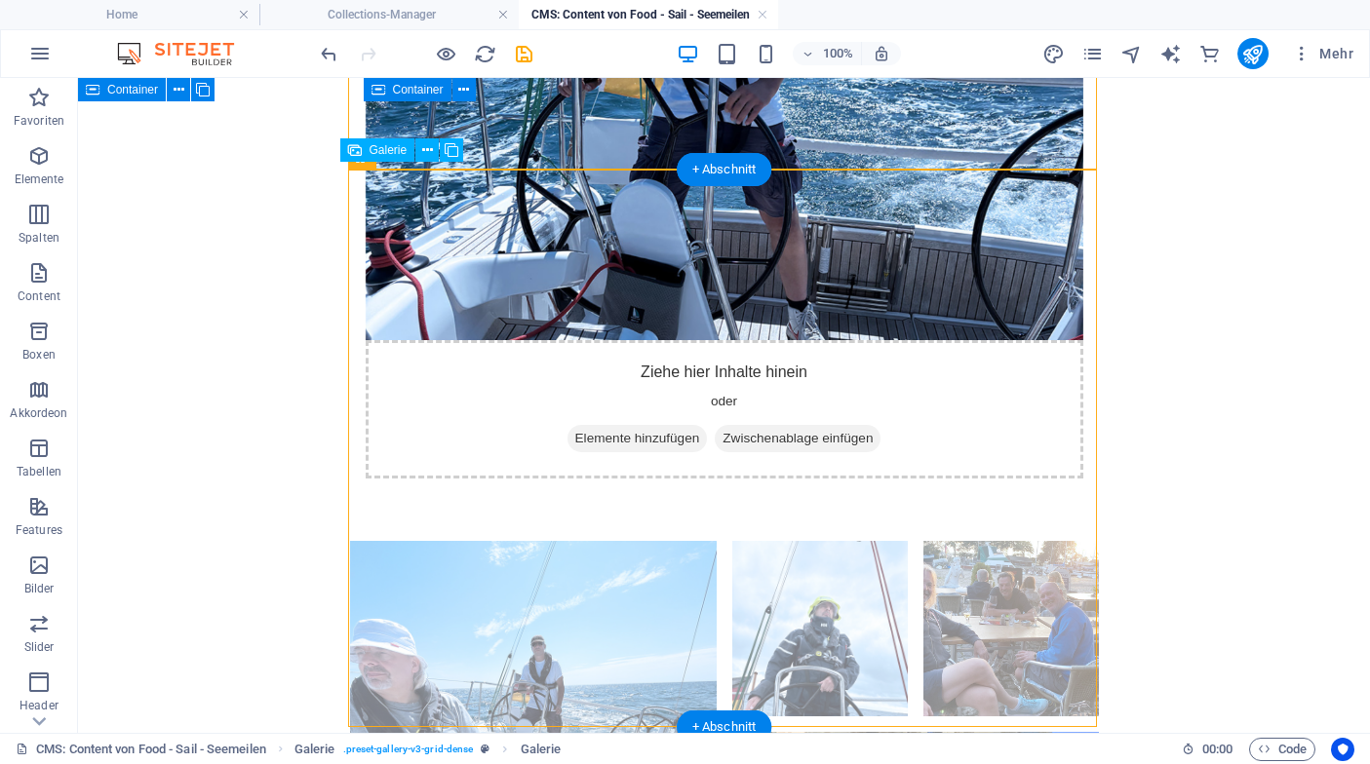
click at [500, 541] on li at bounding box center [533, 724] width 367 height 367
select select "4"
select select "px"
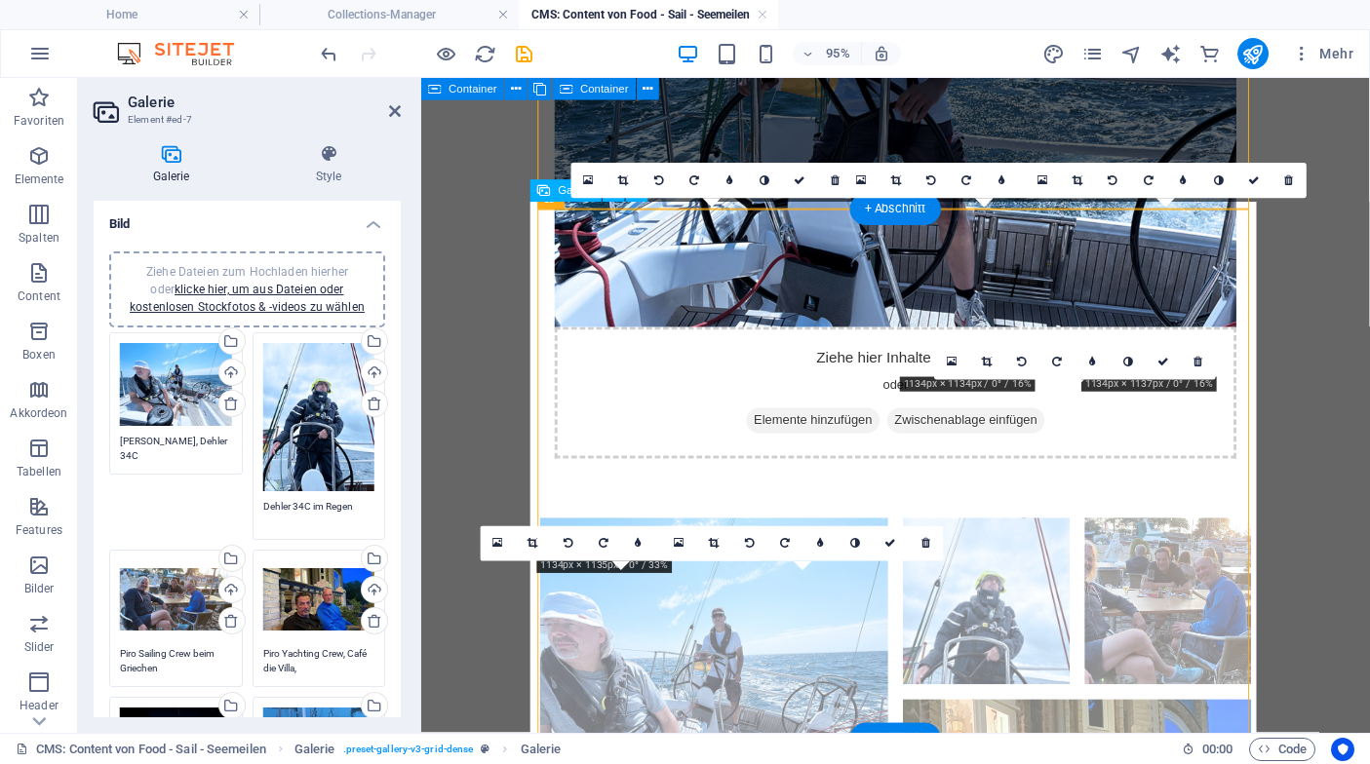
scroll to position [461, 0]
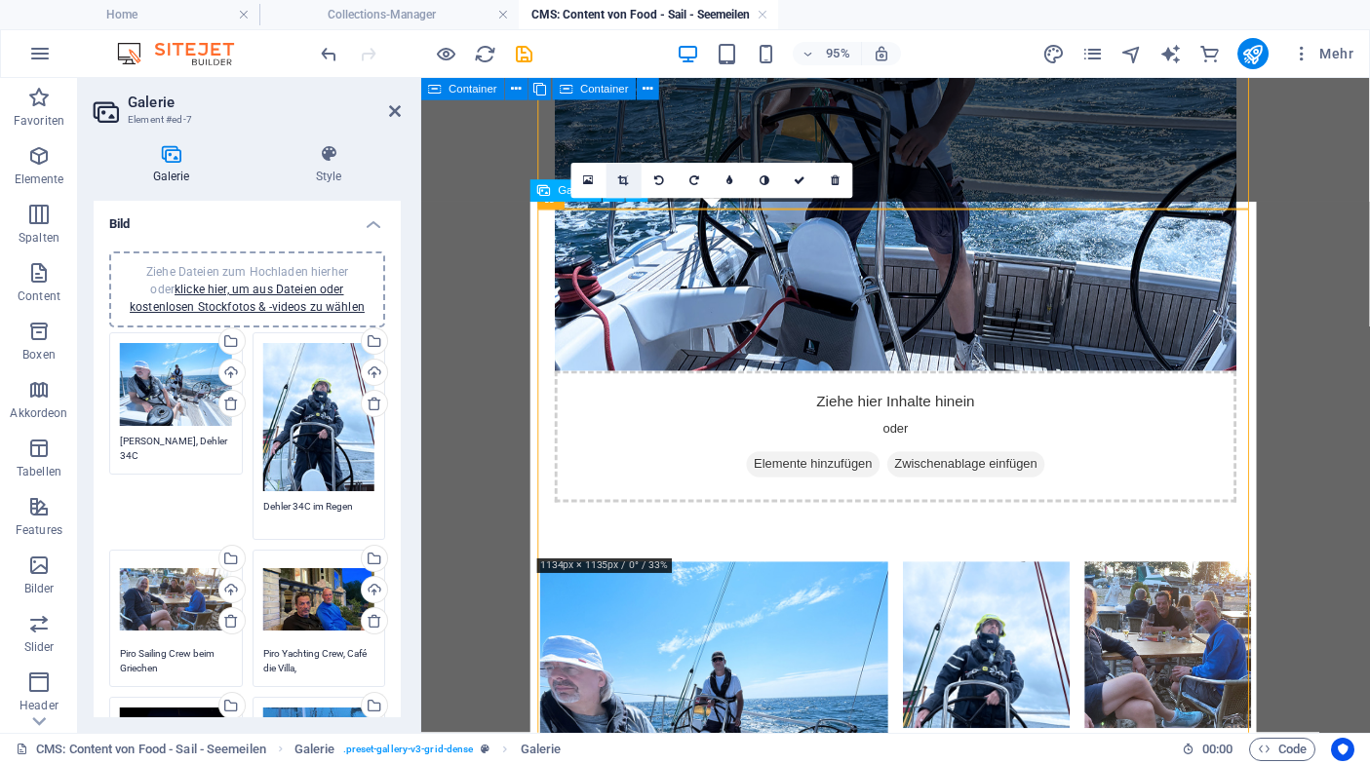
click at [626, 182] on icon at bounding box center [624, 180] width 11 height 11
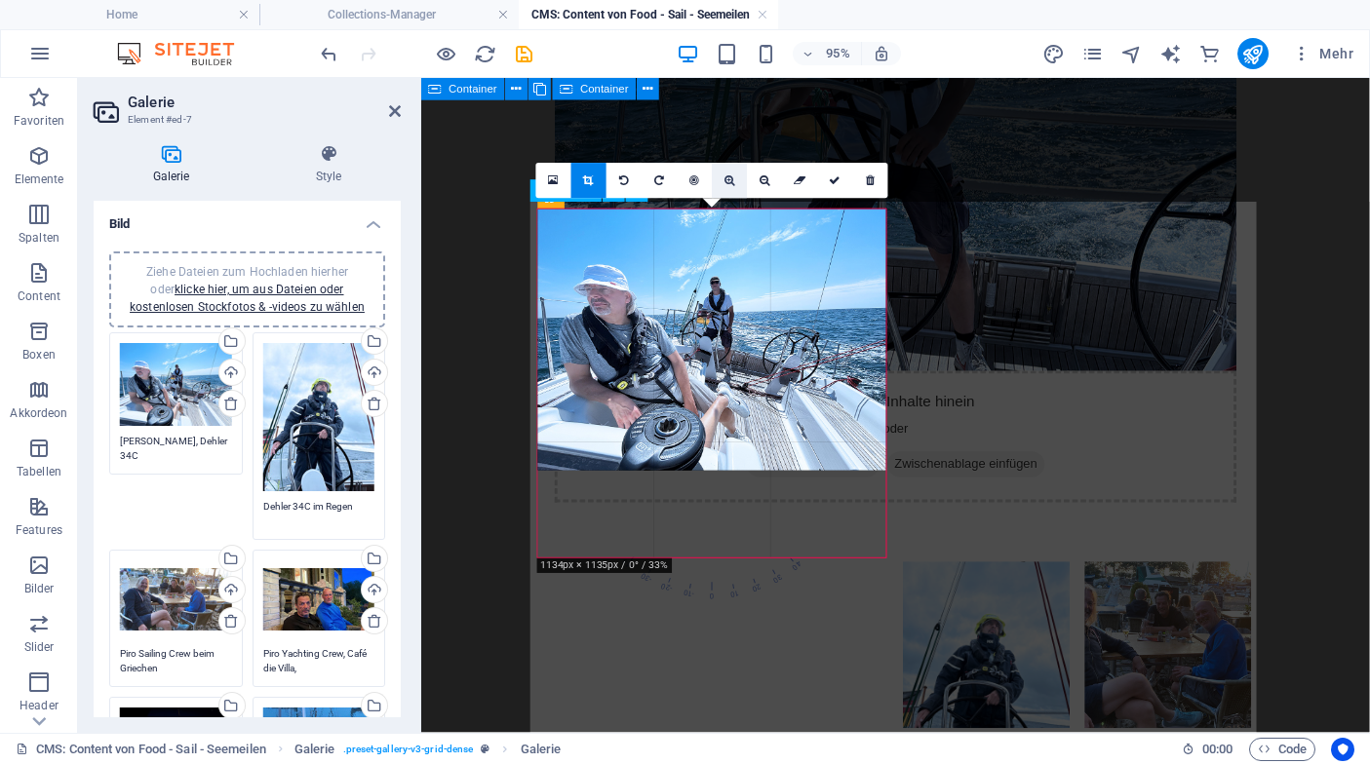
click at [734, 181] on icon at bounding box center [729, 180] width 11 height 11
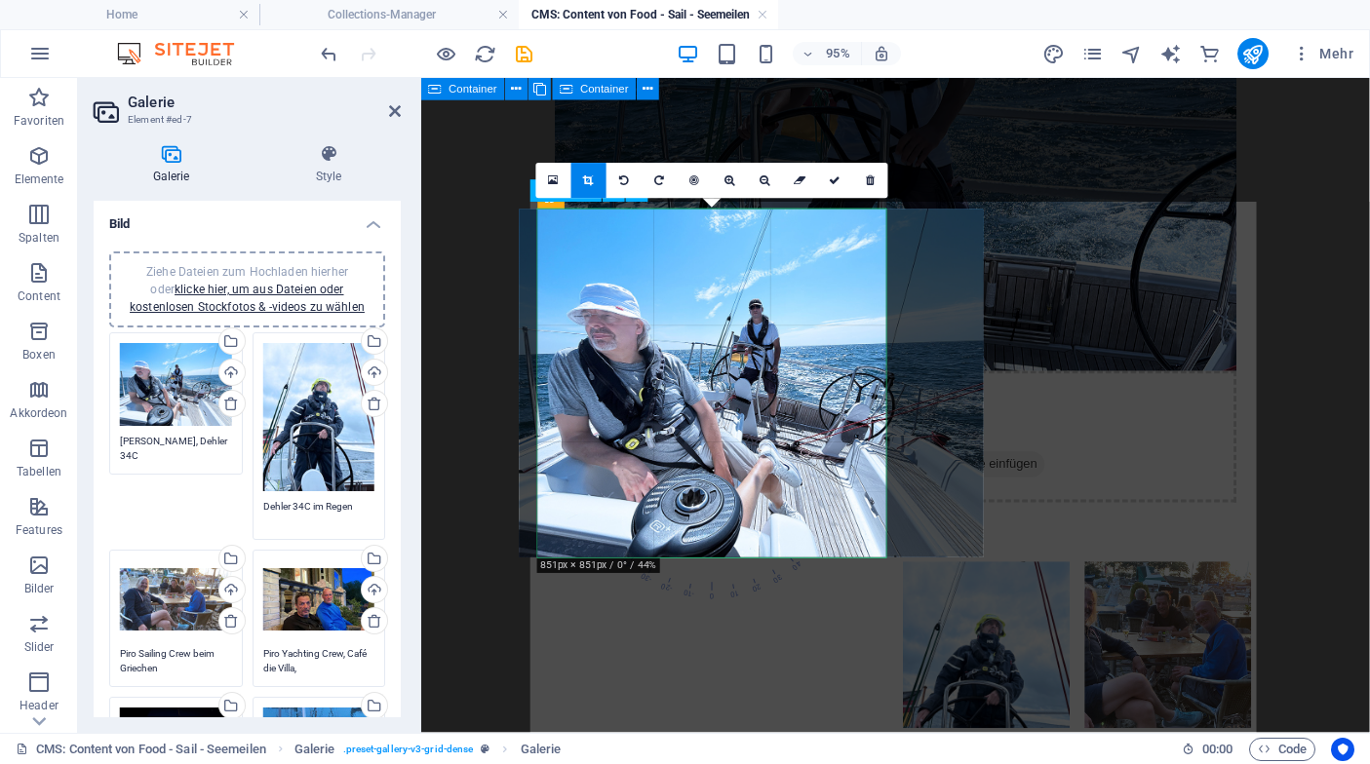
drag, startPoint x: 791, startPoint y: 346, endPoint x: 829, endPoint y: 343, distance: 38.1
click at [829, 343] on div at bounding box center [751, 384] width 464 height 348
click at [726, 187] on link at bounding box center [729, 180] width 35 height 35
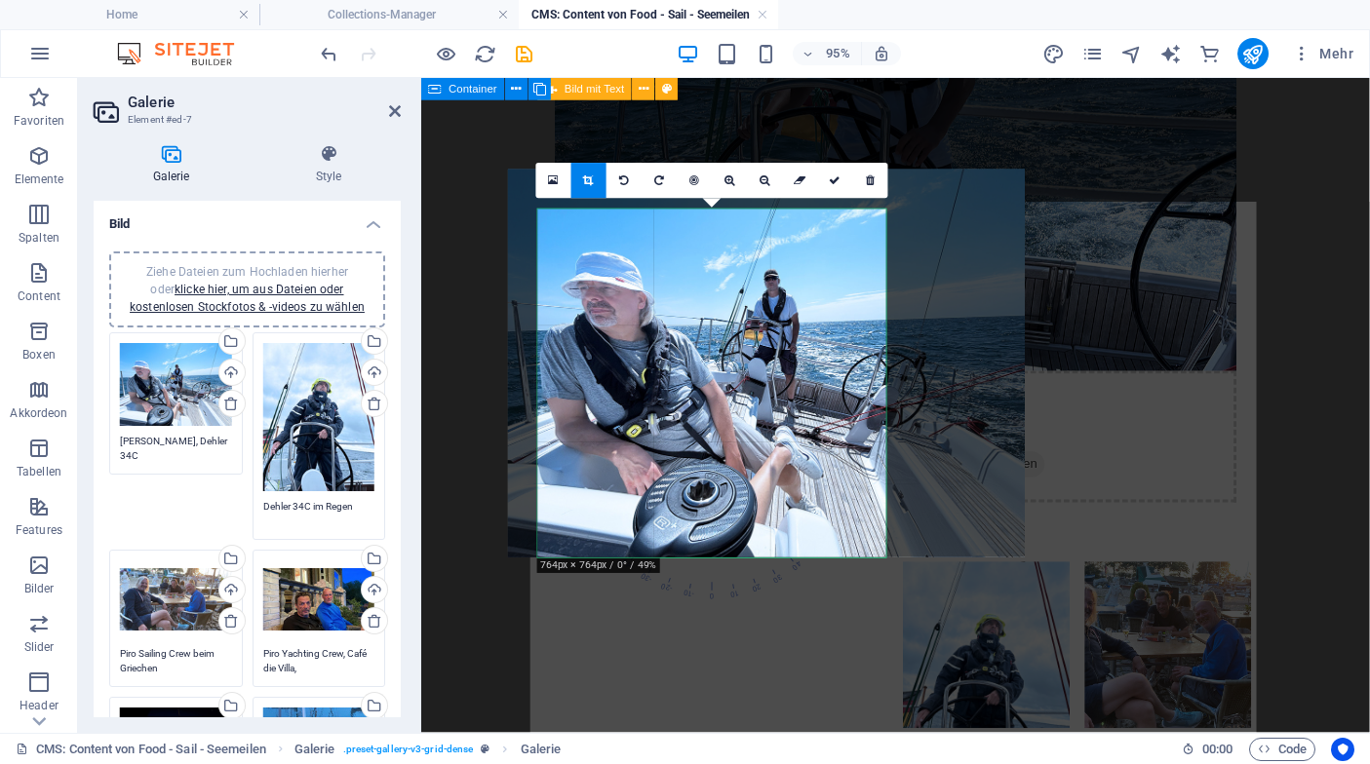
drag, startPoint x: 752, startPoint y: 332, endPoint x: 765, endPoint y: 317, distance: 20.7
click at [765, 317] on div at bounding box center [766, 364] width 517 height 388
click at [835, 184] on icon at bounding box center [836, 180] width 12 height 11
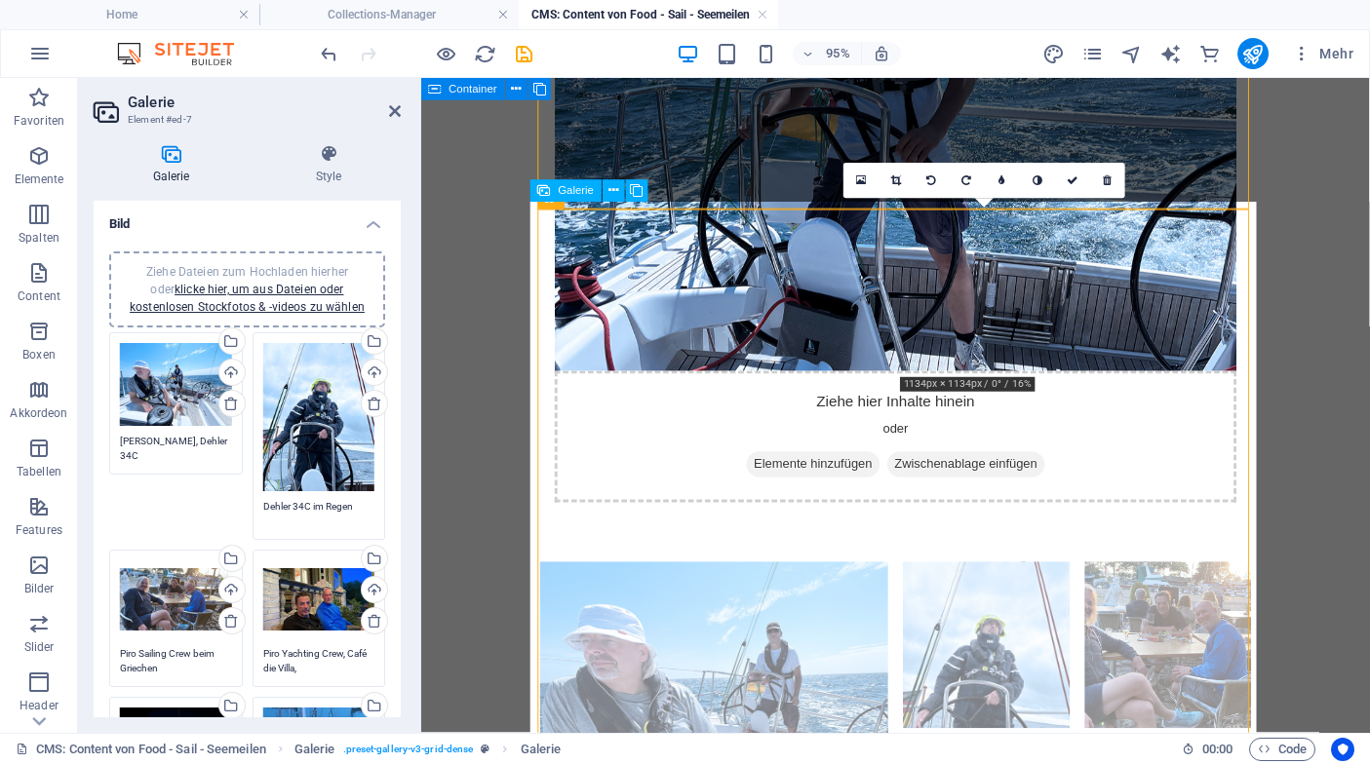
click at [994, 588] on li at bounding box center [1015, 675] width 175 height 175
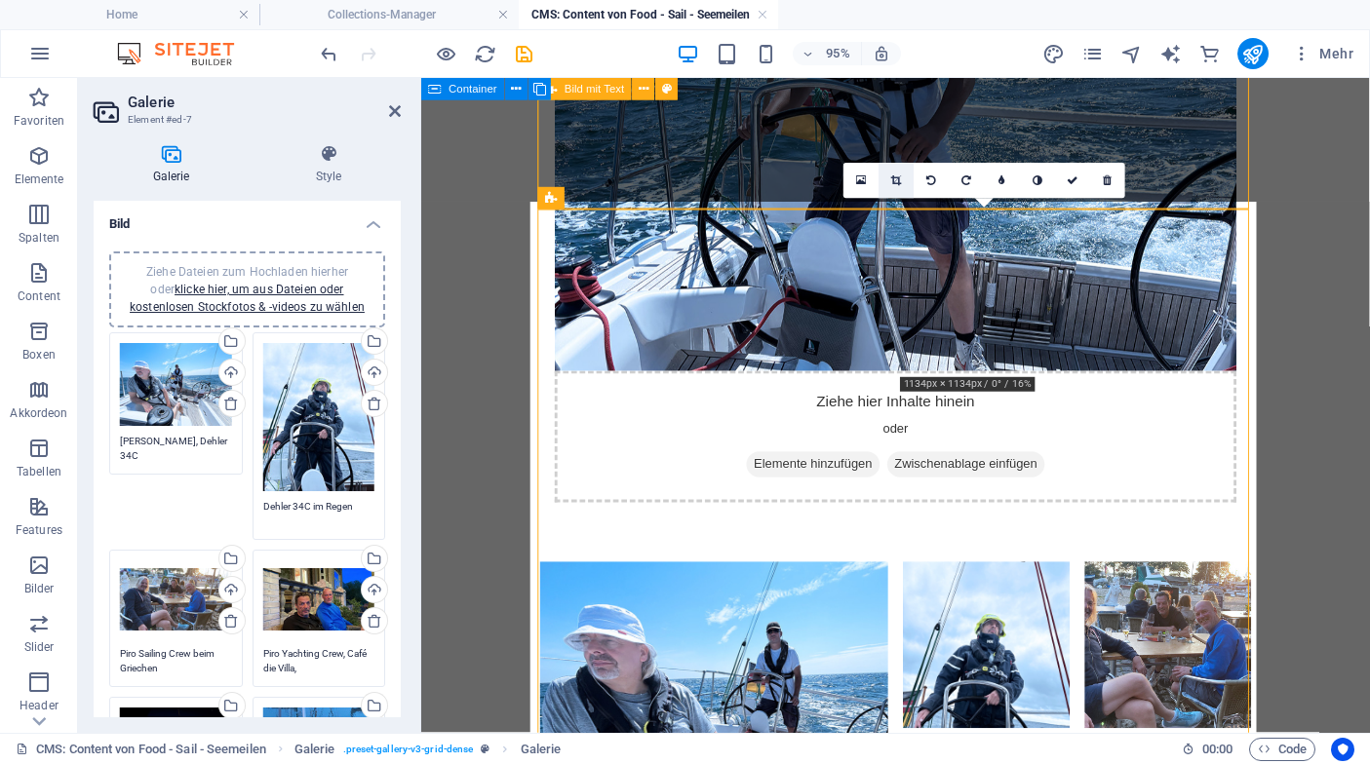
click at [891, 180] on icon at bounding box center [896, 180] width 11 height 11
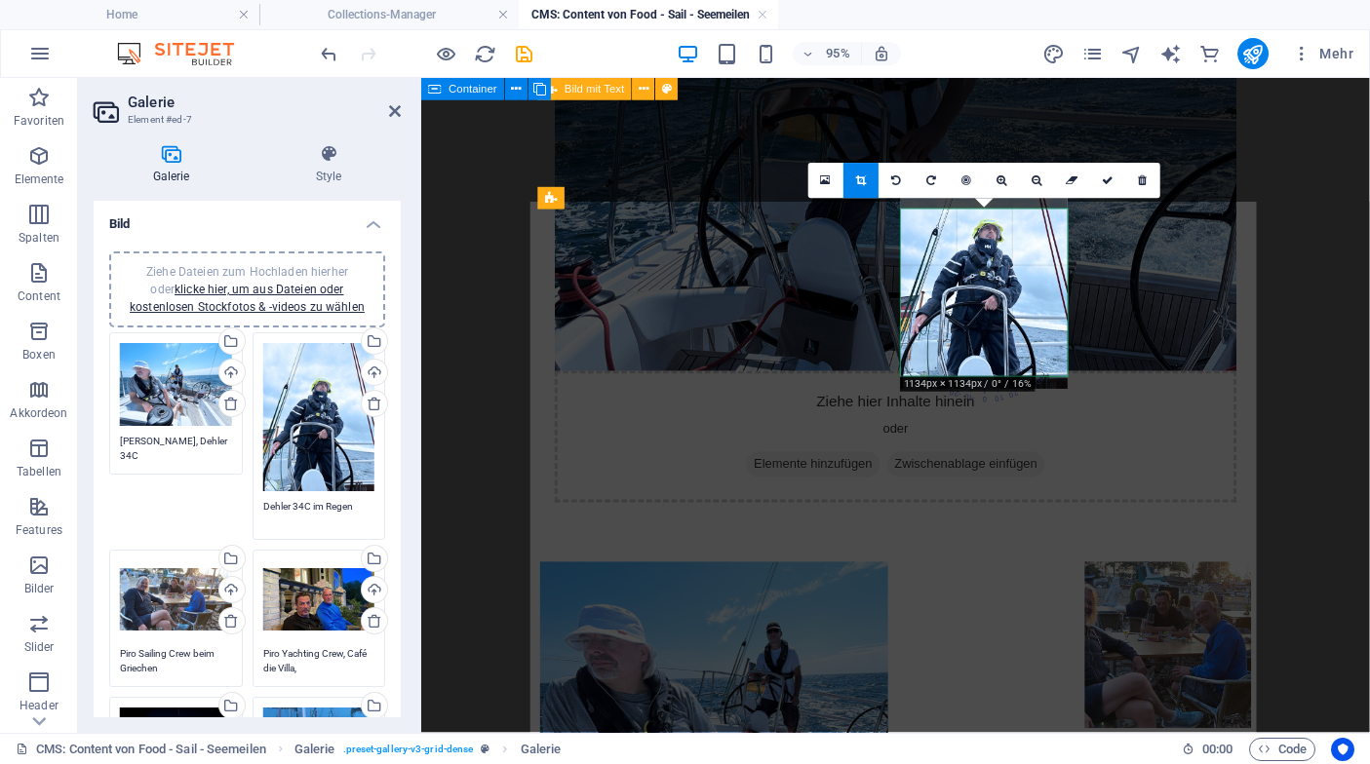
drag, startPoint x: 960, startPoint y: 295, endPoint x: 964, endPoint y: 251, distance: 45.0
click at [964, 251] on div at bounding box center [984, 278] width 167 height 222
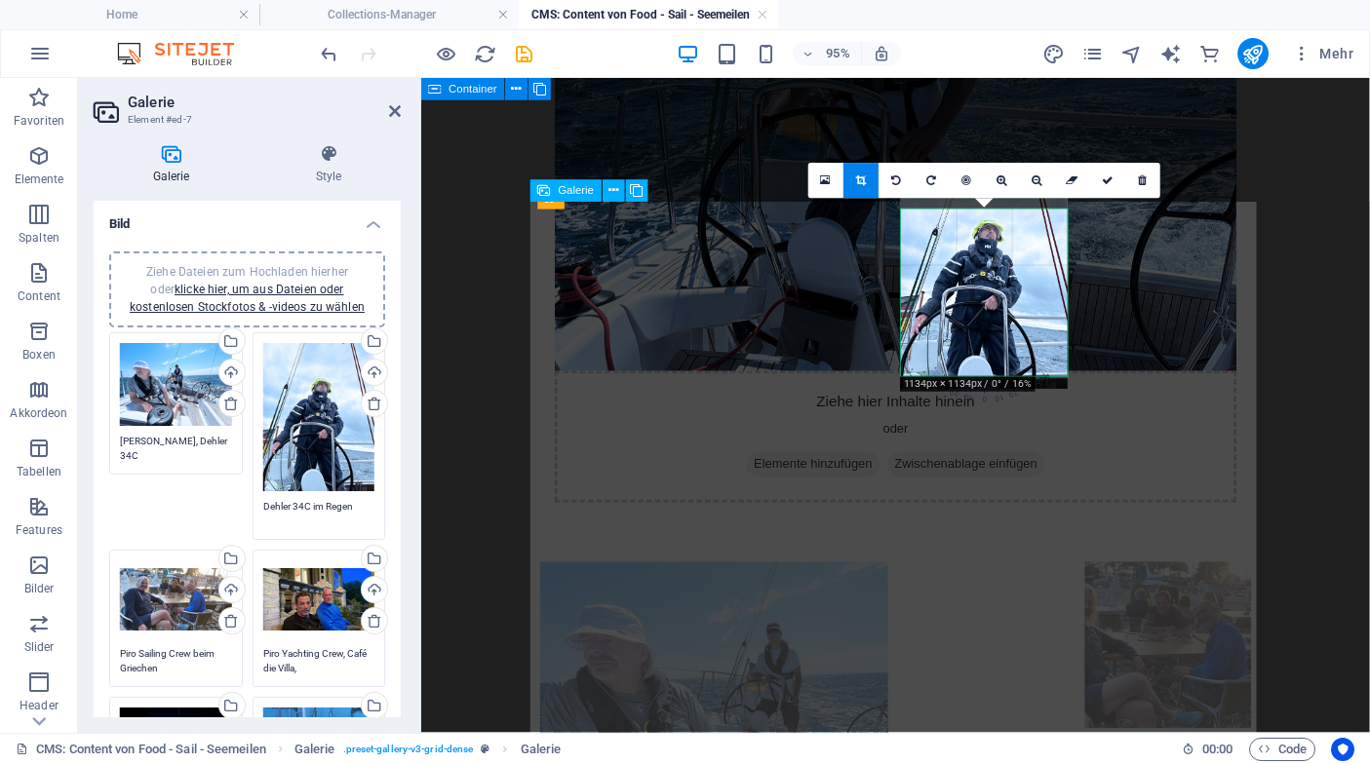
click at [1166, 588] on li at bounding box center [1206, 675] width 175 height 175
click at [1181, 588] on li at bounding box center [1206, 675] width 175 height 175
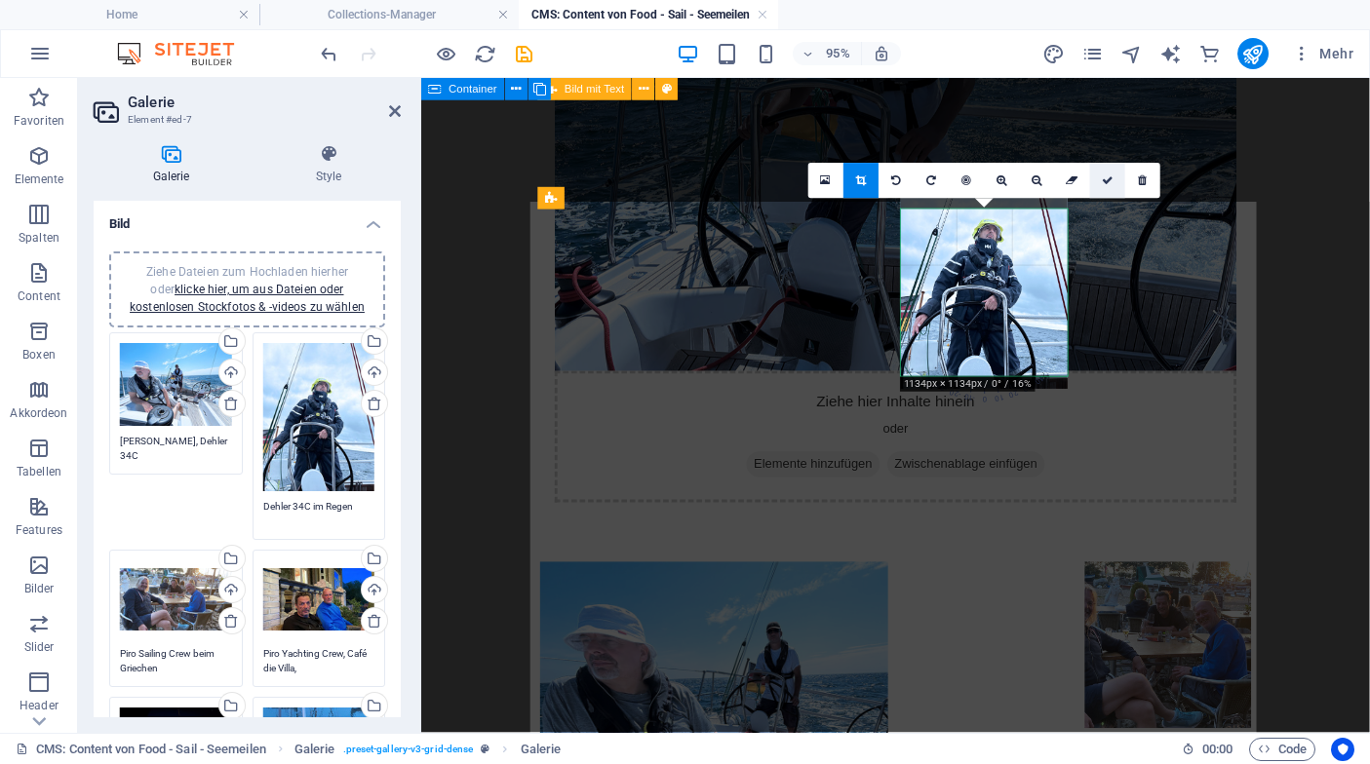
click at [1108, 180] on icon at bounding box center [1108, 180] width 12 height 11
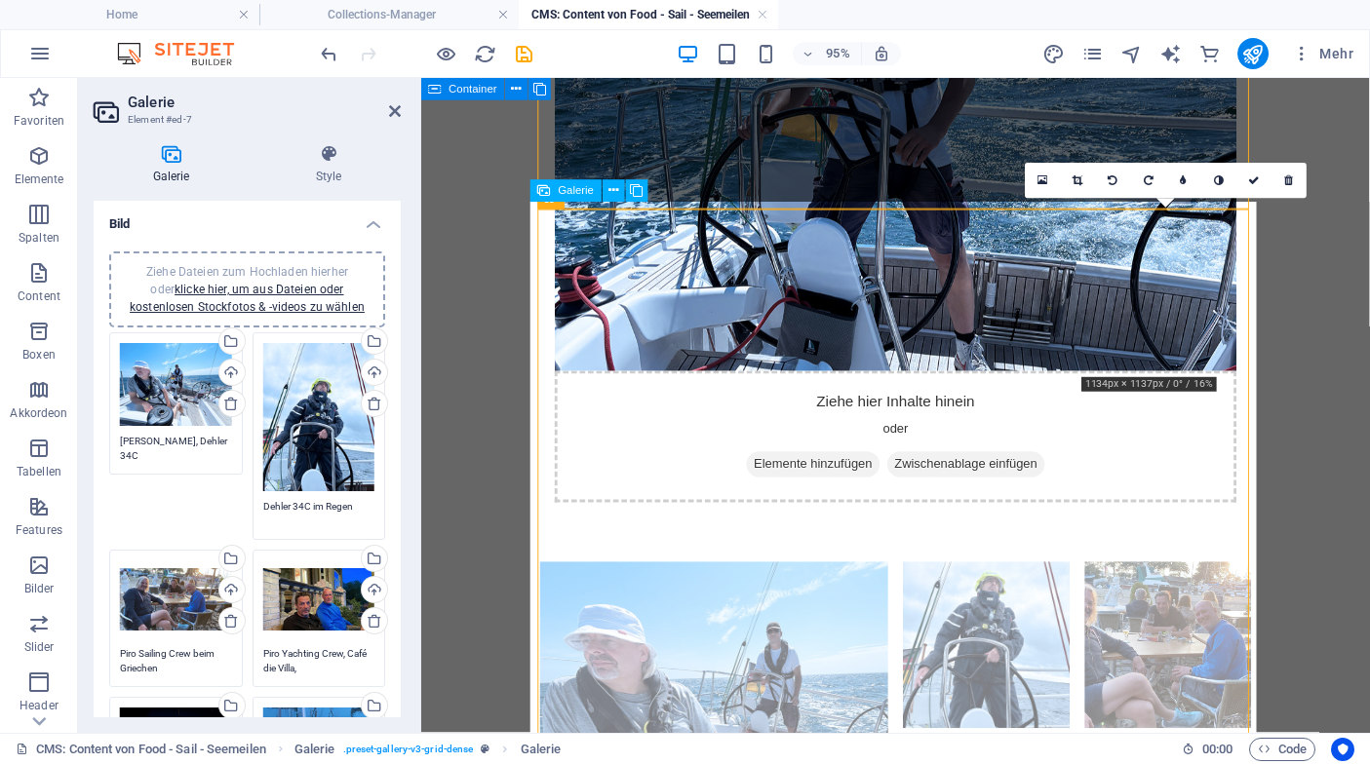
click at [1215, 588] on li at bounding box center [1206, 675] width 175 height 175
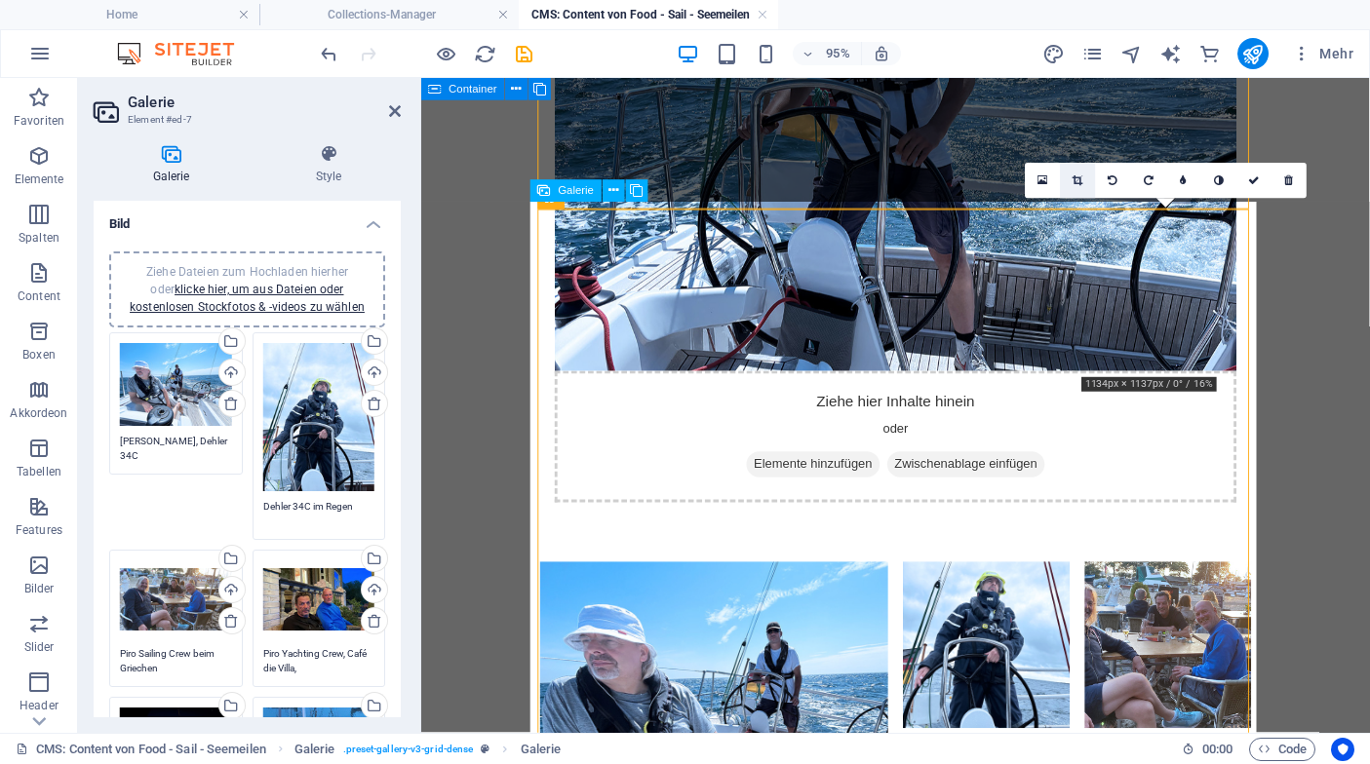
click at [1078, 188] on link at bounding box center [1078, 180] width 35 height 35
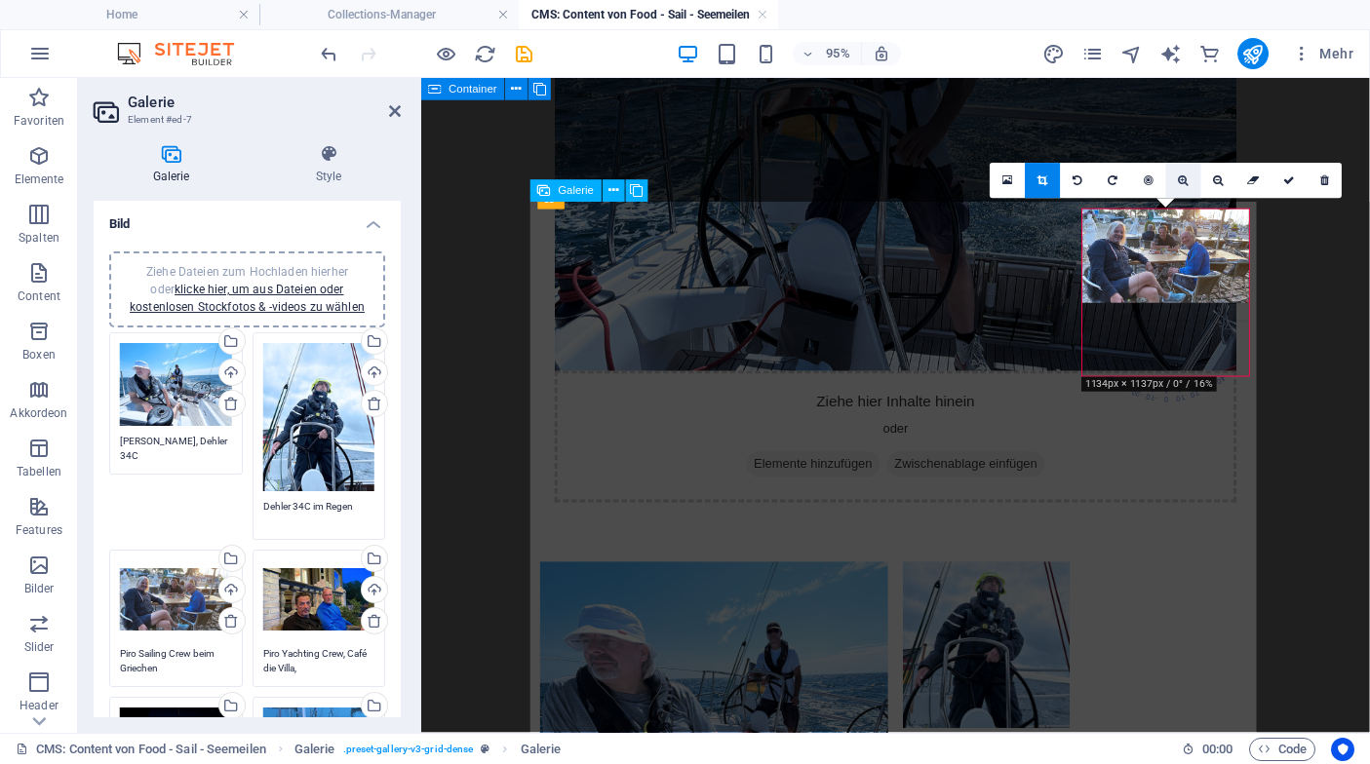
click at [1184, 186] on icon at bounding box center [1184, 180] width 11 height 11
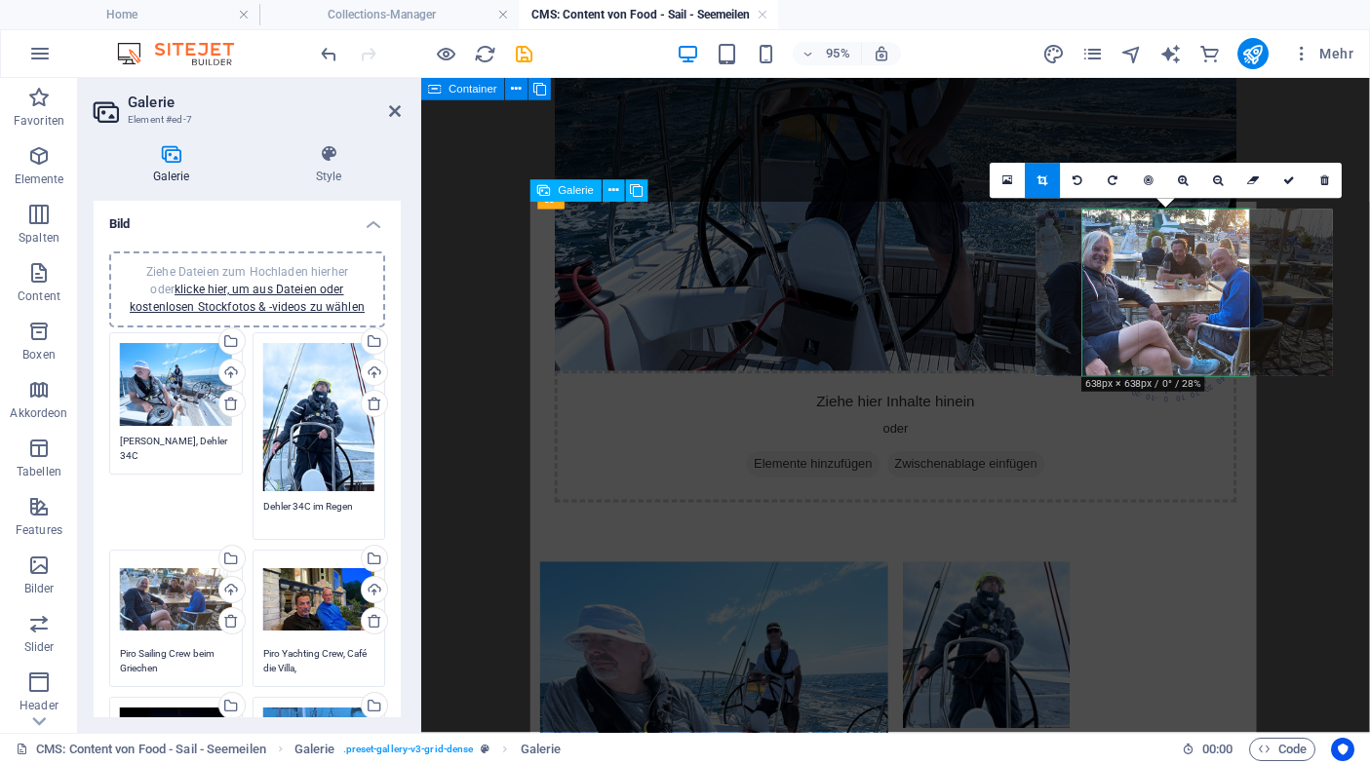
drag, startPoint x: 1187, startPoint y: 294, endPoint x: 1203, endPoint y: 296, distance: 15.7
click at [1203, 296] on div at bounding box center [1183, 293] width 296 height 167
click at [1290, 184] on icon at bounding box center [1289, 180] width 12 height 11
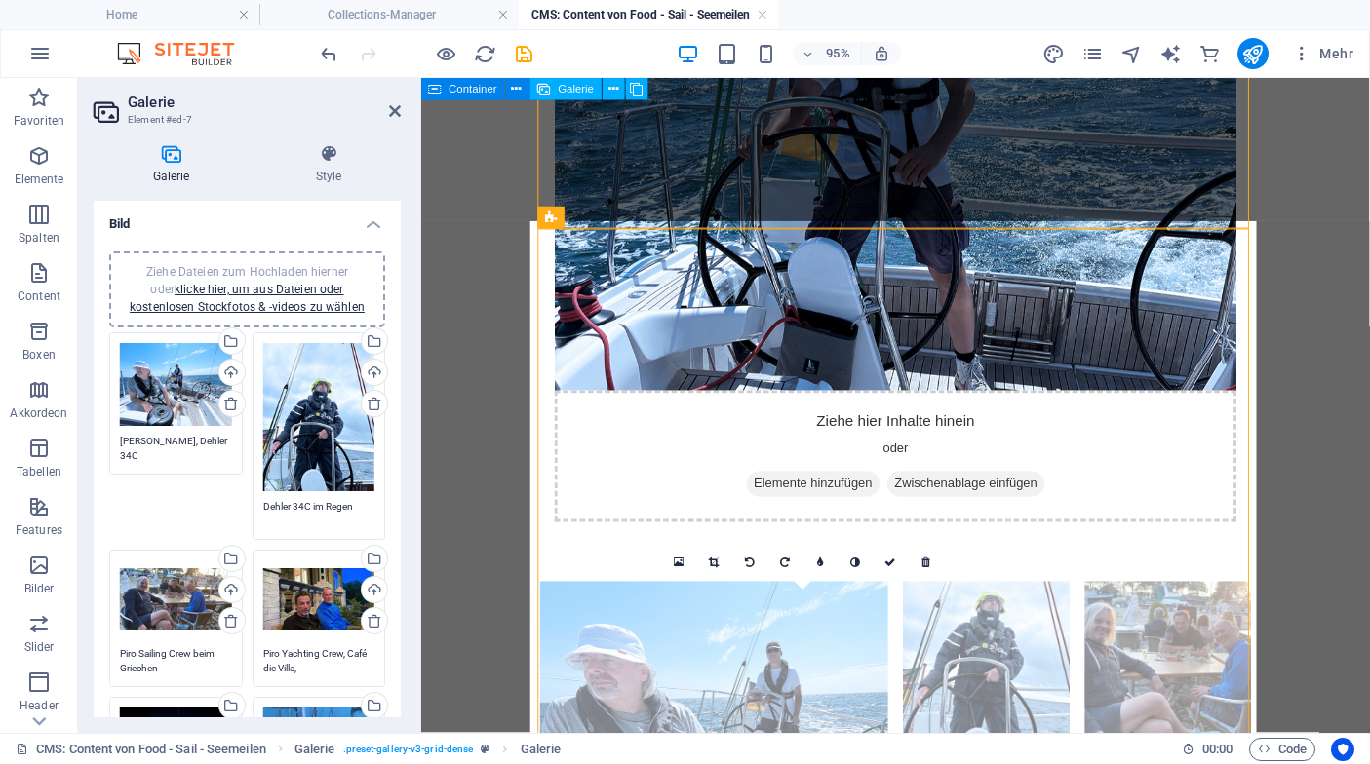
scroll to position [439, 0]
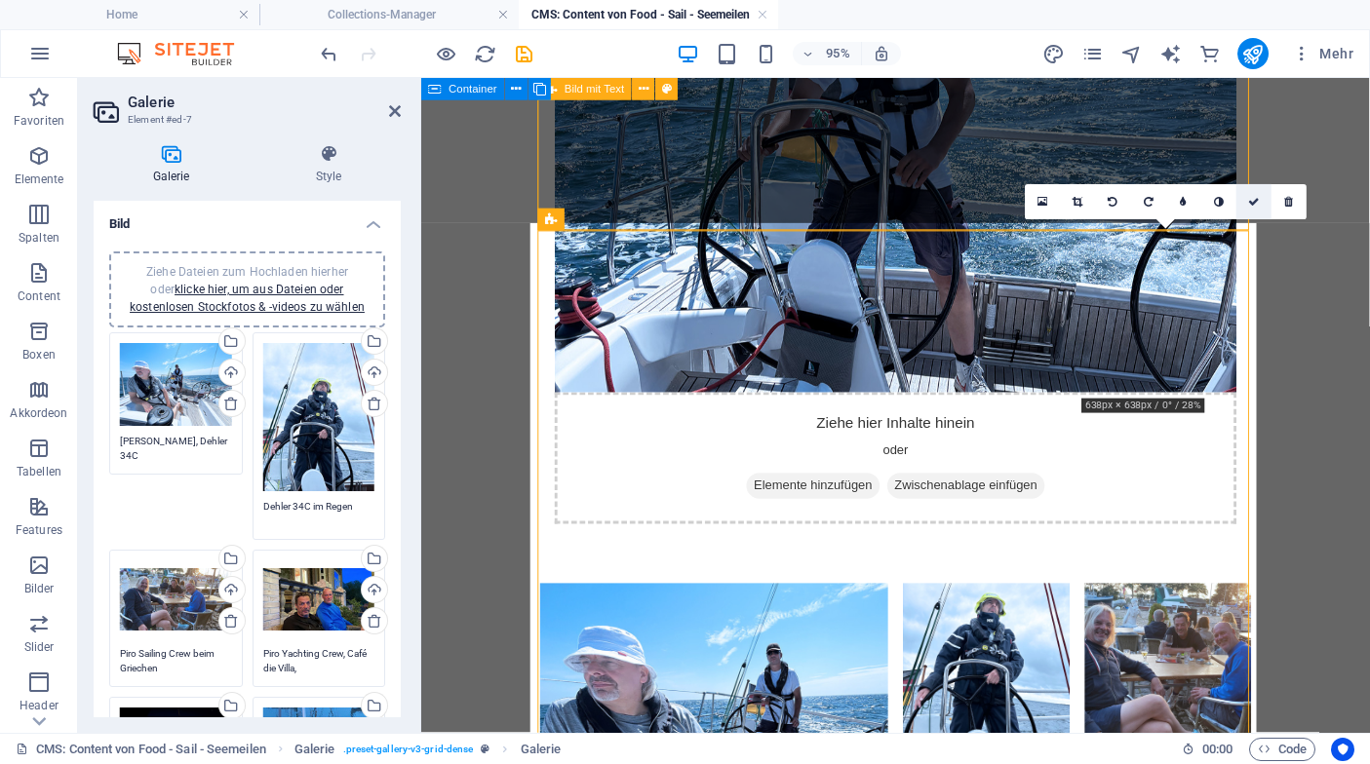
click at [1254, 207] on icon at bounding box center [1254, 202] width 12 height 11
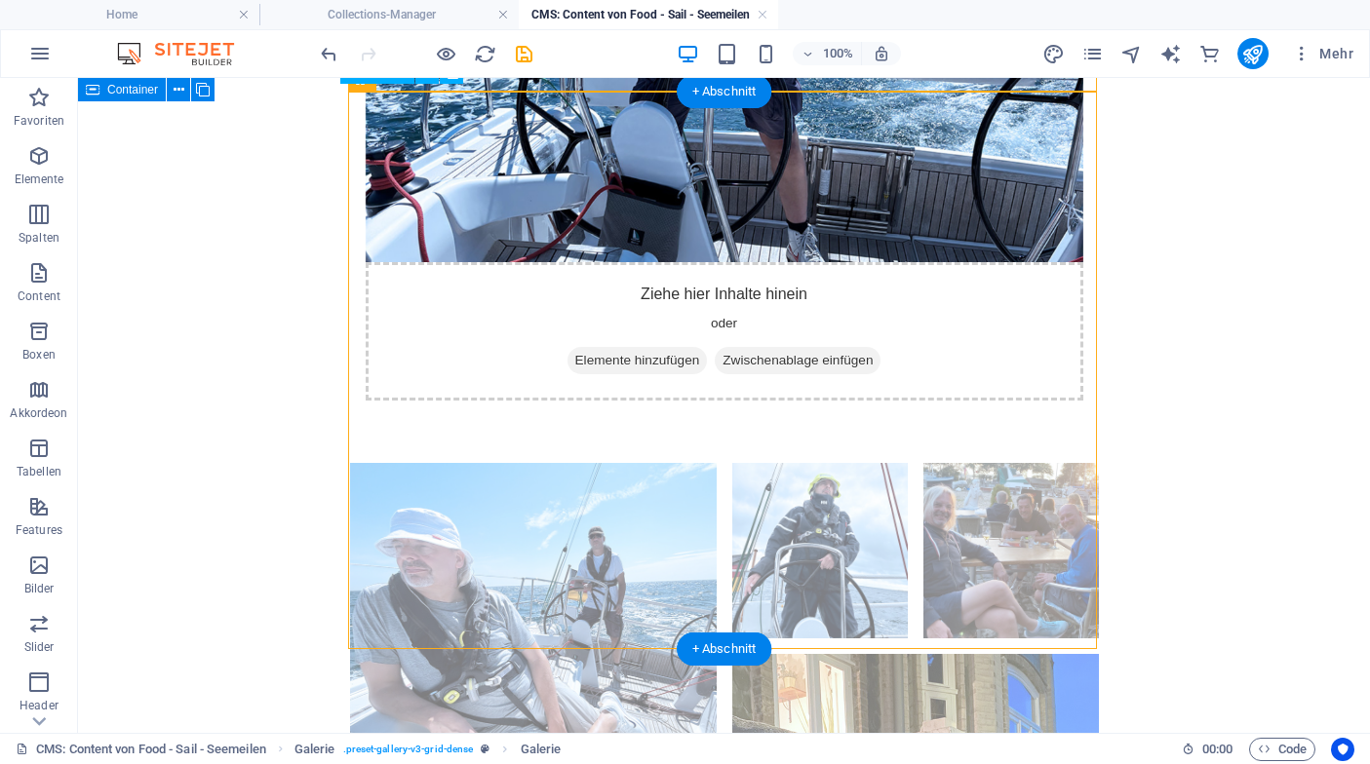
scroll to position [590, 0]
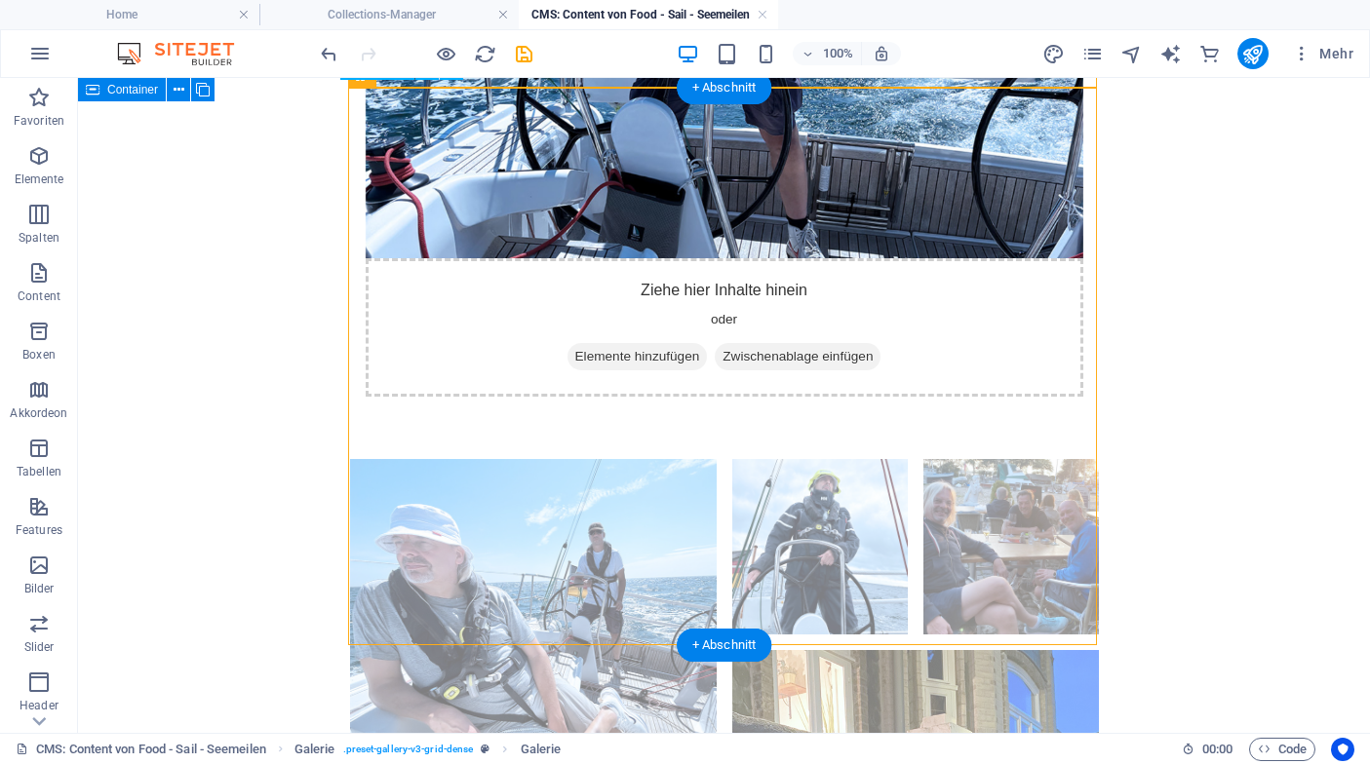
select select "4"
select select "px"
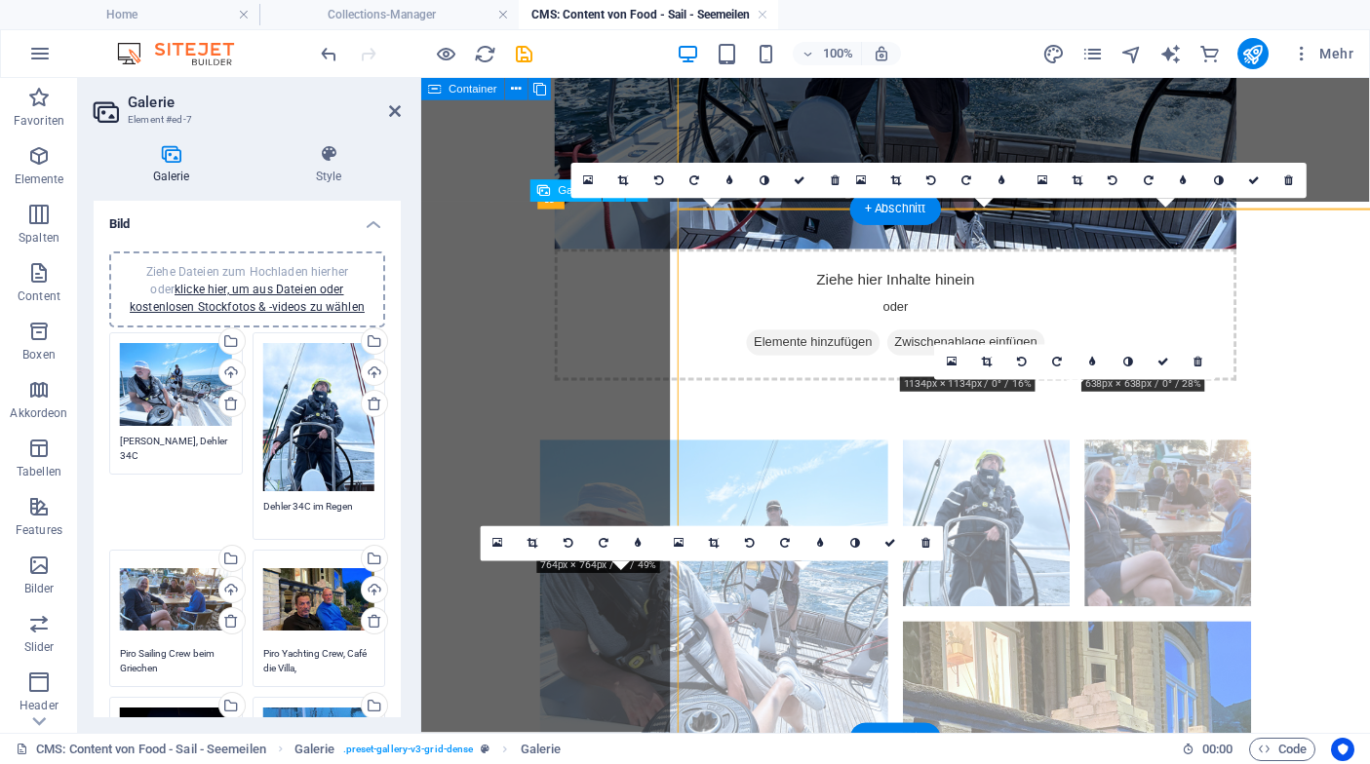
scroll to position [461, 0]
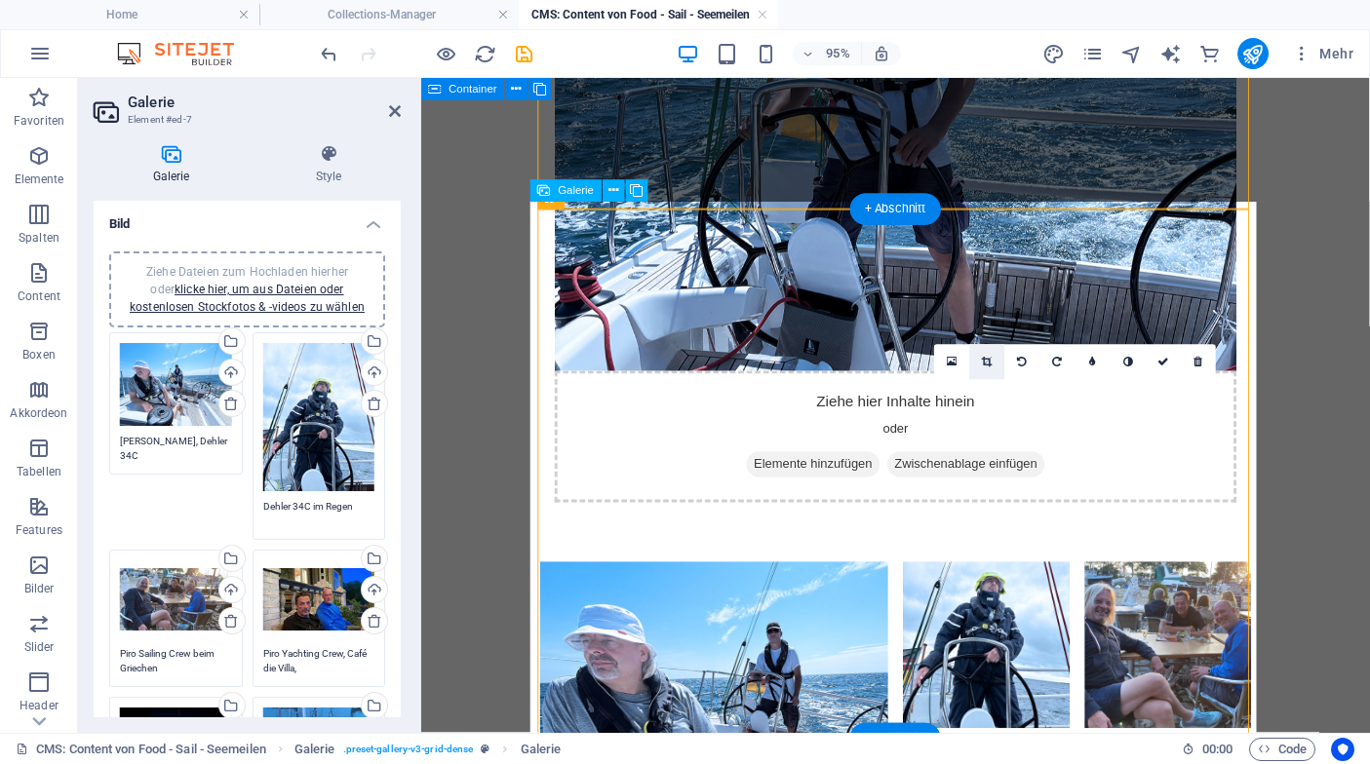
click at [984, 362] on icon at bounding box center [987, 362] width 11 height 11
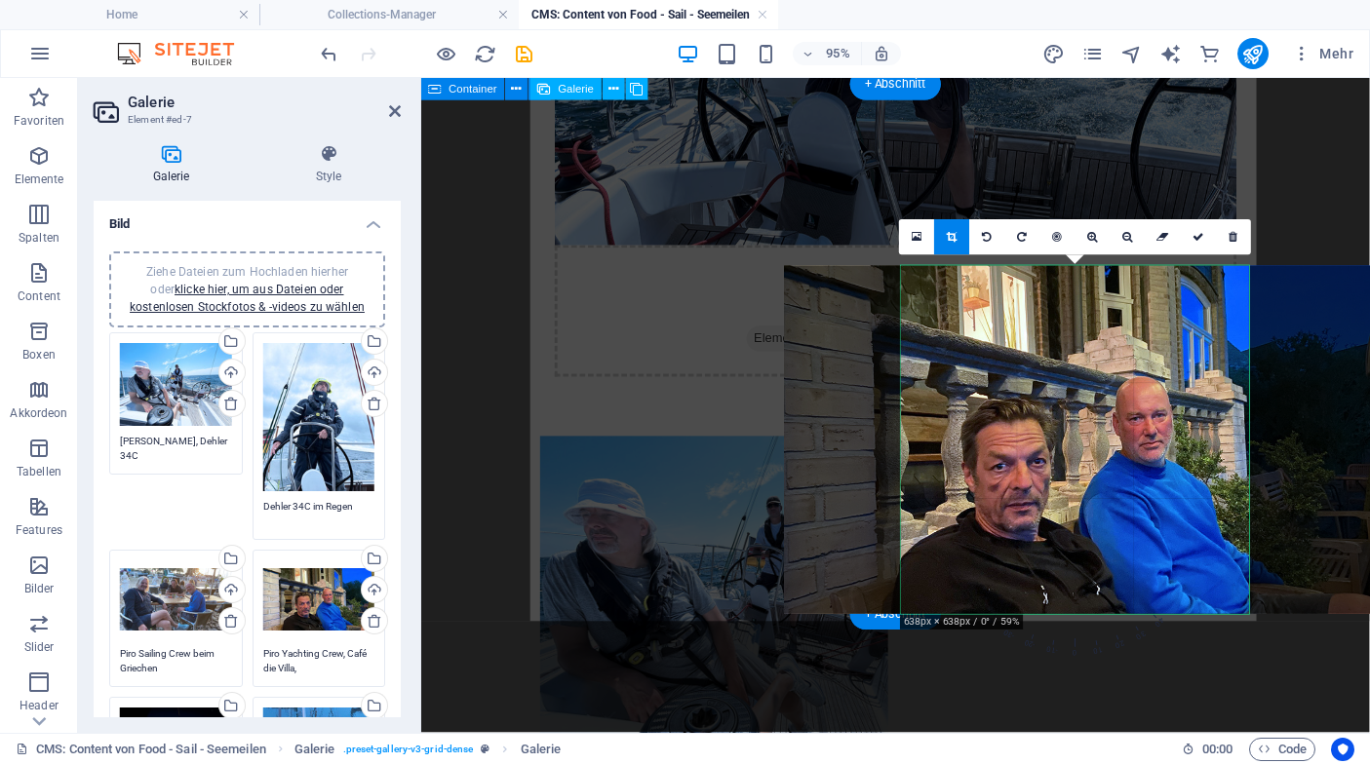
scroll to position [593, 0]
click at [1096, 247] on link at bounding box center [1092, 237] width 35 height 35
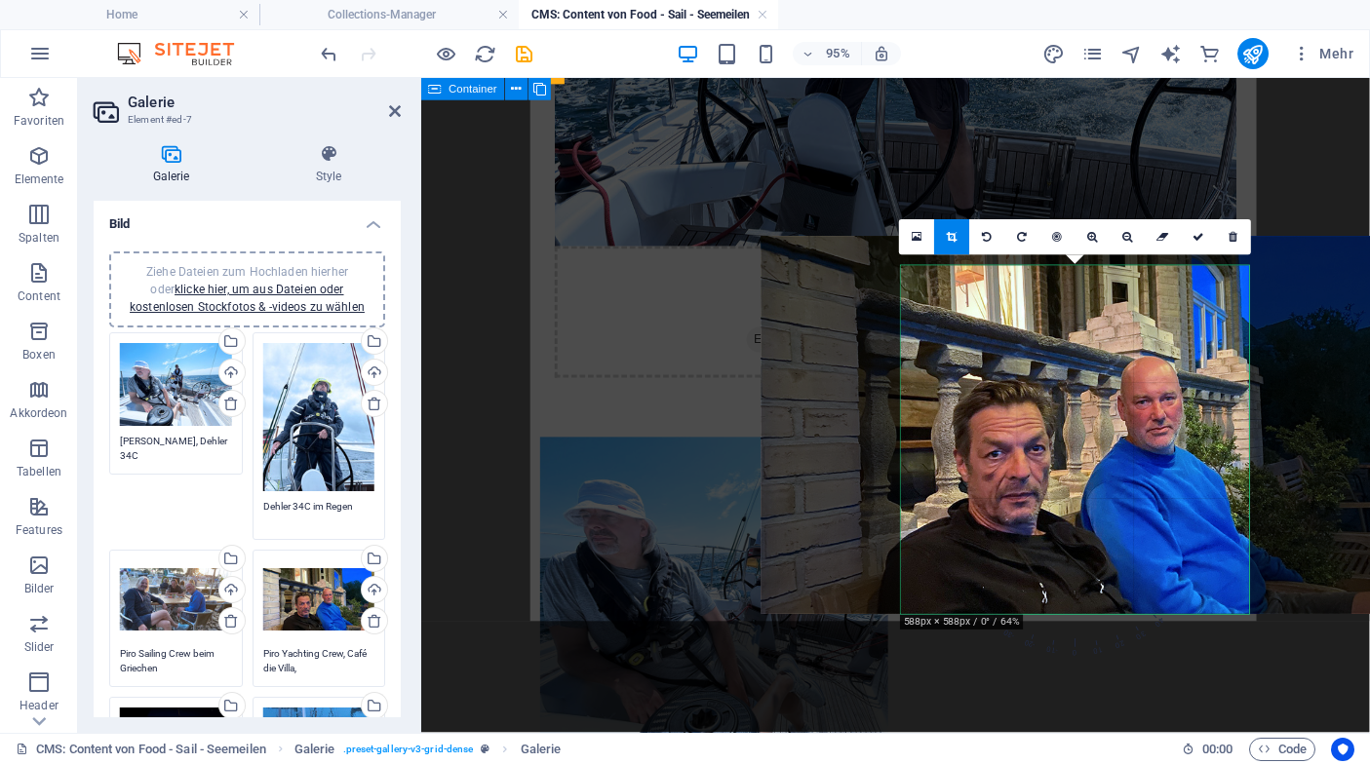
drag, startPoint x: 1108, startPoint y: 497, endPoint x: 1103, endPoint y: 486, distance: 11.8
click at [1103, 486] on div at bounding box center [1096, 425] width 672 height 377
click at [1195, 247] on link at bounding box center [1197, 237] width 35 height 35
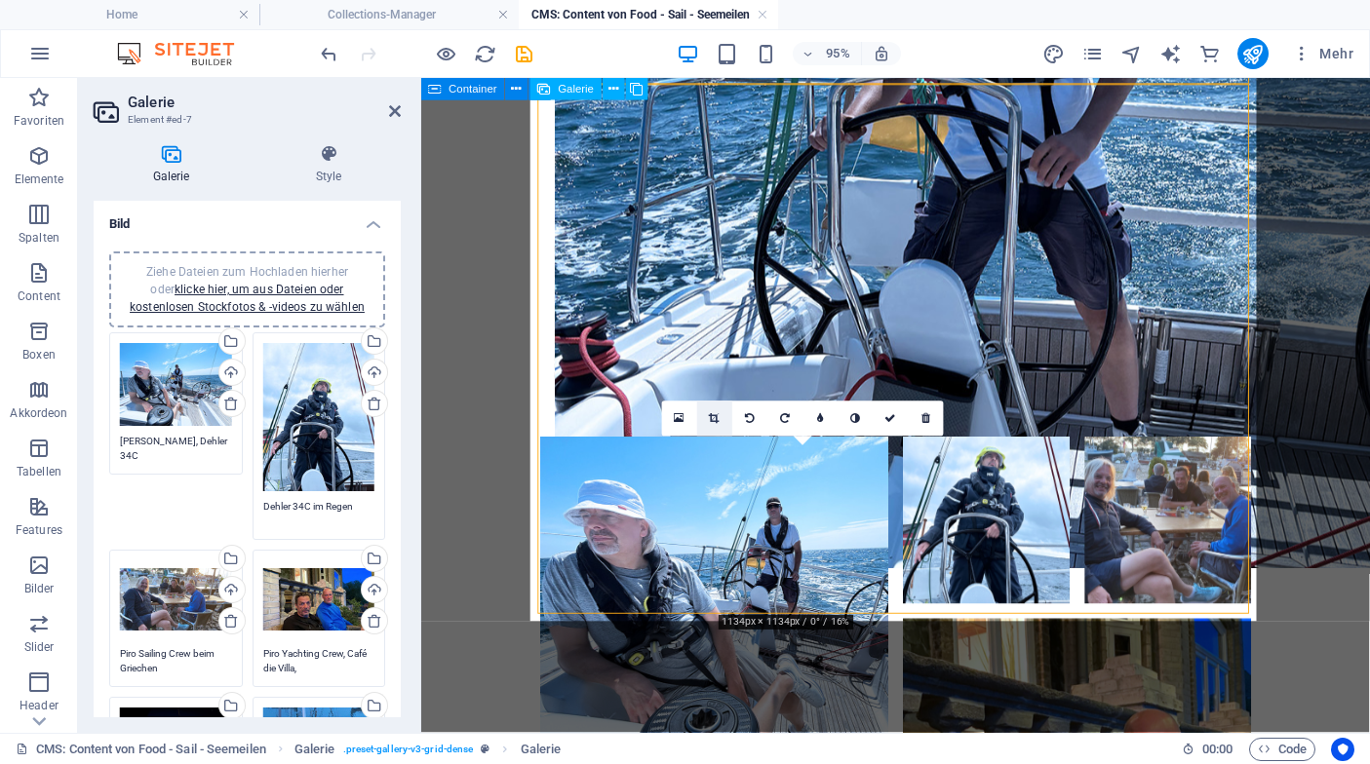
click at [717, 424] on icon at bounding box center [715, 418] width 11 height 11
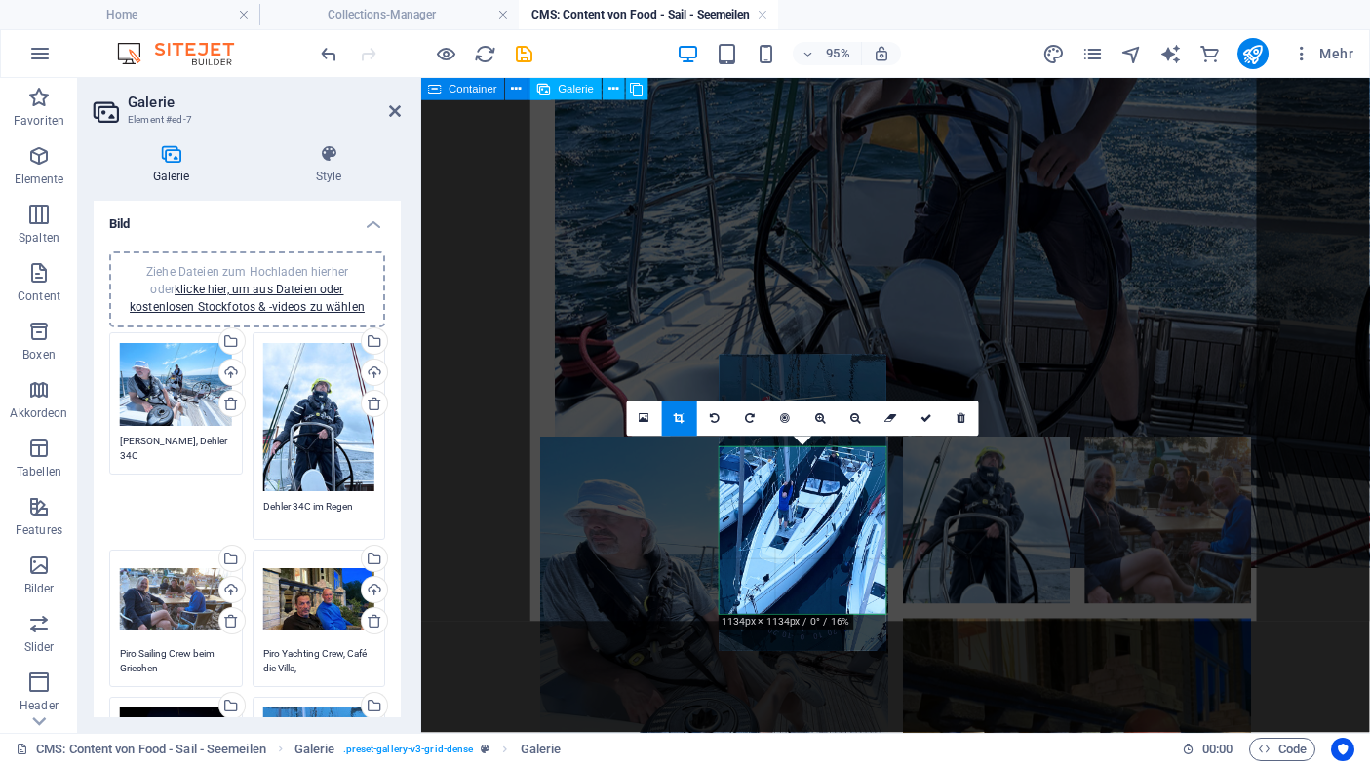
drag, startPoint x: 820, startPoint y: 530, endPoint x: 824, endPoint y: 497, distance: 33.4
click at [824, 497] on div at bounding box center [802, 503] width 167 height 296
click at [927, 410] on link at bounding box center [926, 419] width 35 height 35
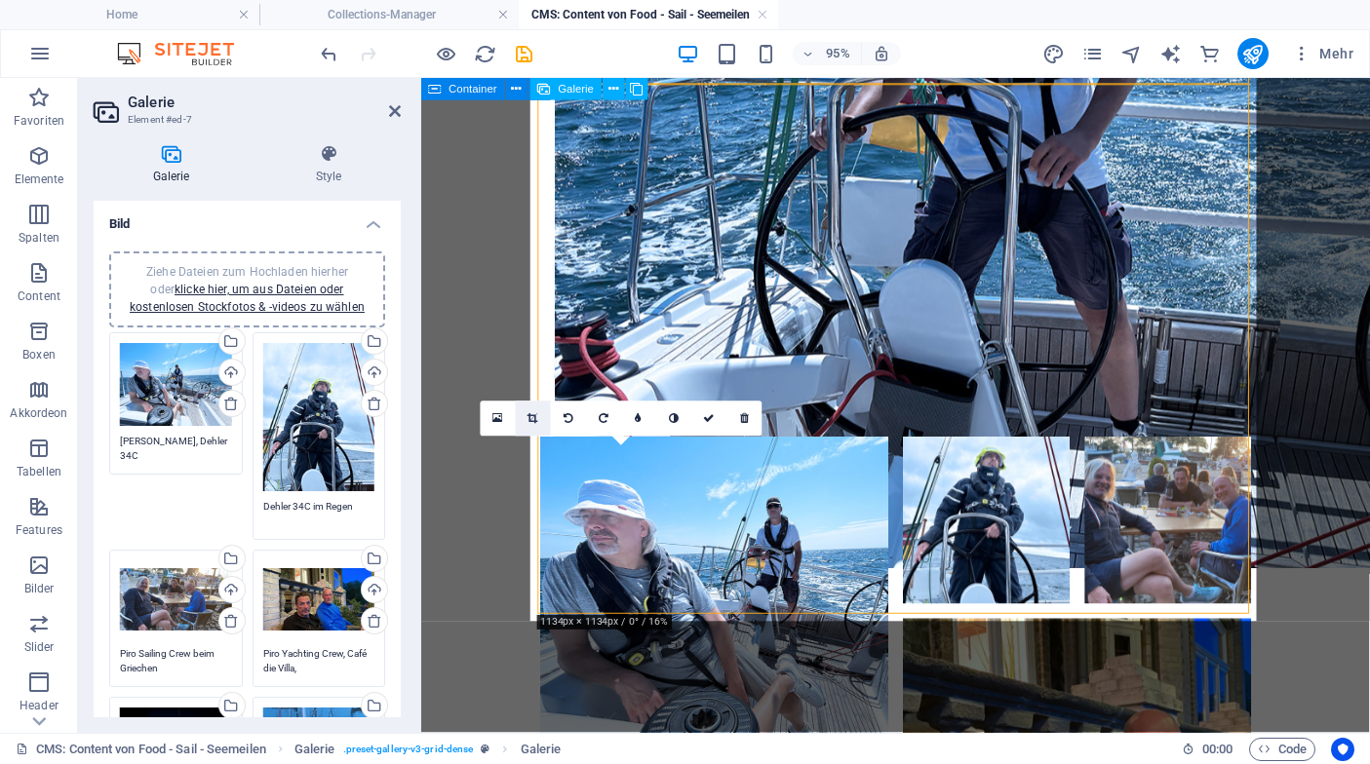
click at [534, 419] on icon at bounding box center [533, 418] width 11 height 11
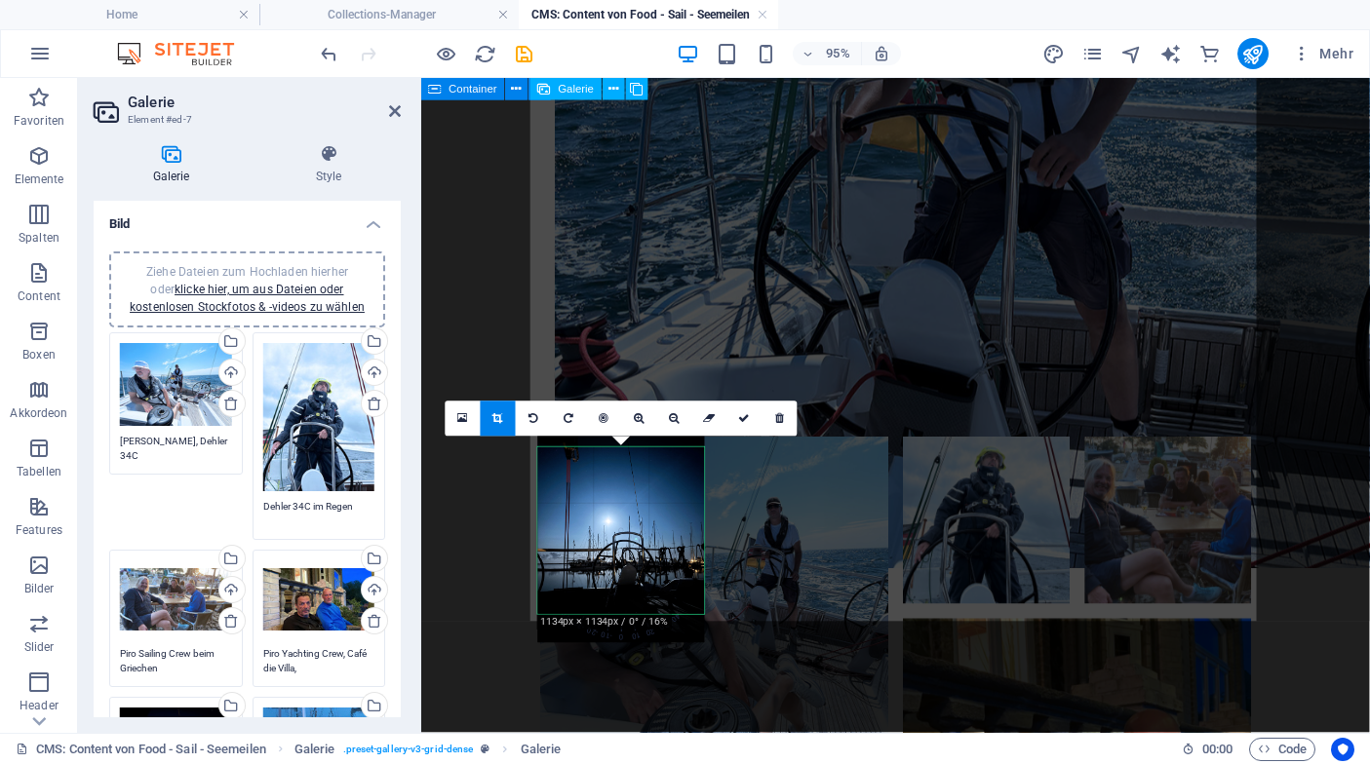
drag, startPoint x: 609, startPoint y: 500, endPoint x: 608, endPoint y: 472, distance: 28.3
click at [608, 472] on div at bounding box center [621, 532] width 167 height 222
click at [750, 419] on icon at bounding box center [745, 418] width 12 height 11
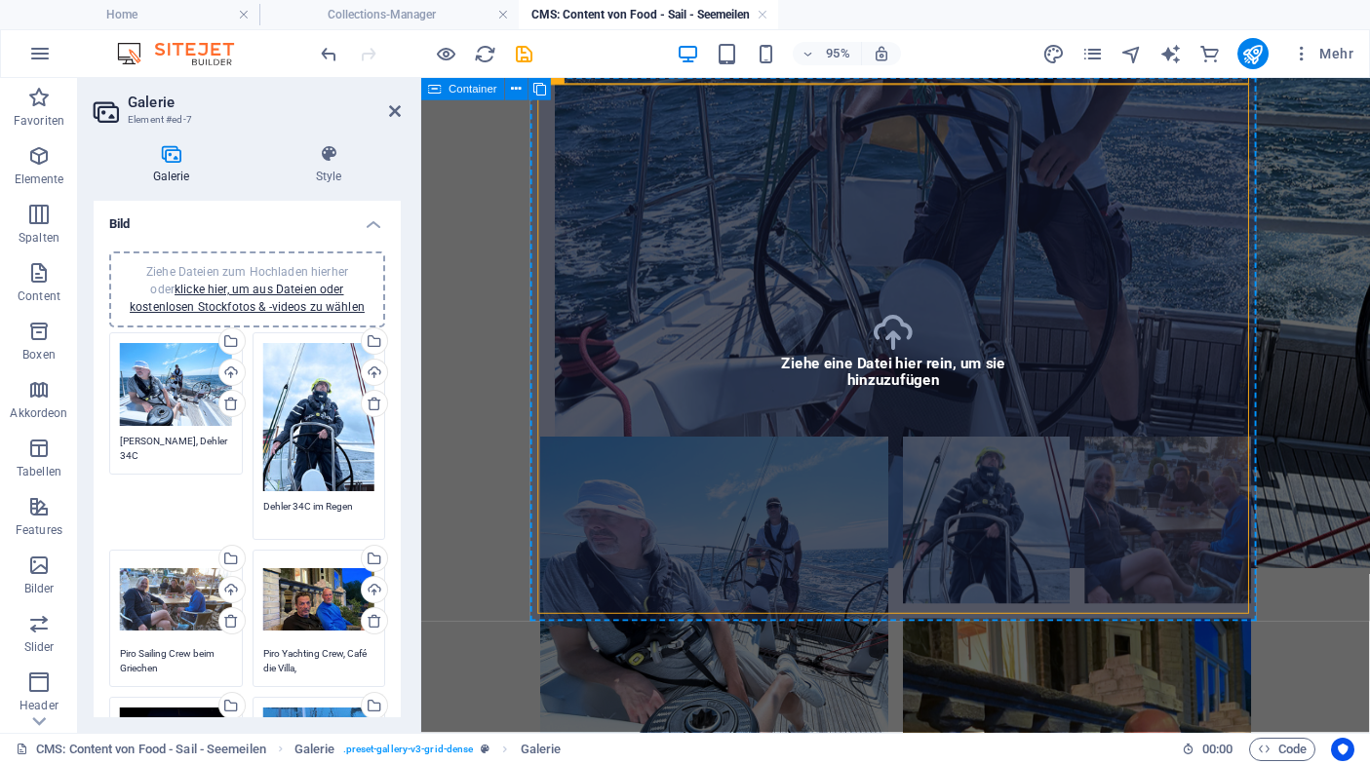
click at [481, 329] on html "Spass & Food „Eine Woche mit zwei Gästen: Segeln bis zum Muskelkater, Manöver w…" at bounding box center [920, 311] width 998 height 1653
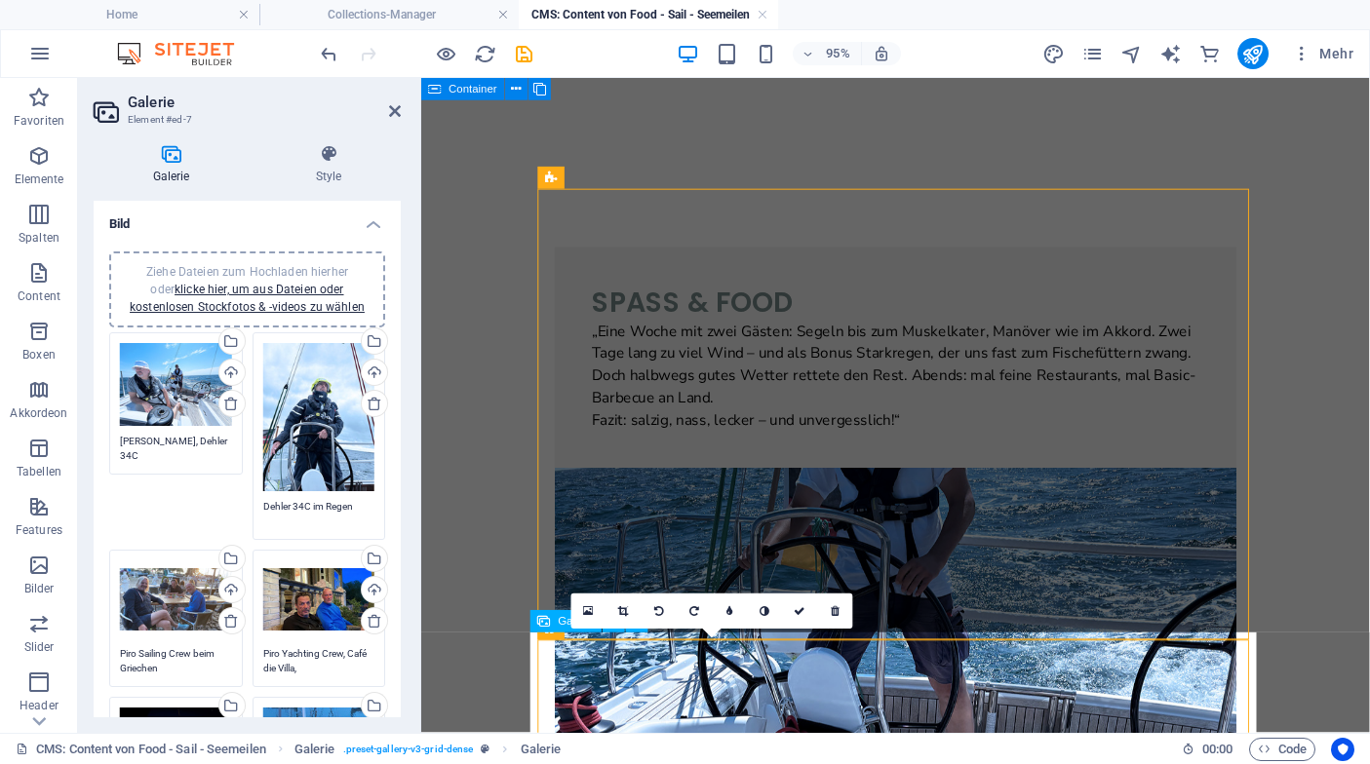
scroll to position [8, 0]
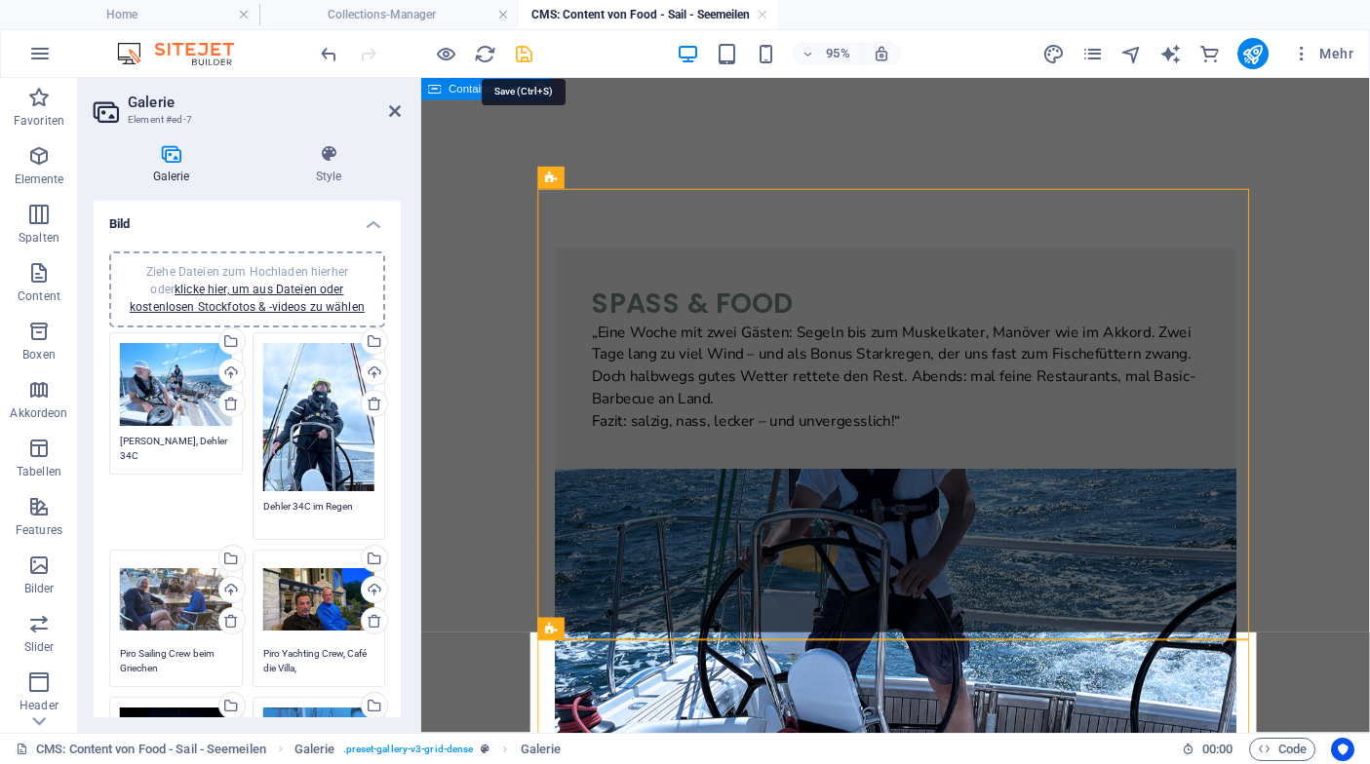
click at [523, 57] on icon "save" at bounding box center [524, 54] width 22 height 22
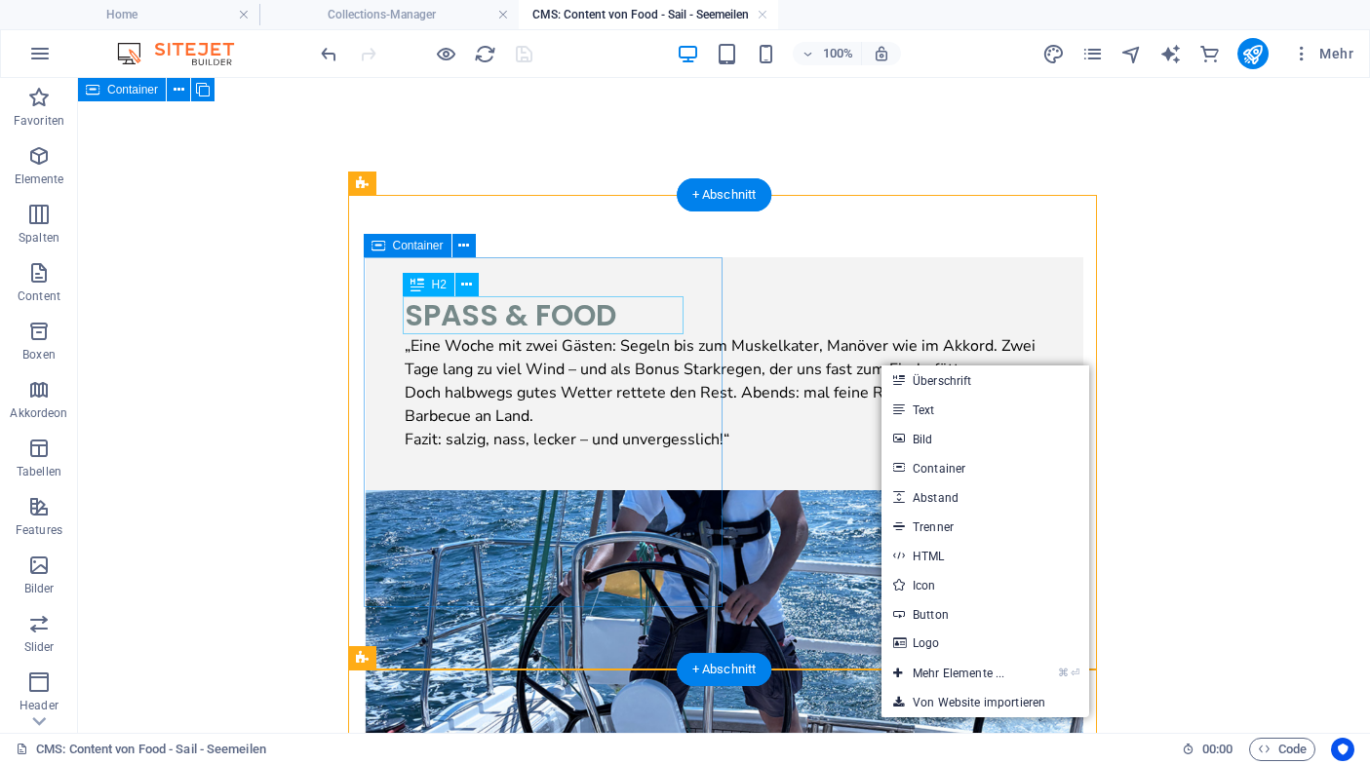
click at [428, 313] on div "Spass & Food" at bounding box center [724, 315] width 639 height 38
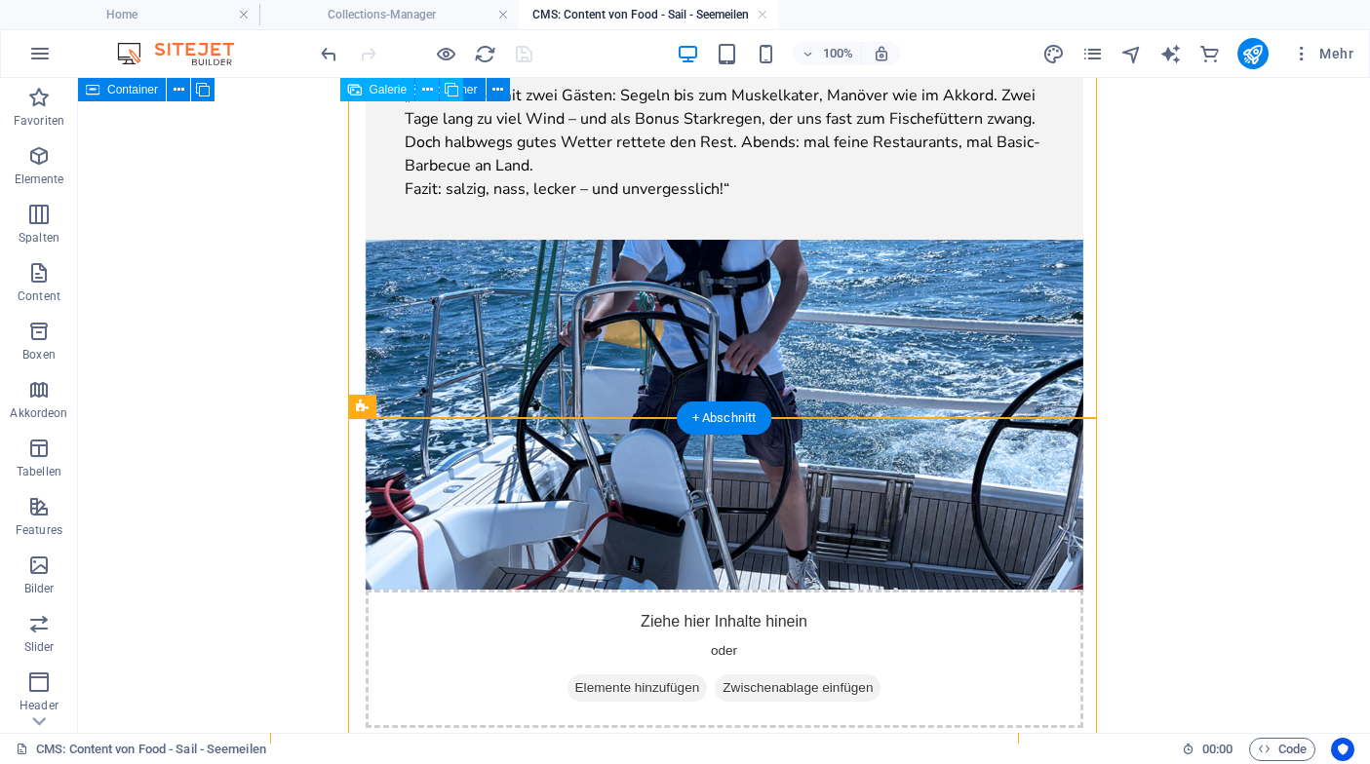
scroll to position [257, 0]
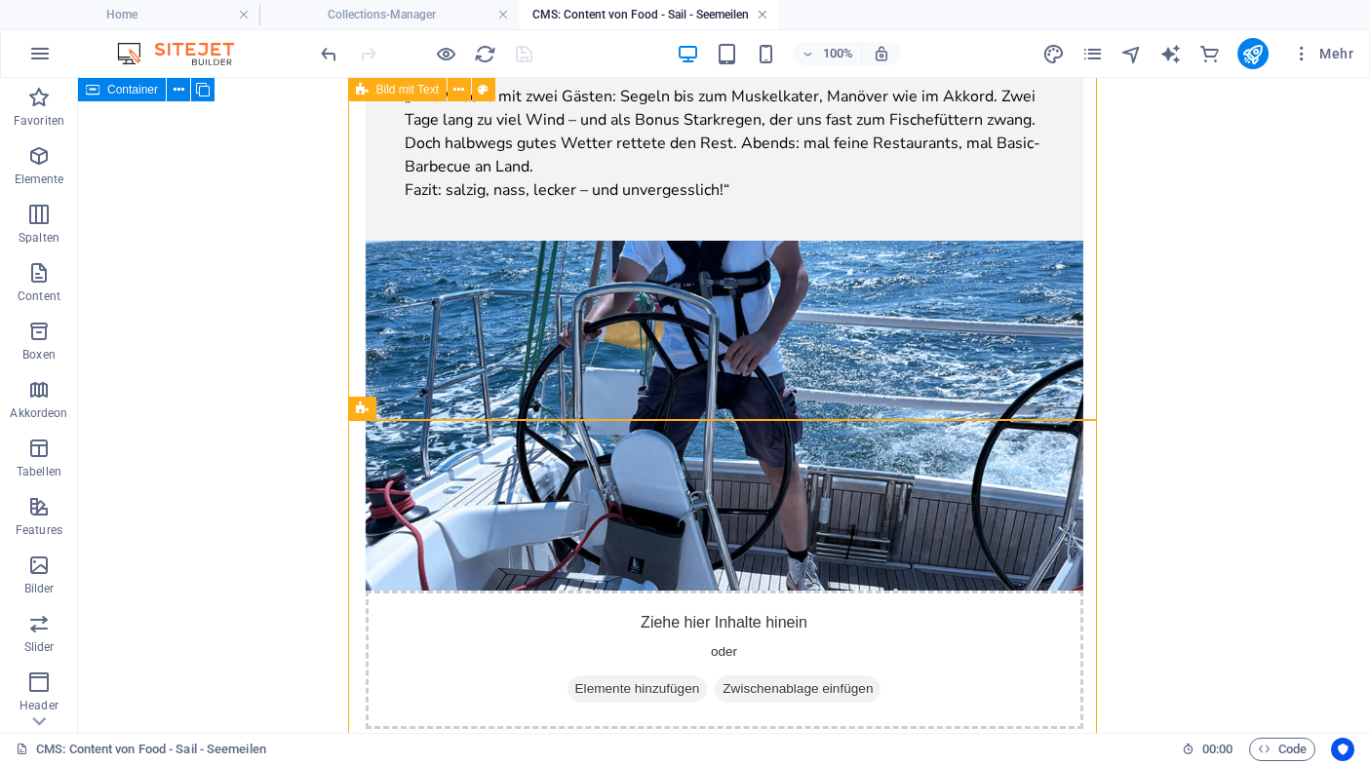
click at [762, 15] on link at bounding box center [762, 15] width 12 height 19
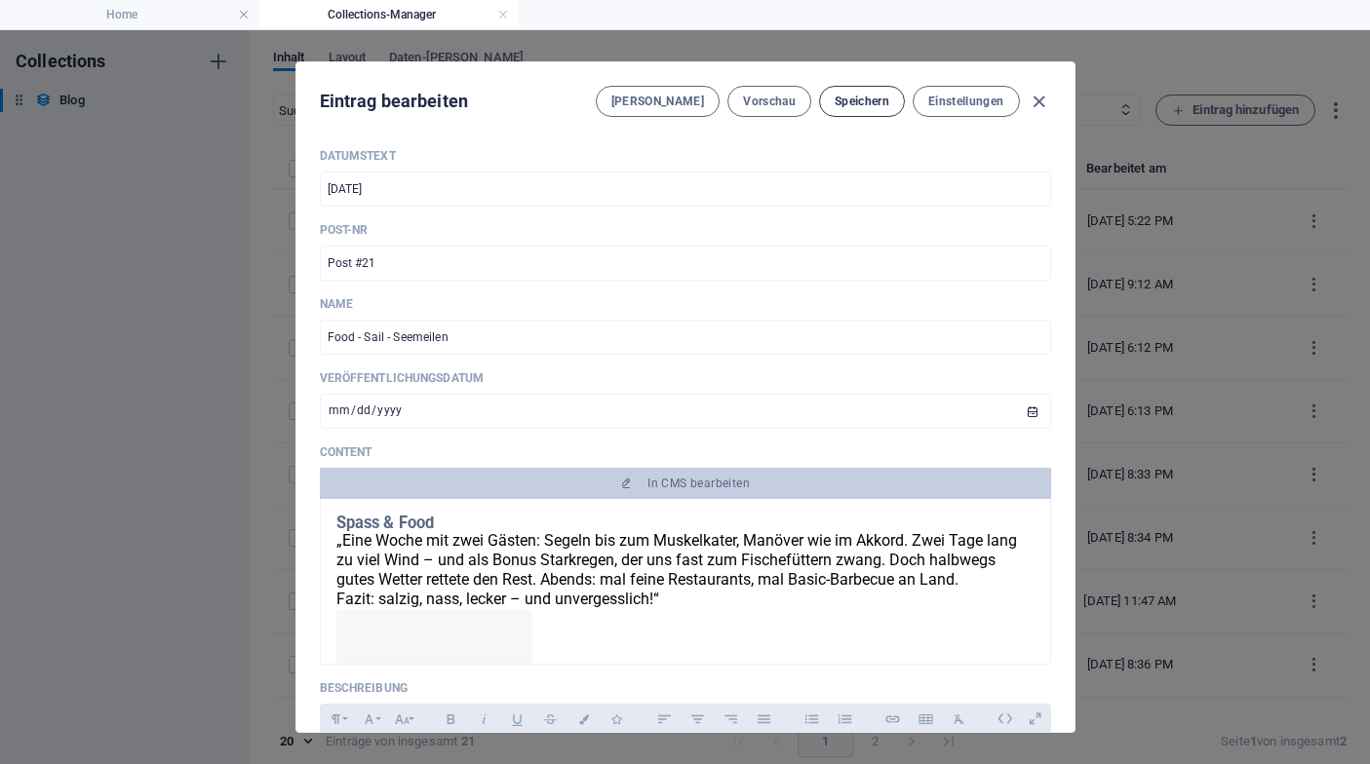
click at [846, 105] on span "Speichern" at bounding box center [861, 102] width 55 height 16
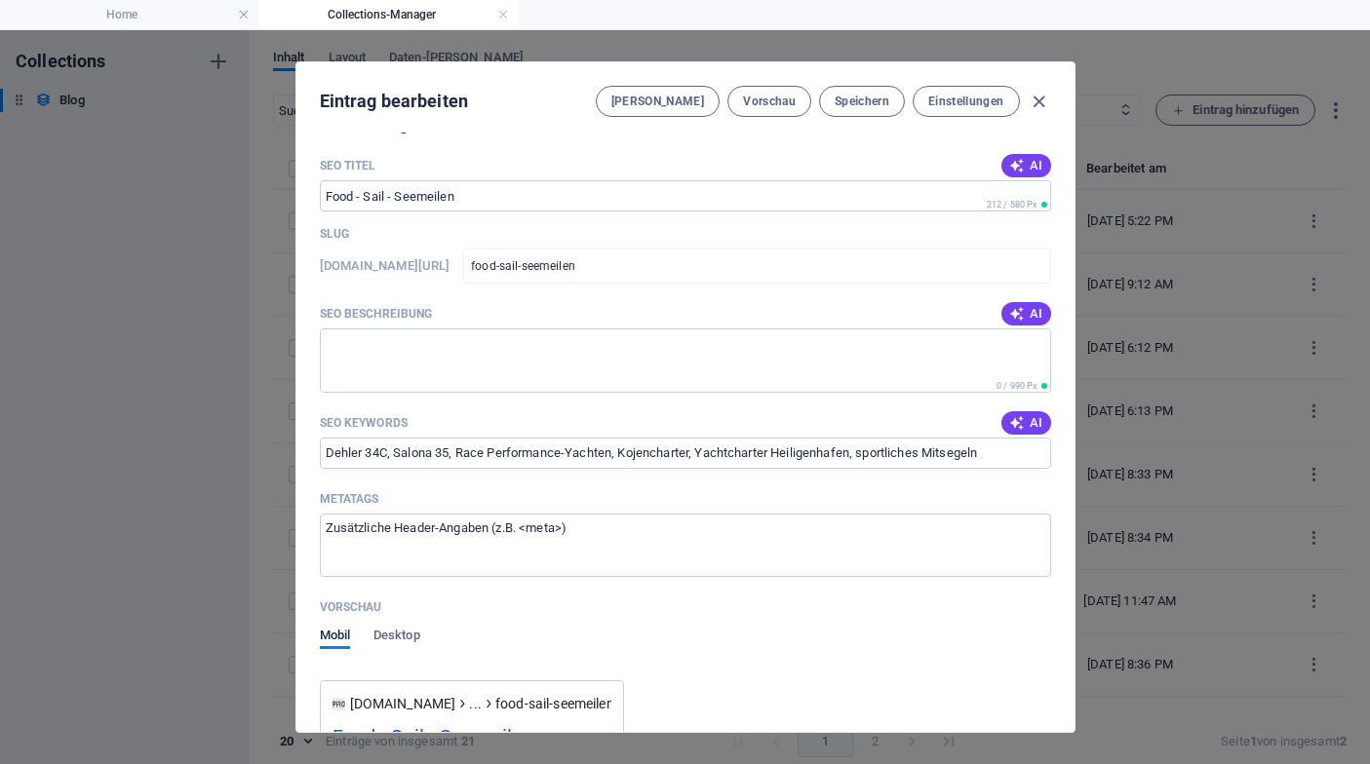
scroll to position [972, 0]
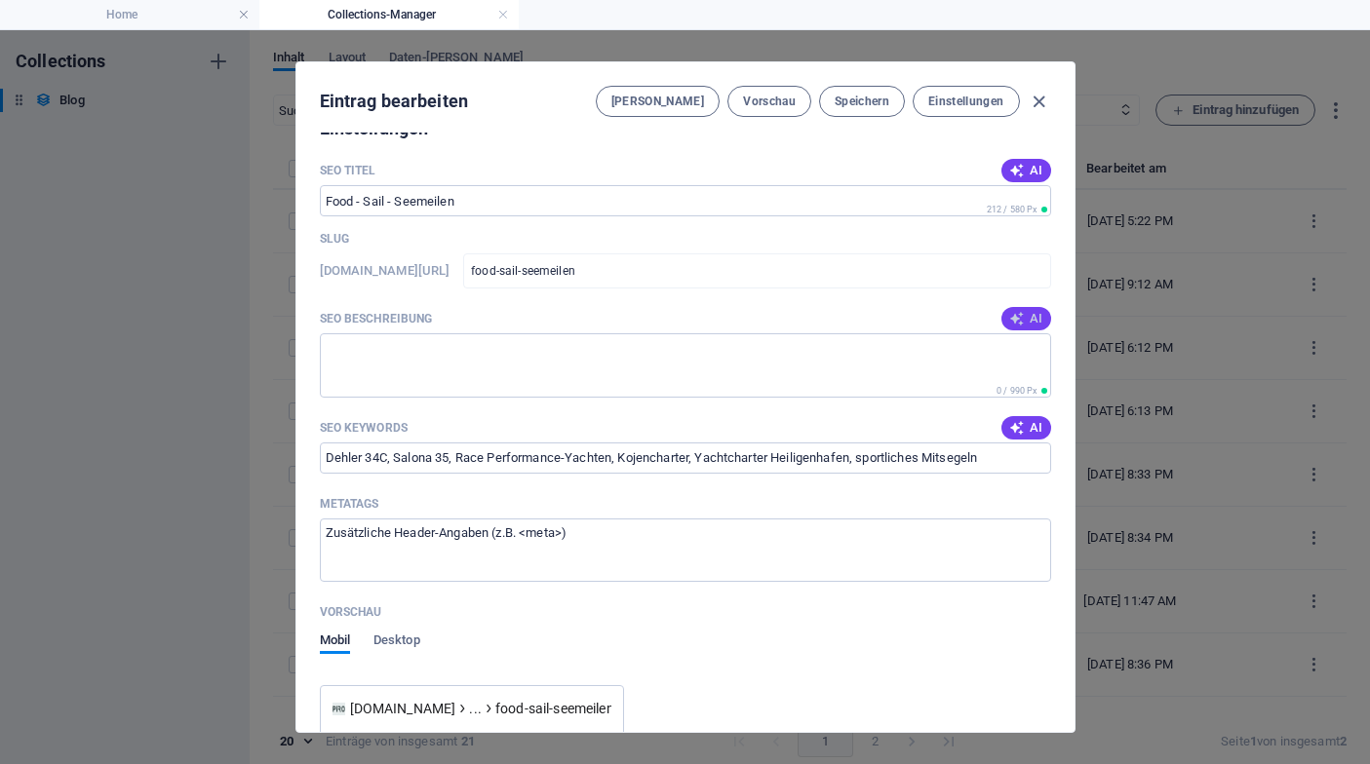
click at [1021, 326] on button "AI" at bounding box center [1025, 318] width 49 height 23
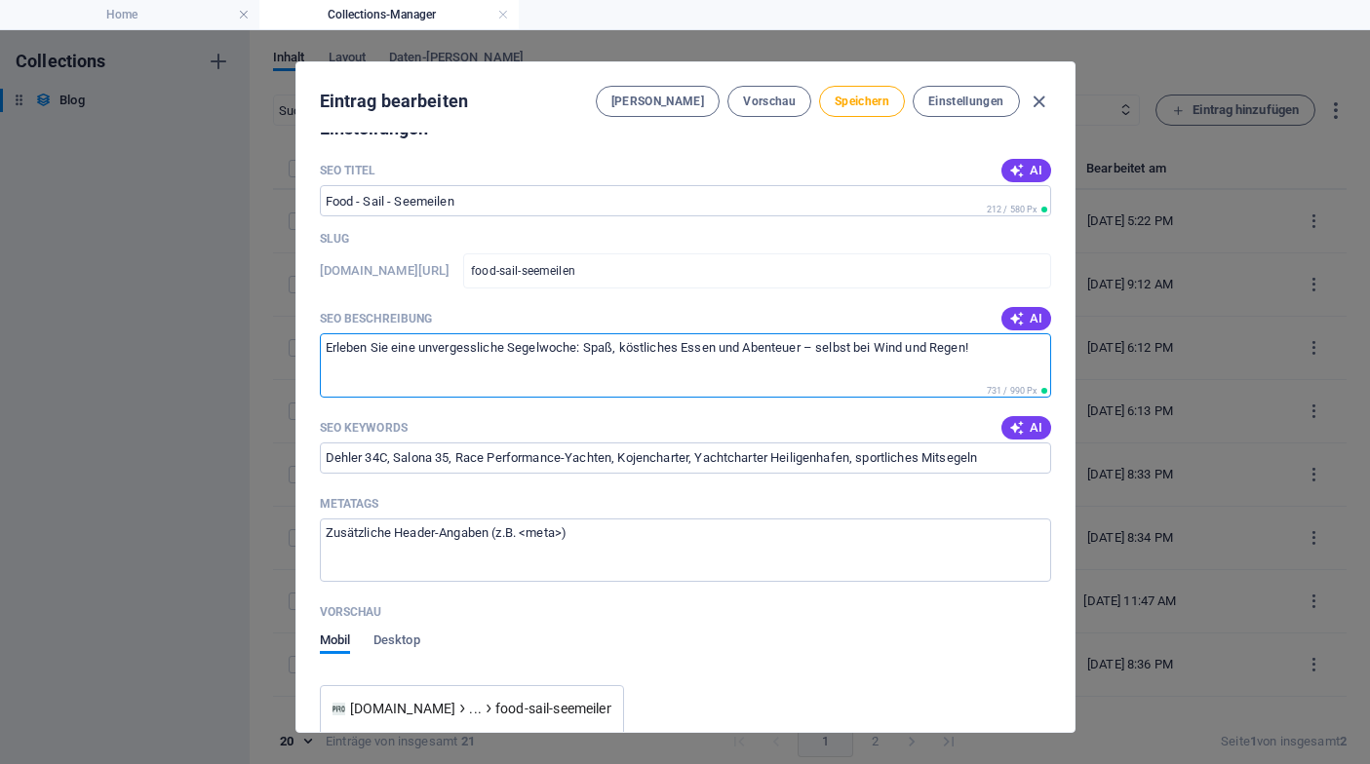
drag, startPoint x: 584, startPoint y: 348, endPoint x: 309, endPoint y: 350, distance: 274.9
click at [309, 350] on div "Datumstext [DATE] ​ Post-Nr Post #21 ​ Name Food - Sail - Seemeilen ​ Veröffent…" at bounding box center [685, 433] width 778 height 600
click at [744, 347] on textarea "Mit der Dehler 34C, [PERSON_NAME] gab es Spaß, köstliches Essen und Abenteuer –…" at bounding box center [685, 364] width 731 height 63
drag, startPoint x: 438, startPoint y: 349, endPoint x: 513, endPoint y: 352, distance: 75.1
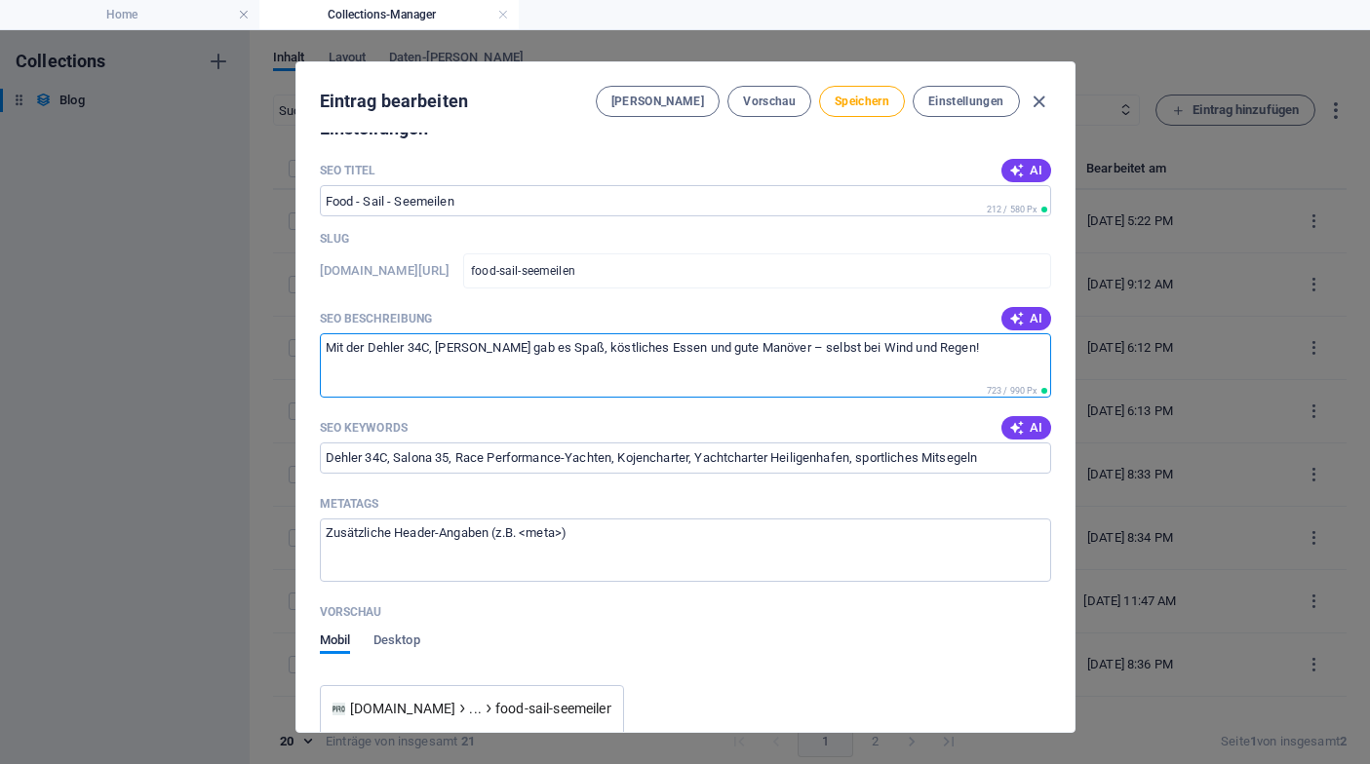
click at [513, 352] on textarea "Mit der Dehler 34C, [PERSON_NAME] gab es Spaß, köstliches Essen und gute Manöve…" at bounding box center [685, 364] width 731 height 63
click at [367, 348] on textarea "Mit der Dehler 34C, gab es Spaß, köstliches Essen und gute Manöver – selbst bei…" at bounding box center [685, 364] width 731 height 63
paste textarea "[PERSON_NAME]"
click at [517, 348] on textarea "Mit der [PERSON_NAME], Dehler 34C, gab es Spaß, köstliches Essen und gute Manöv…" at bounding box center [685, 364] width 731 height 63
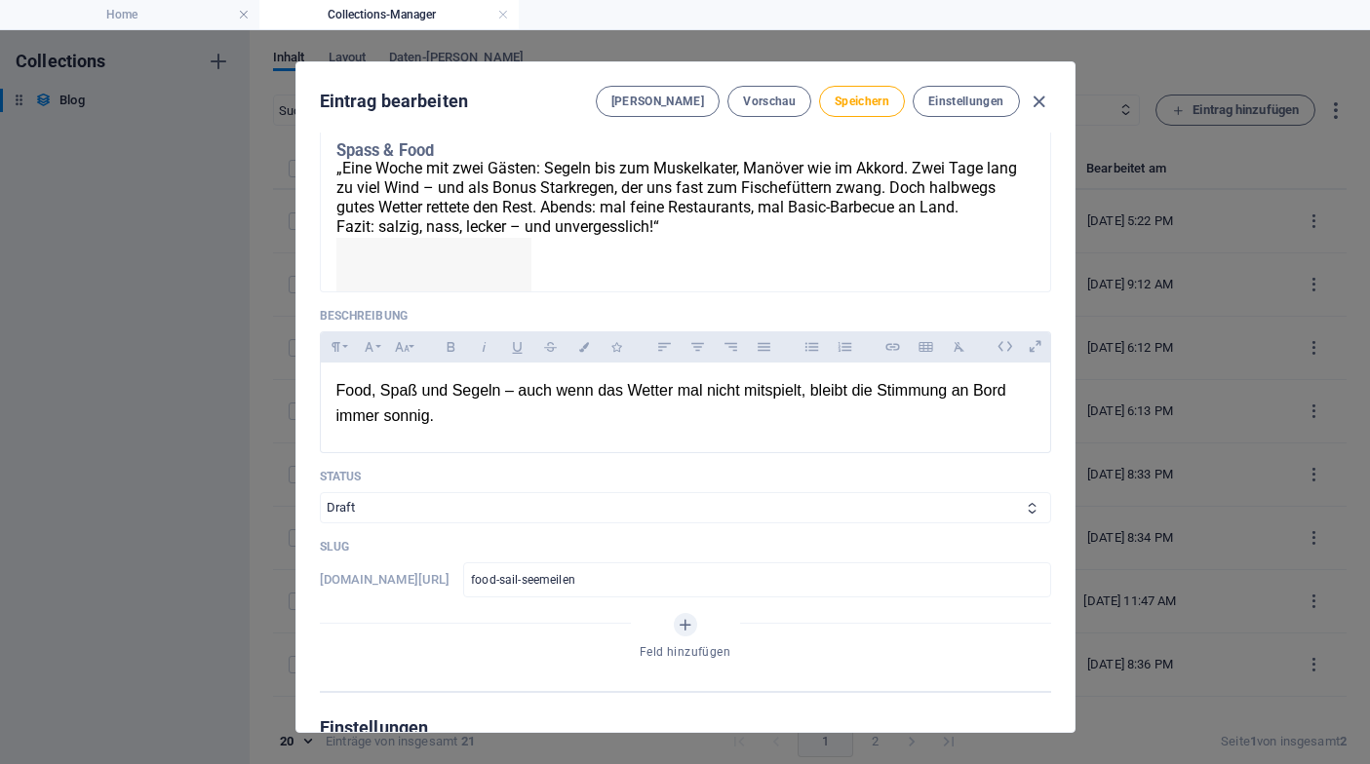
scroll to position [355, 0]
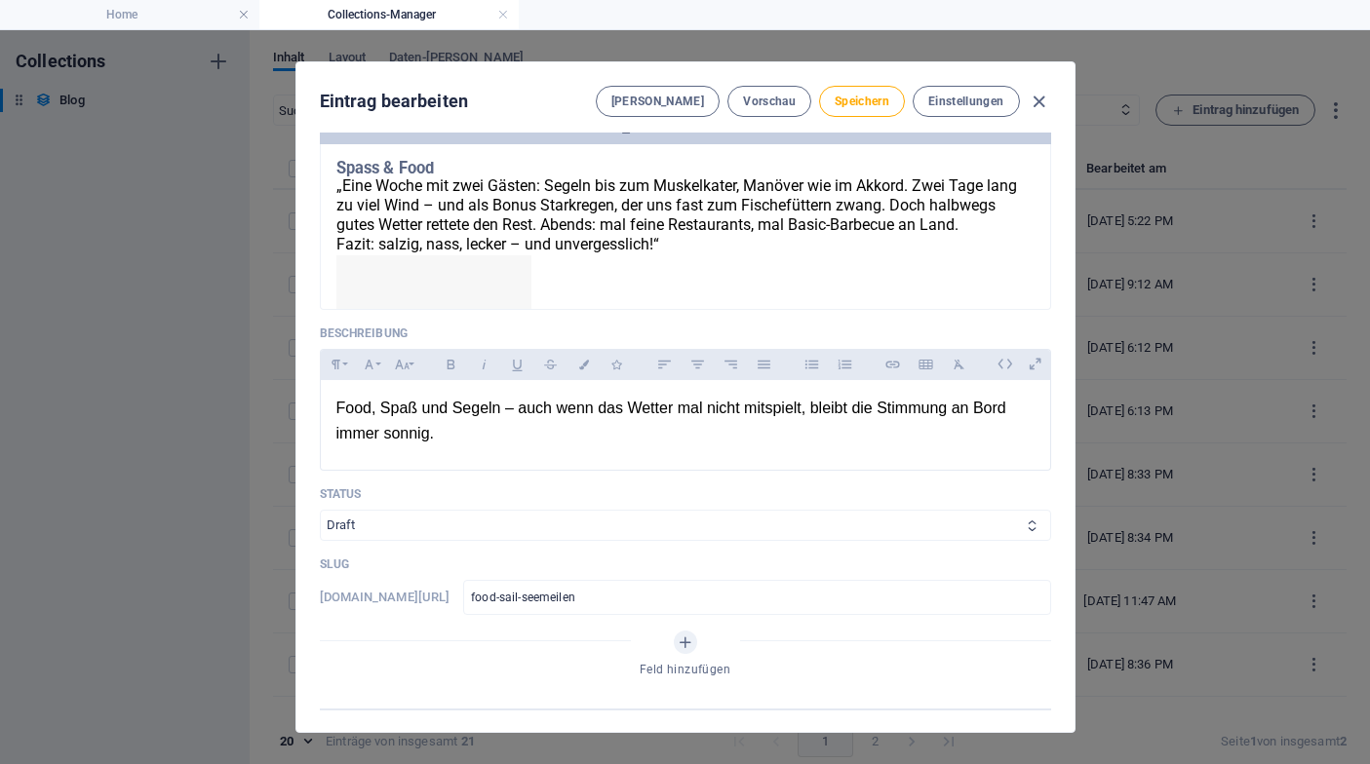
type textarea "Mit der [PERSON_NAME], Dehler 34C gab es Spaß, köstliches Essen und gute Manöve…"
select select "Published"
click at [882, 106] on span "Speichern" at bounding box center [861, 102] width 55 height 16
click at [1035, 101] on icon "button" at bounding box center [1038, 102] width 22 height 22
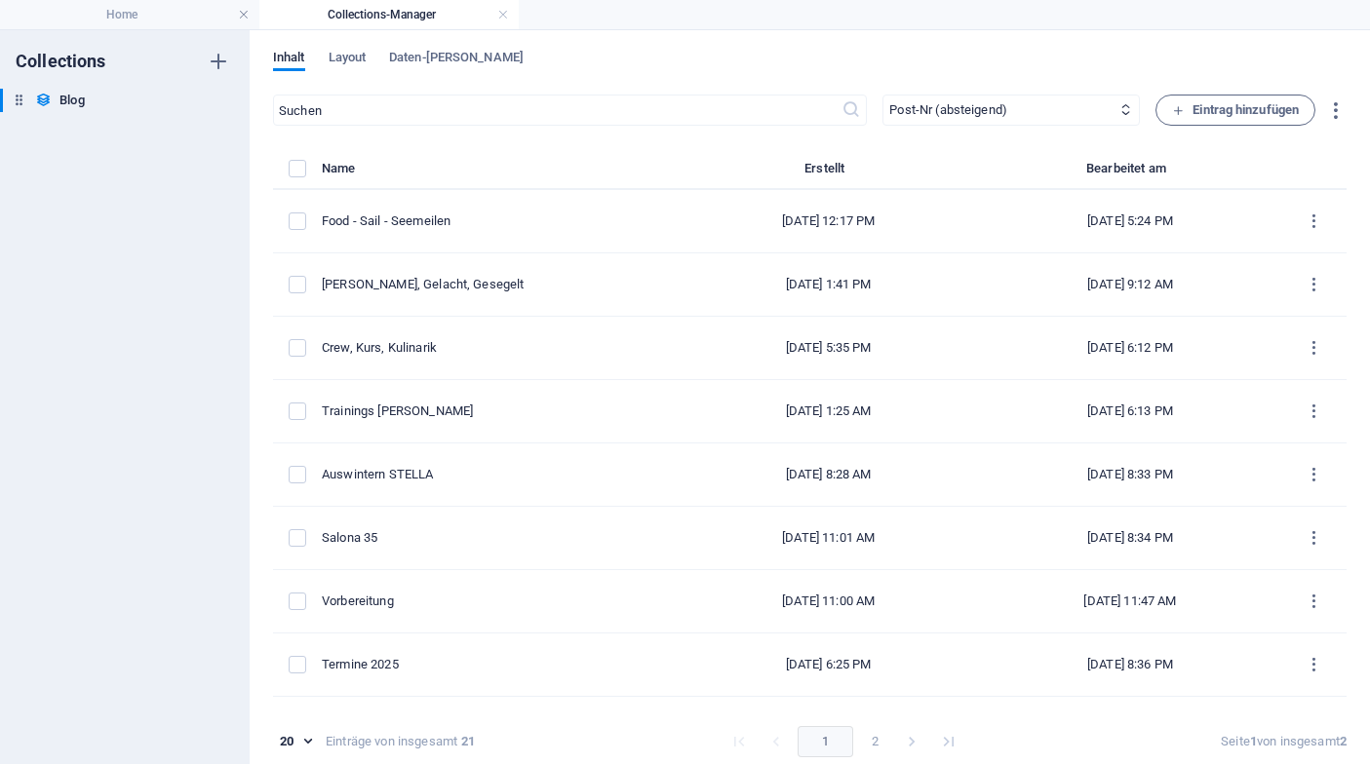
type input "[DATE]"
type input "food-sail-seemeilen"
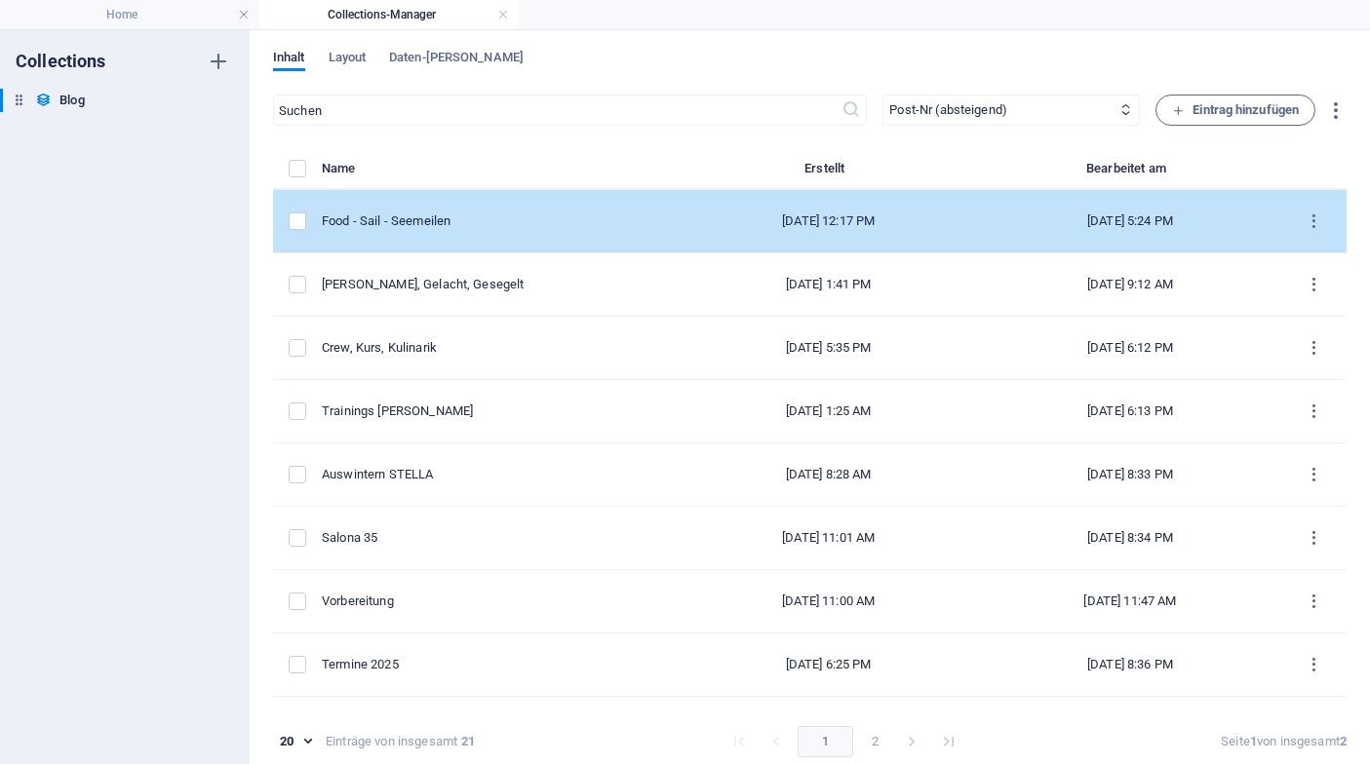
click at [444, 231] on td "Food - Sail - Seemeilen" at bounding box center [500, 221] width 356 height 63
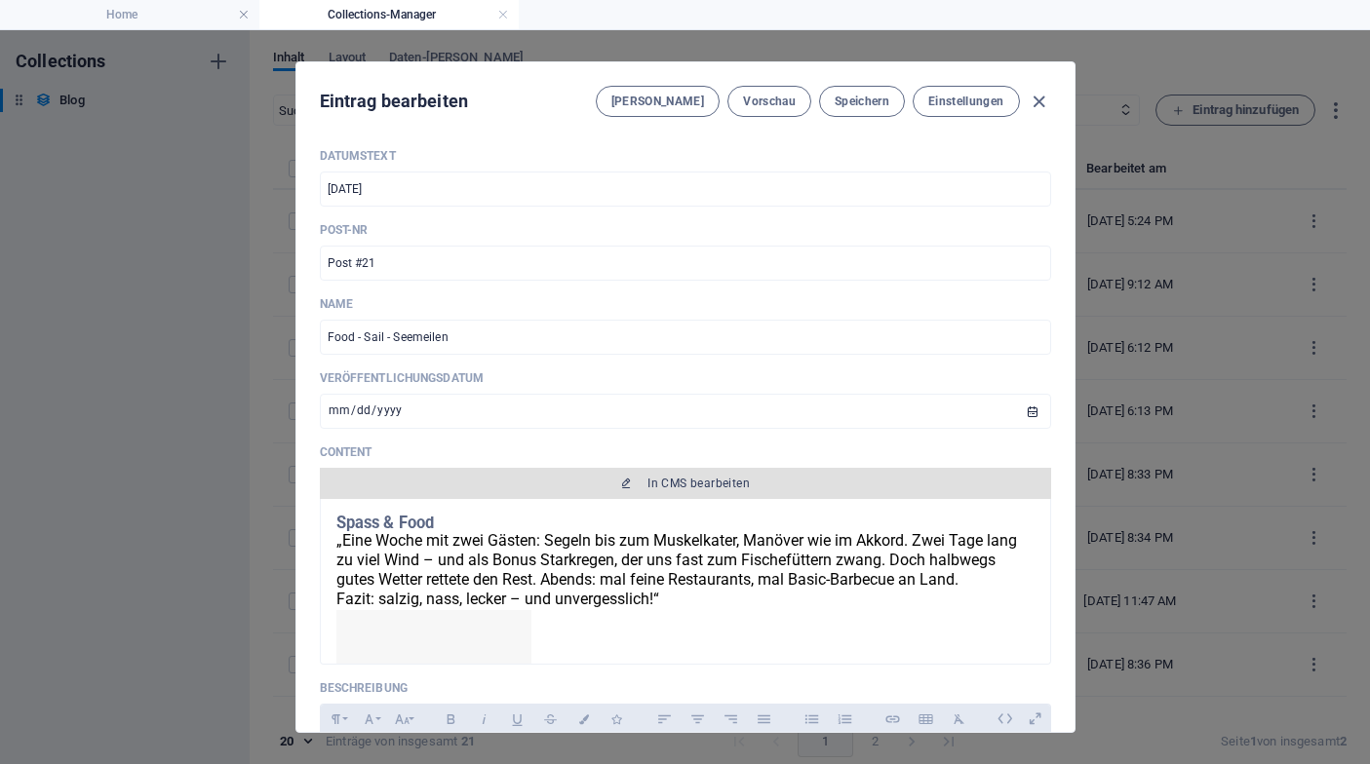
click at [711, 491] on button "In CMS bearbeiten" at bounding box center [685, 483] width 731 height 31
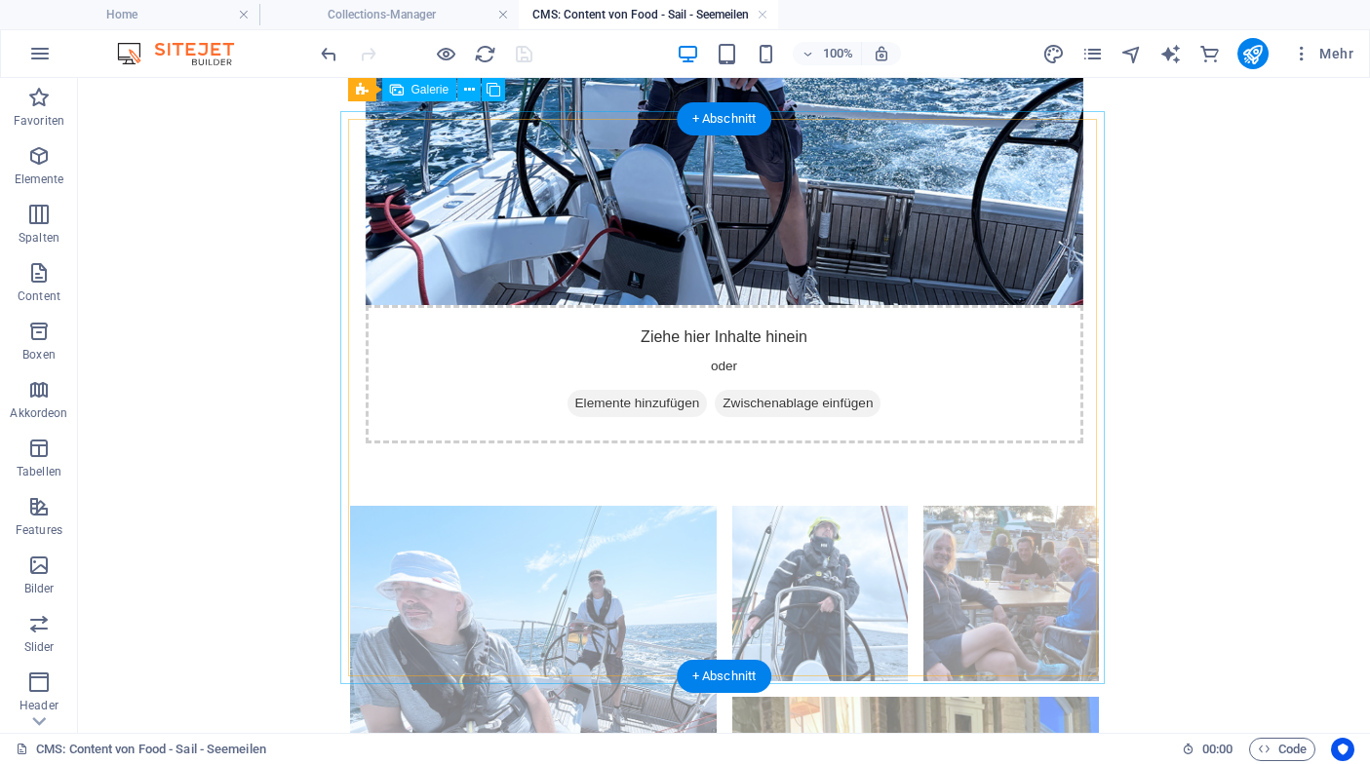
scroll to position [536, 0]
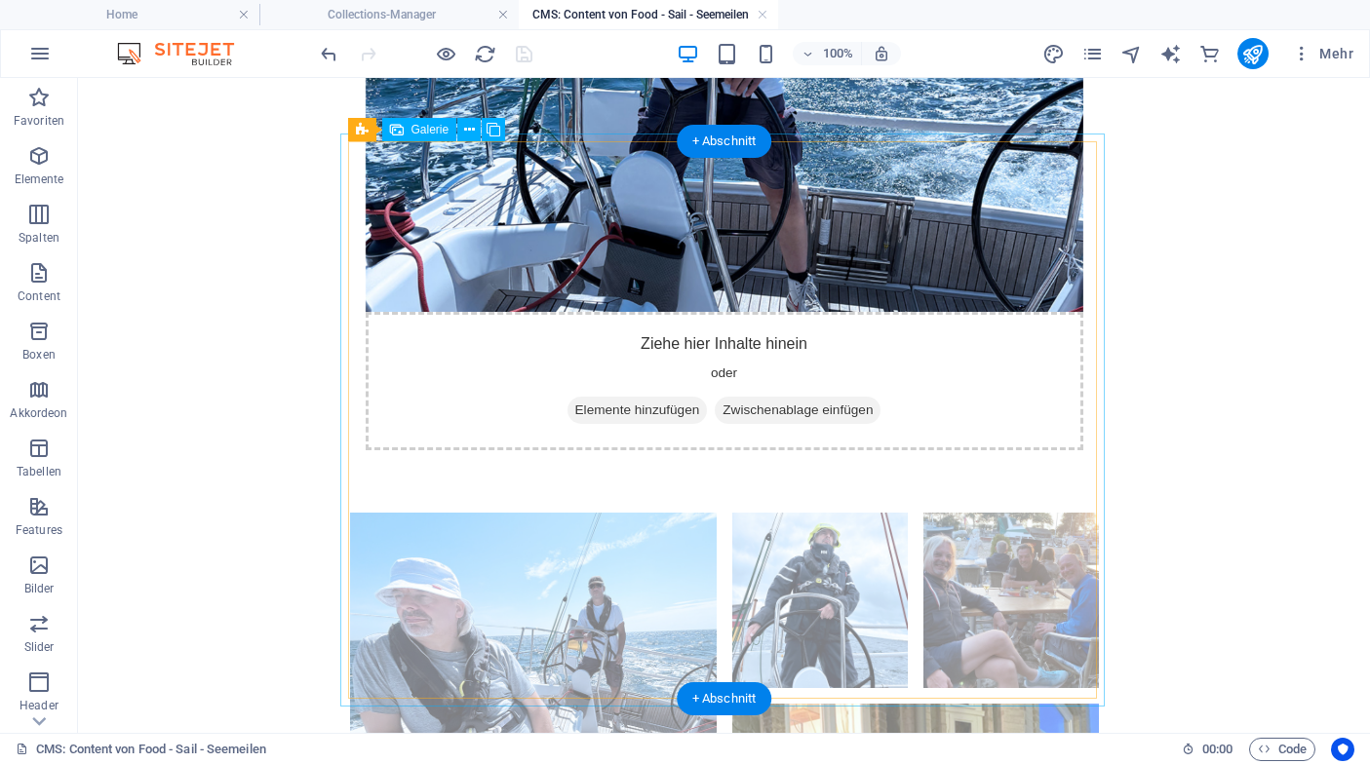
click at [1011, 513] on li at bounding box center [1010, 600] width 175 height 175
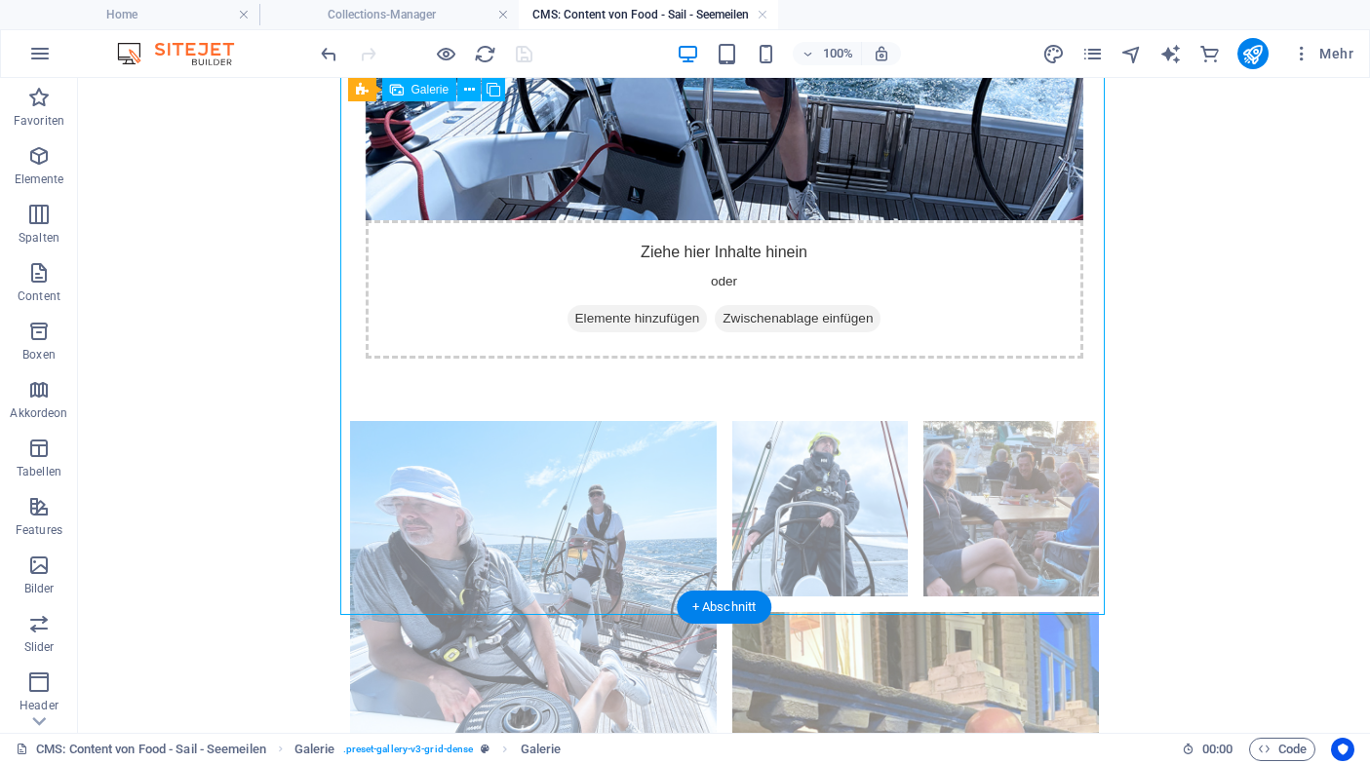
scroll to position [627, 0]
click at [1017, 422] on li at bounding box center [1010, 509] width 175 height 175
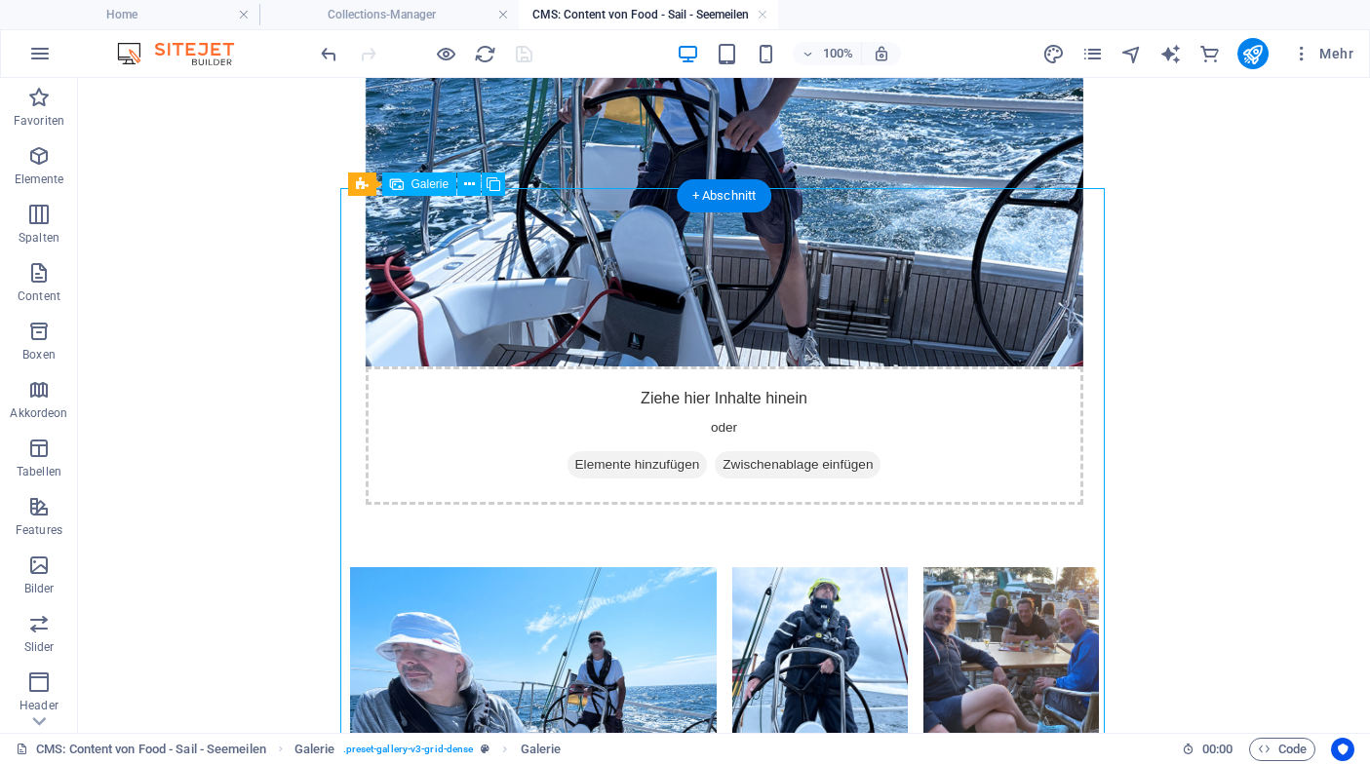
click at [1013, 567] on li at bounding box center [1010, 654] width 175 height 175
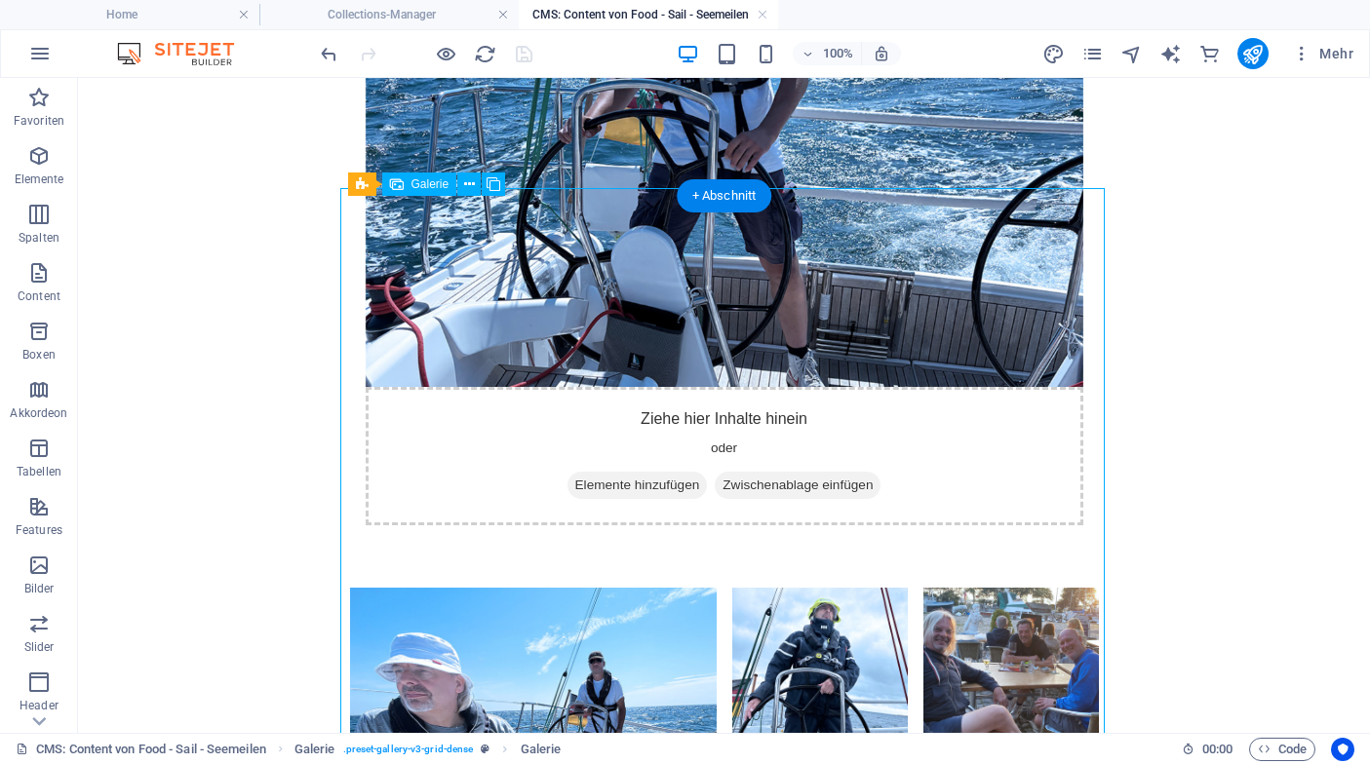
select select "4"
select select "px"
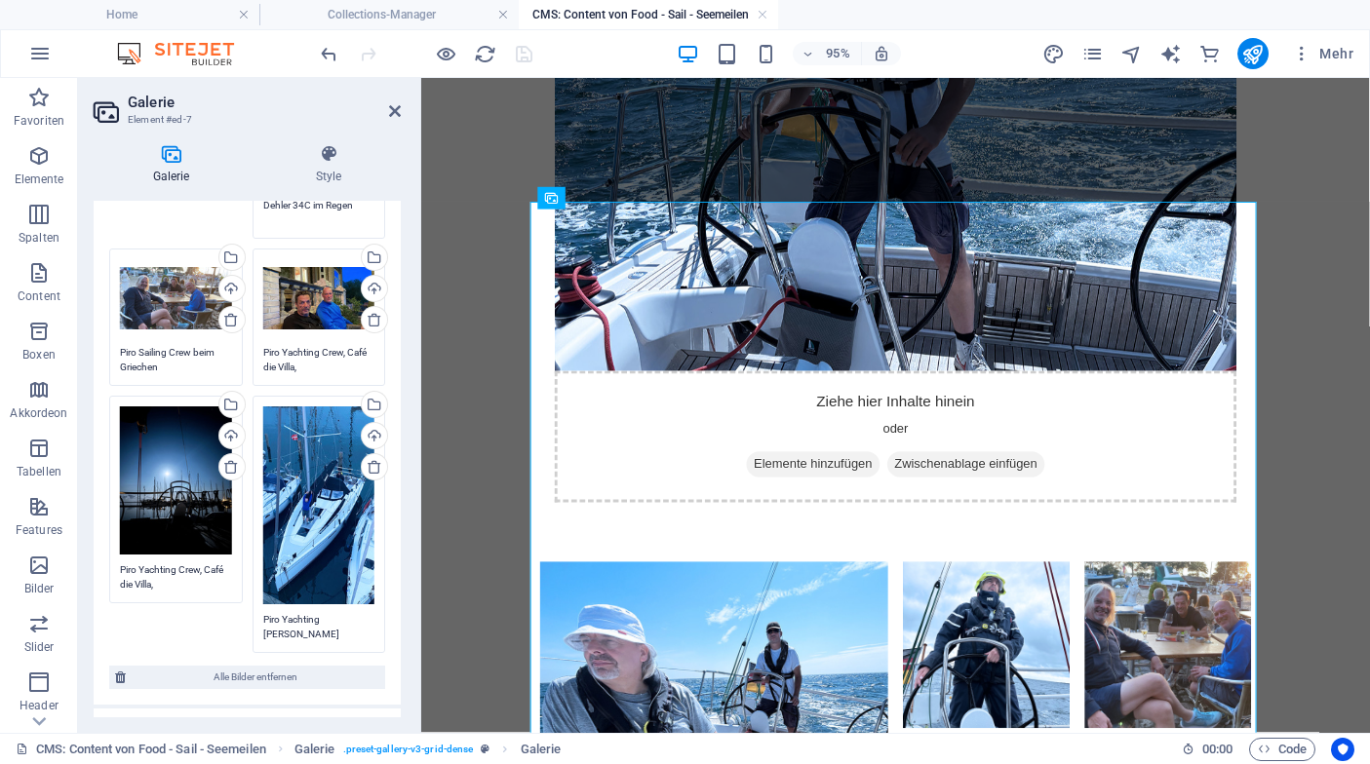
scroll to position [303, 0]
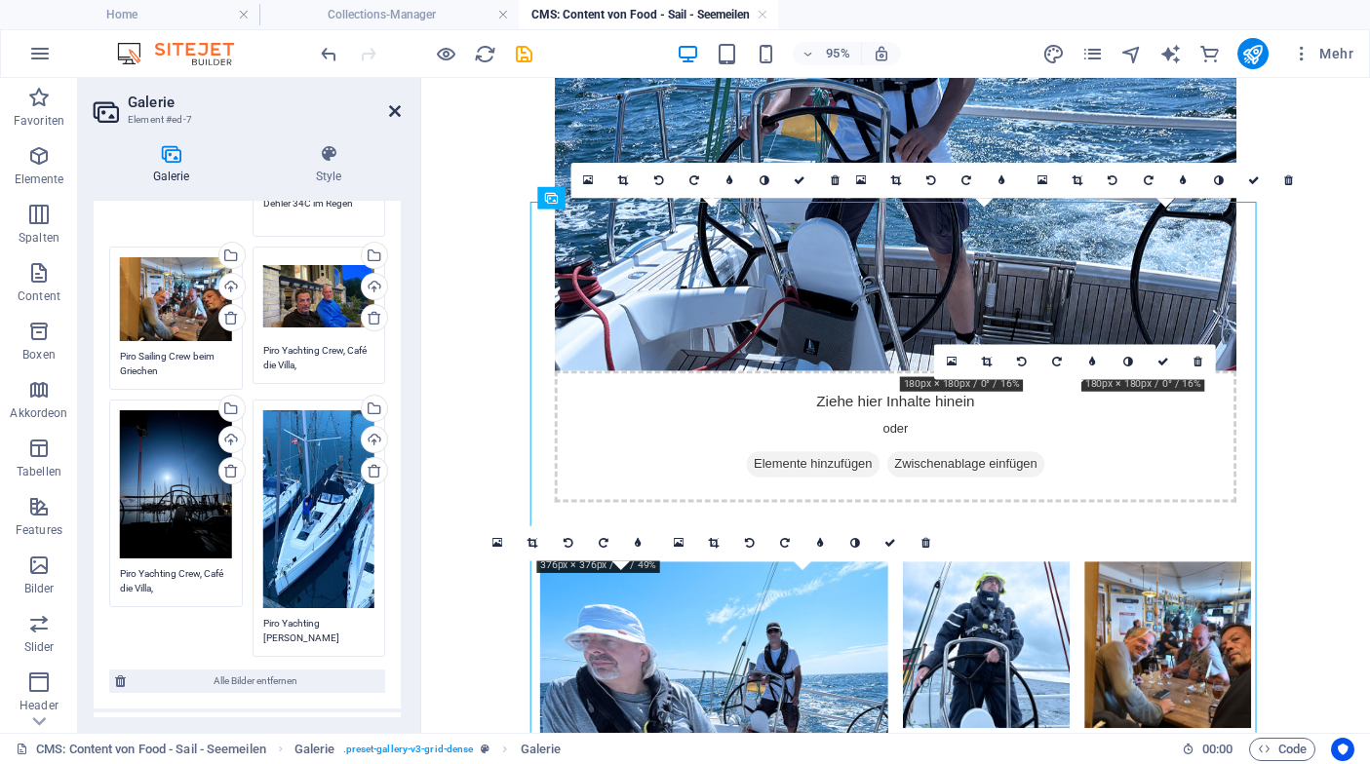
click at [395, 113] on icon at bounding box center [395, 111] width 12 height 16
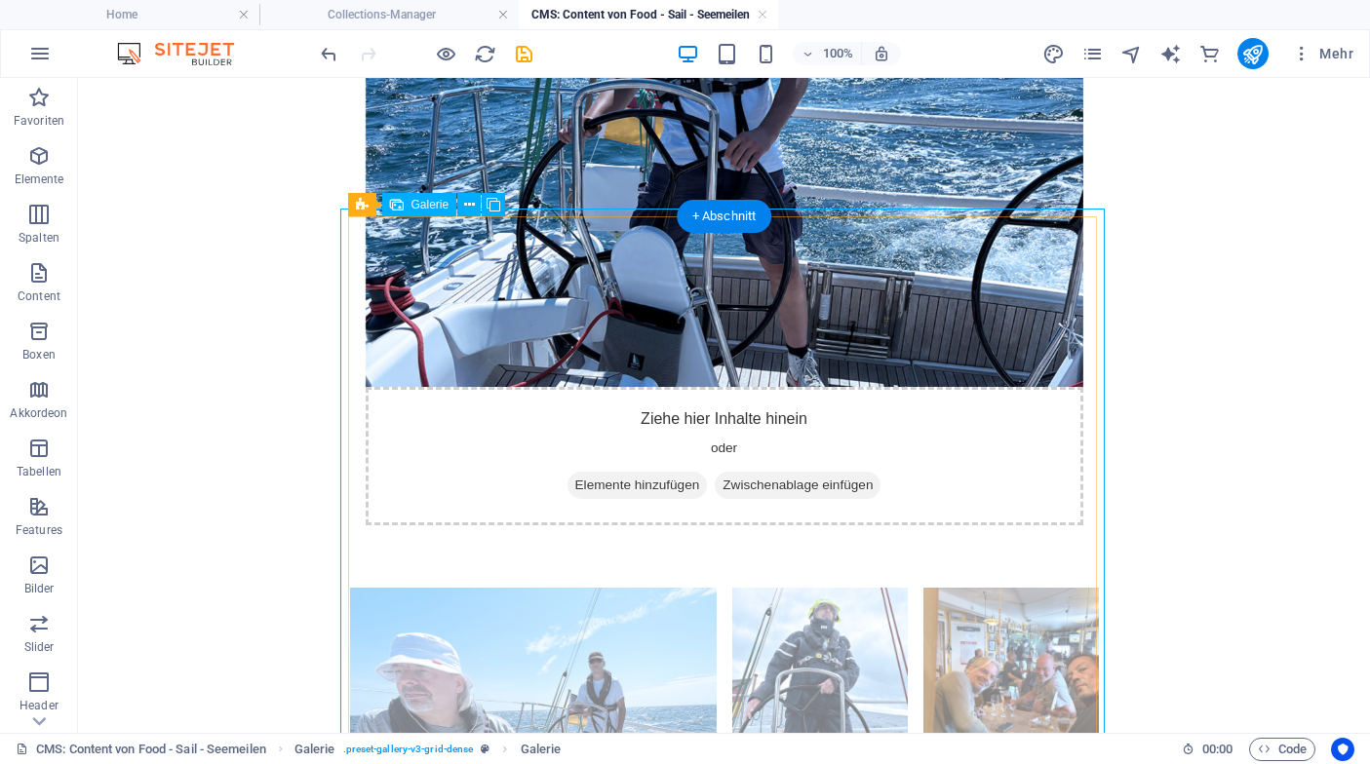
click at [1008, 588] on li at bounding box center [1010, 675] width 175 height 175
select select "4"
select select "px"
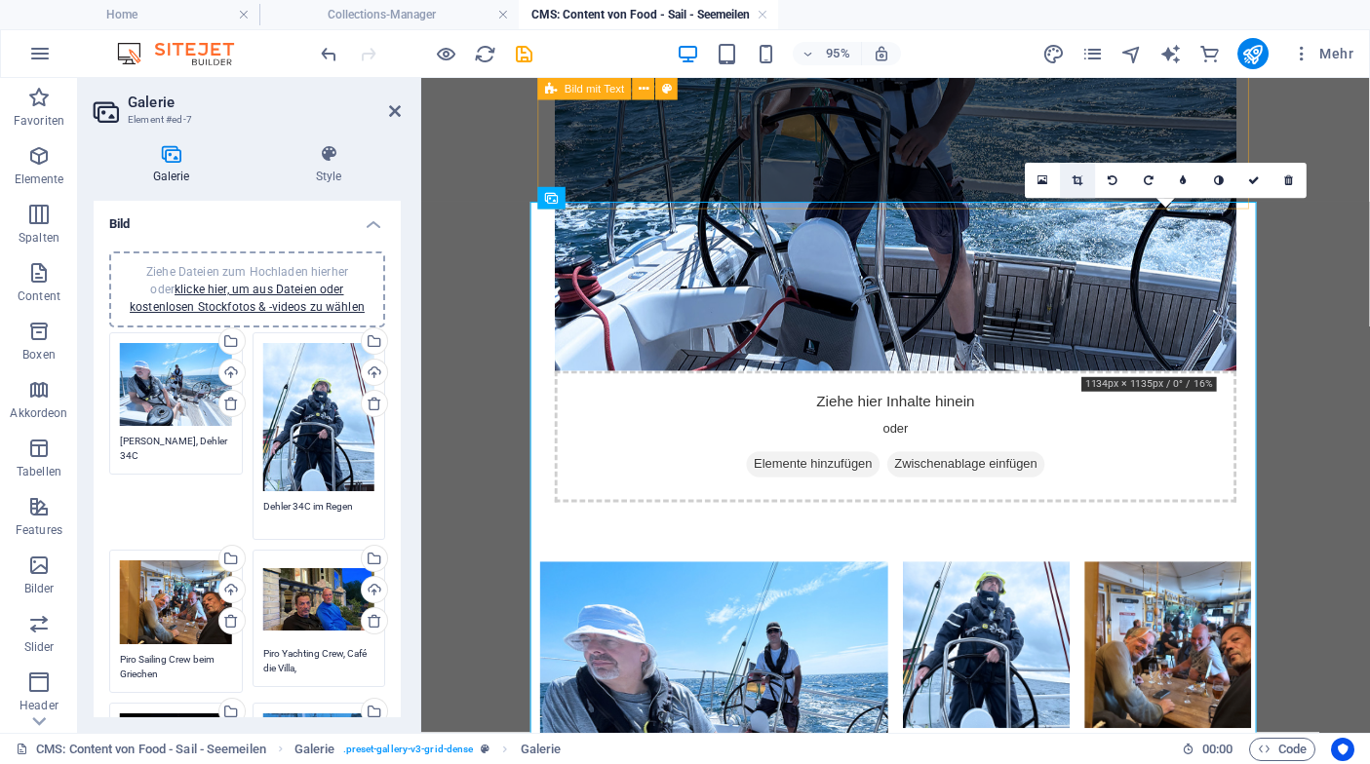
click at [1081, 183] on icon at bounding box center [1077, 180] width 11 height 11
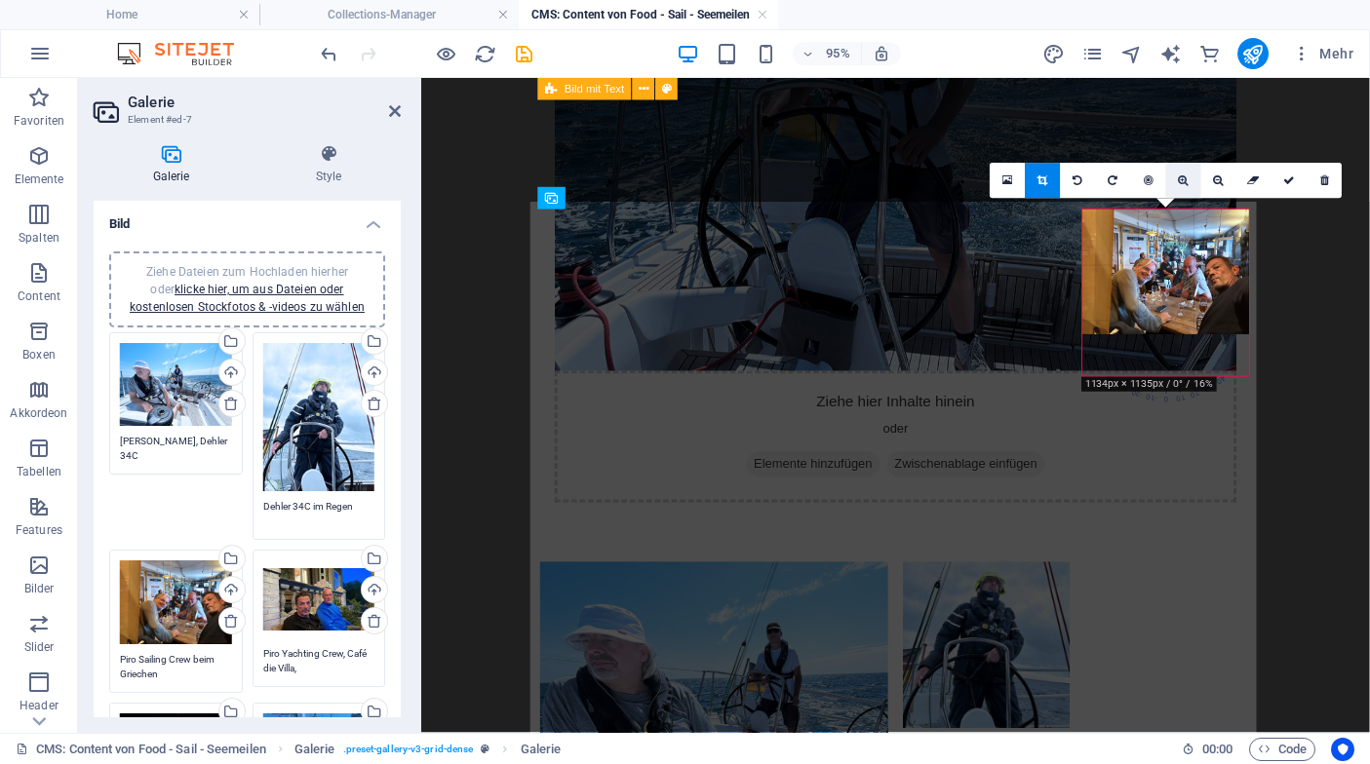
click at [1188, 183] on icon at bounding box center [1184, 180] width 11 height 11
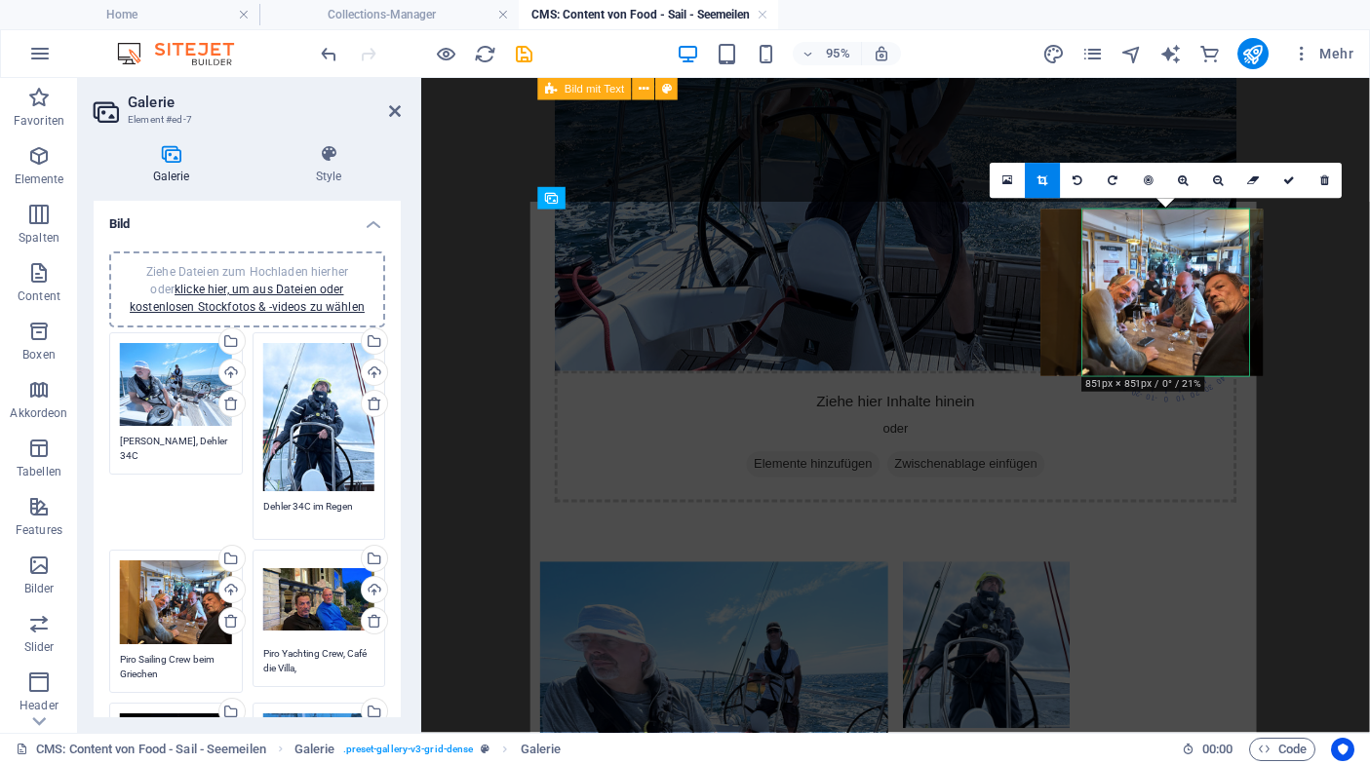
drag, startPoint x: 1186, startPoint y: 313, endPoint x: 1170, endPoint y: 314, distance: 16.6
click at [1170, 314] on div at bounding box center [1151, 293] width 222 height 167
click at [1180, 188] on link at bounding box center [1183, 180] width 35 height 35
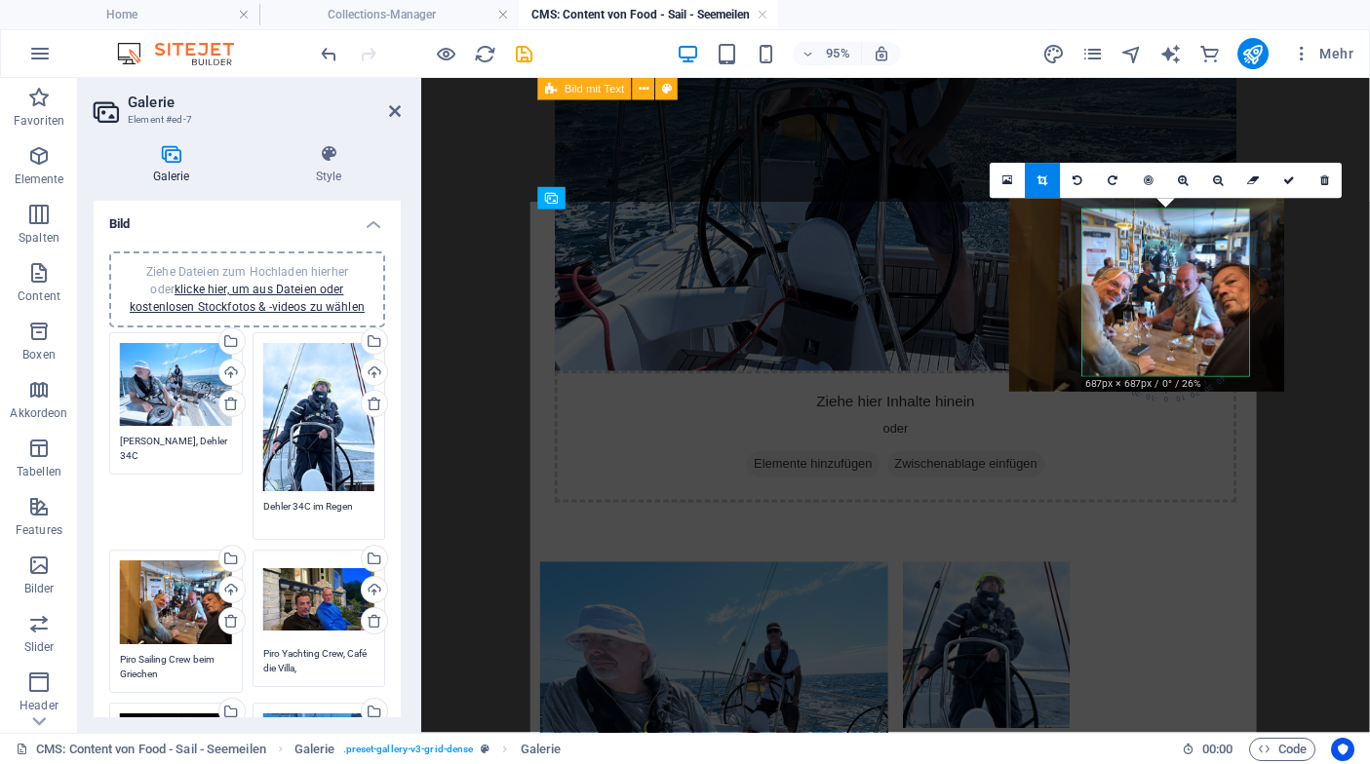
drag, startPoint x: 1187, startPoint y: 315, endPoint x: 1179, endPoint y: 310, distance: 10.0
click at [1179, 310] on div at bounding box center [1146, 289] width 275 height 207
click at [1218, 181] on icon at bounding box center [1219, 180] width 11 height 11
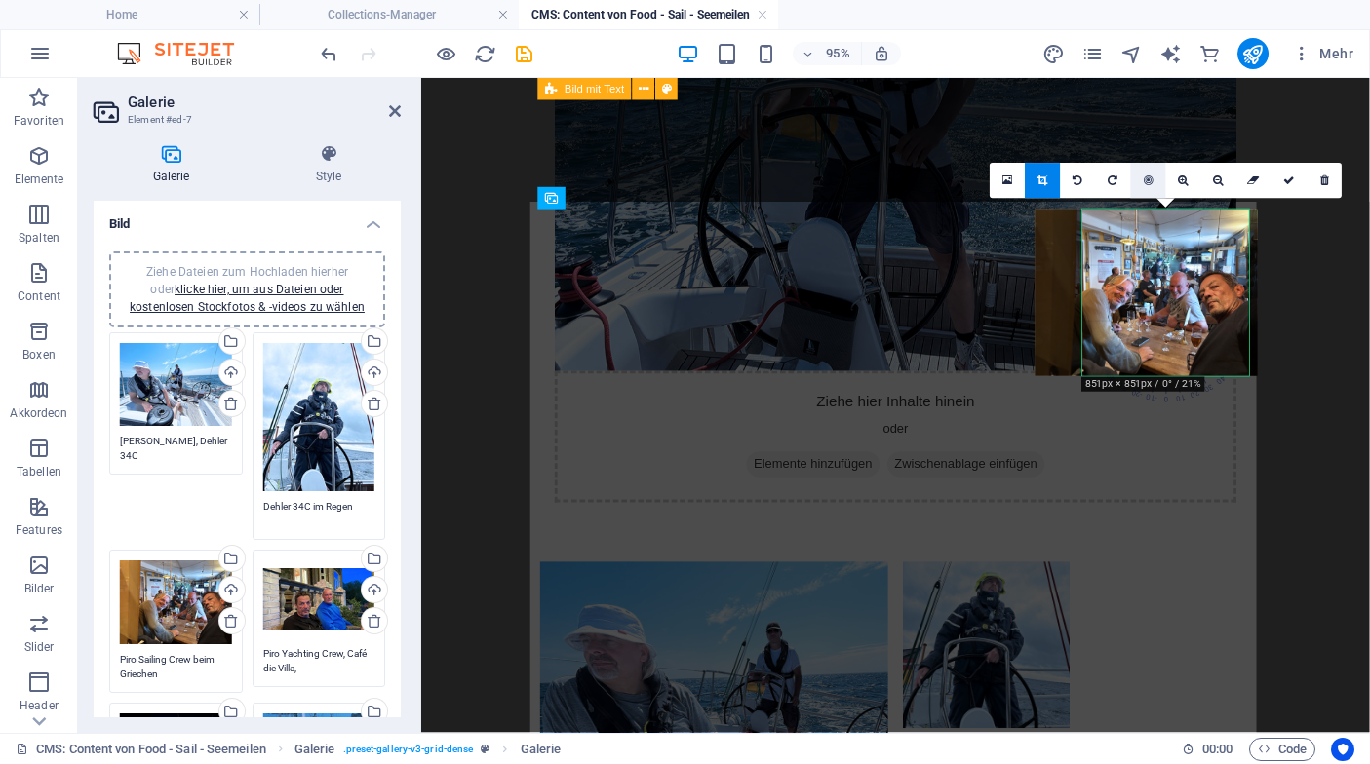
click at [1148, 180] on icon at bounding box center [1148, 180] width 10 height 11
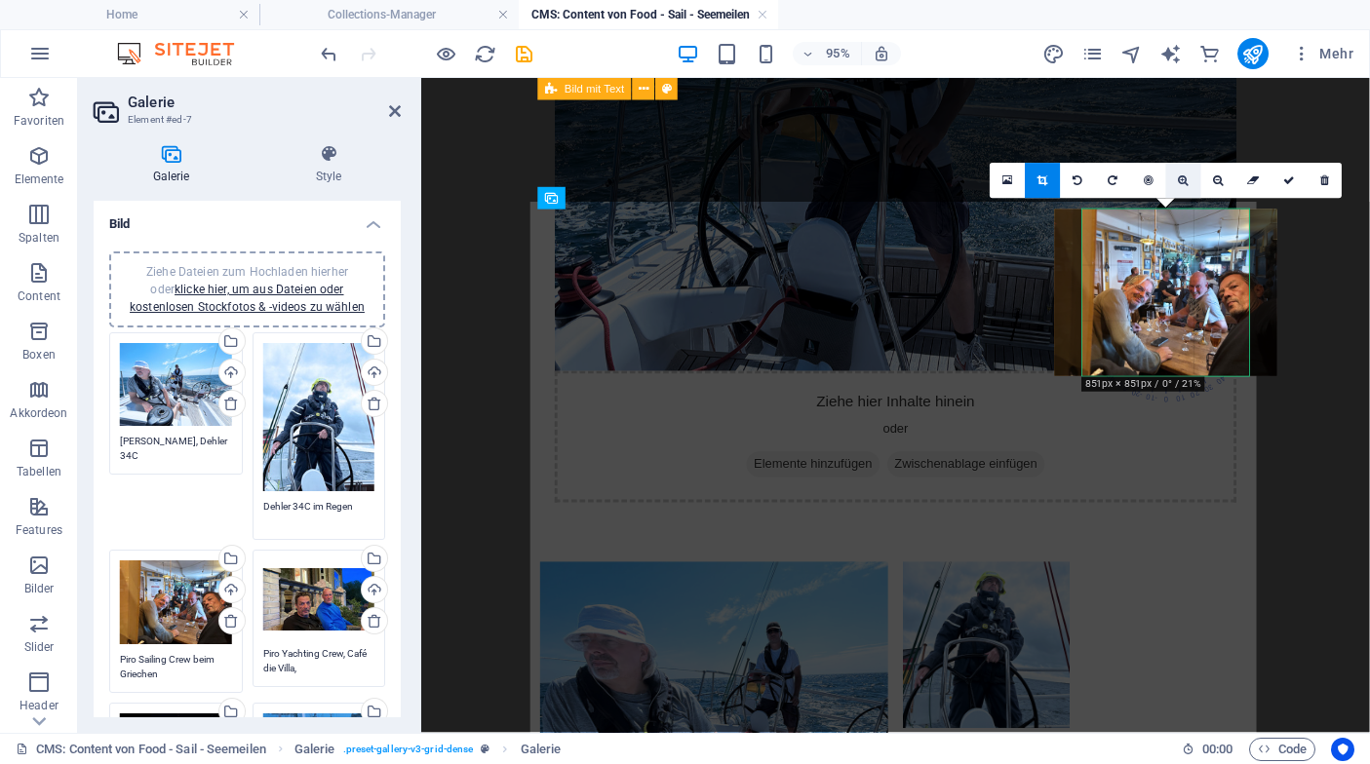
click at [1185, 184] on icon at bounding box center [1184, 180] width 11 height 11
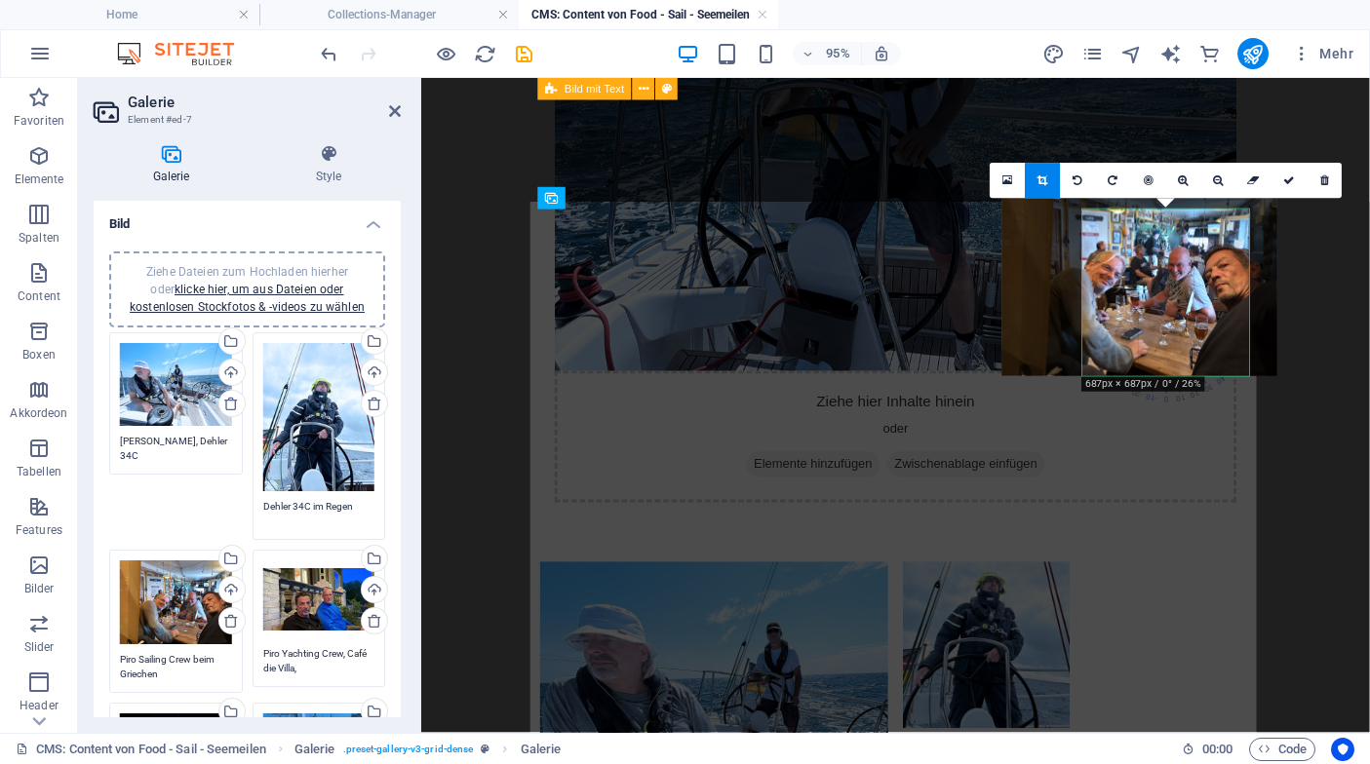
drag, startPoint x: 1174, startPoint y: 295, endPoint x: 1143, endPoint y: 277, distance: 35.4
click at [1143, 277] on div at bounding box center [1139, 273] width 275 height 207
click at [1288, 183] on icon at bounding box center [1289, 180] width 12 height 11
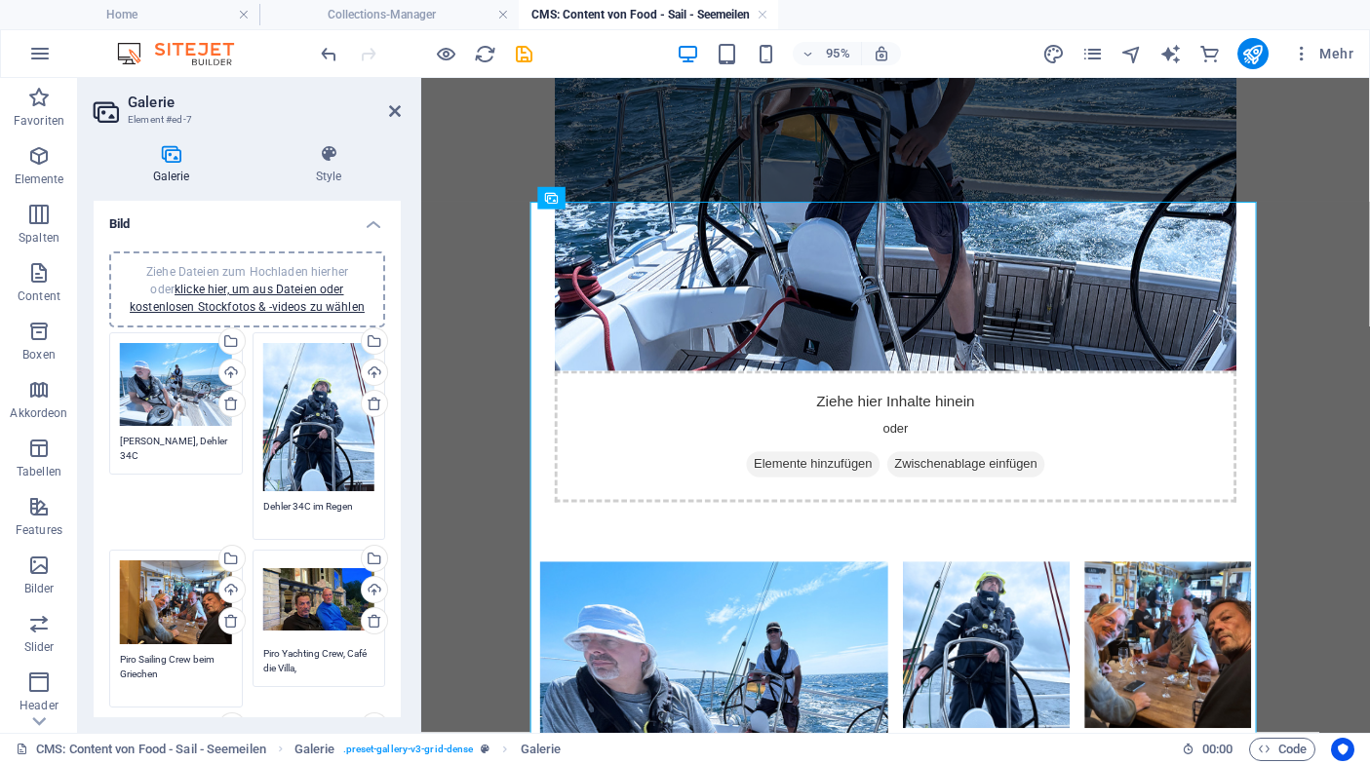
click at [134, 670] on textarea "Piro Sailing Crew beim Griechen" at bounding box center [176, 674] width 112 height 44
type textarea "Piro Sailing Crew beim Abwettern"
click at [523, 57] on icon "save" at bounding box center [524, 54] width 22 height 22
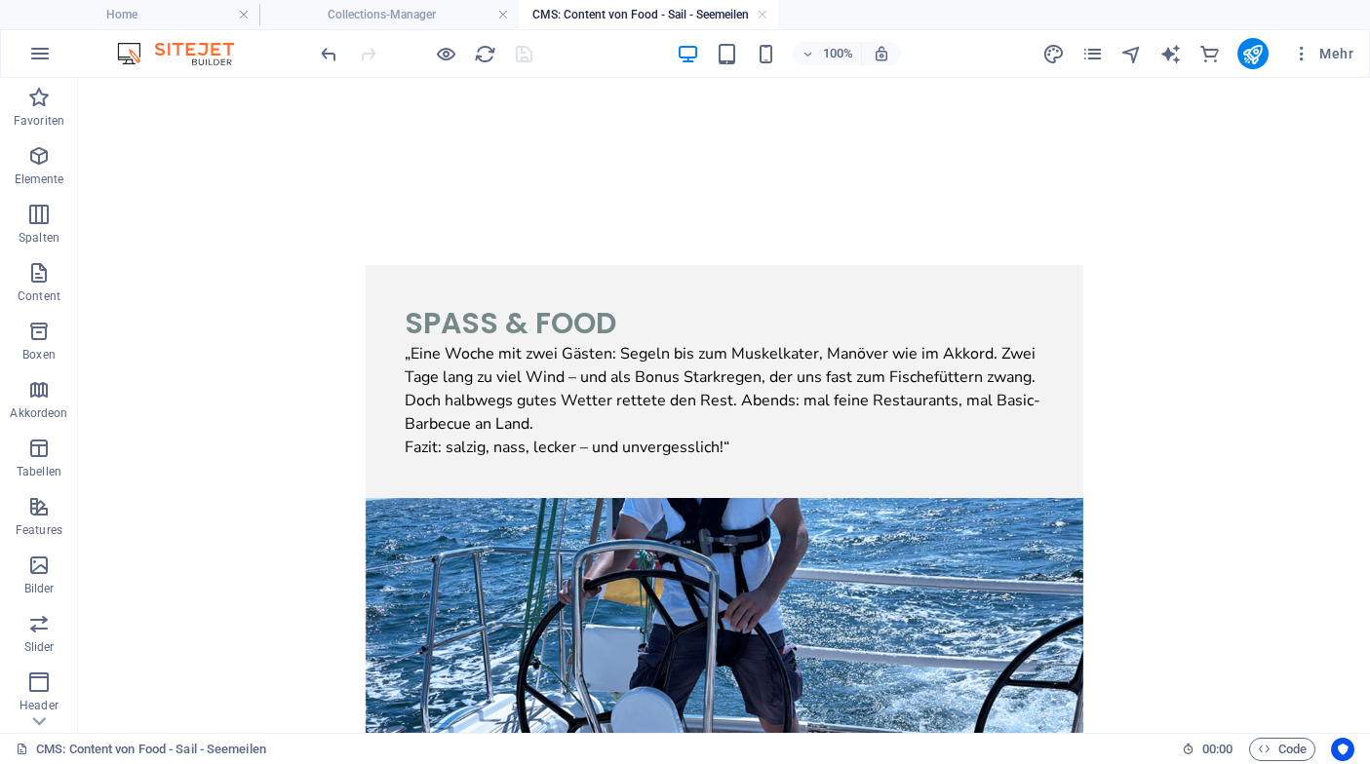
scroll to position [0, 0]
click at [762, 16] on link at bounding box center [762, 15] width 12 height 19
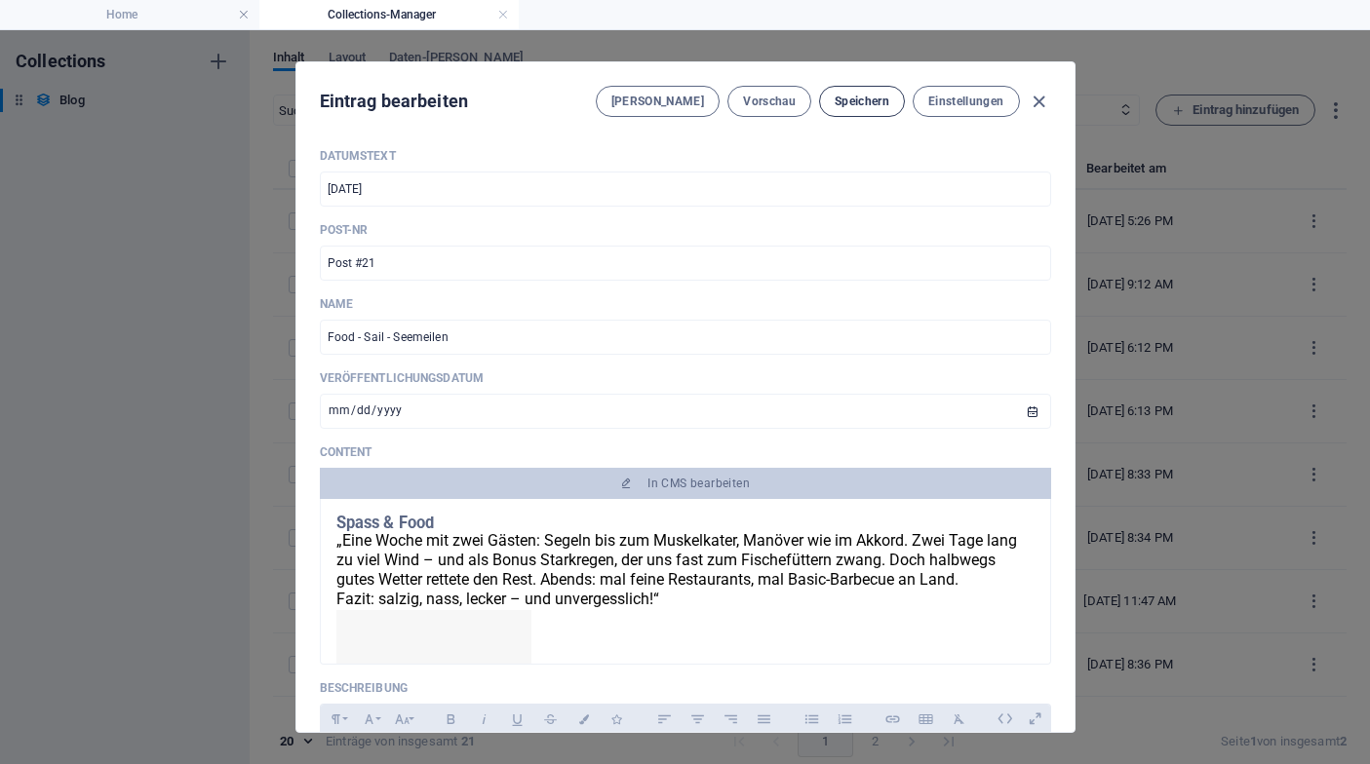
click at [882, 107] on span "Speichern" at bounding box center [861, 102] width 55 height 16
click at [1036, 105] on icon "button" at bounding box center [1038, 102] width 22 height 22
type input "[DATE]"
type input "food-sail-seemeilen"
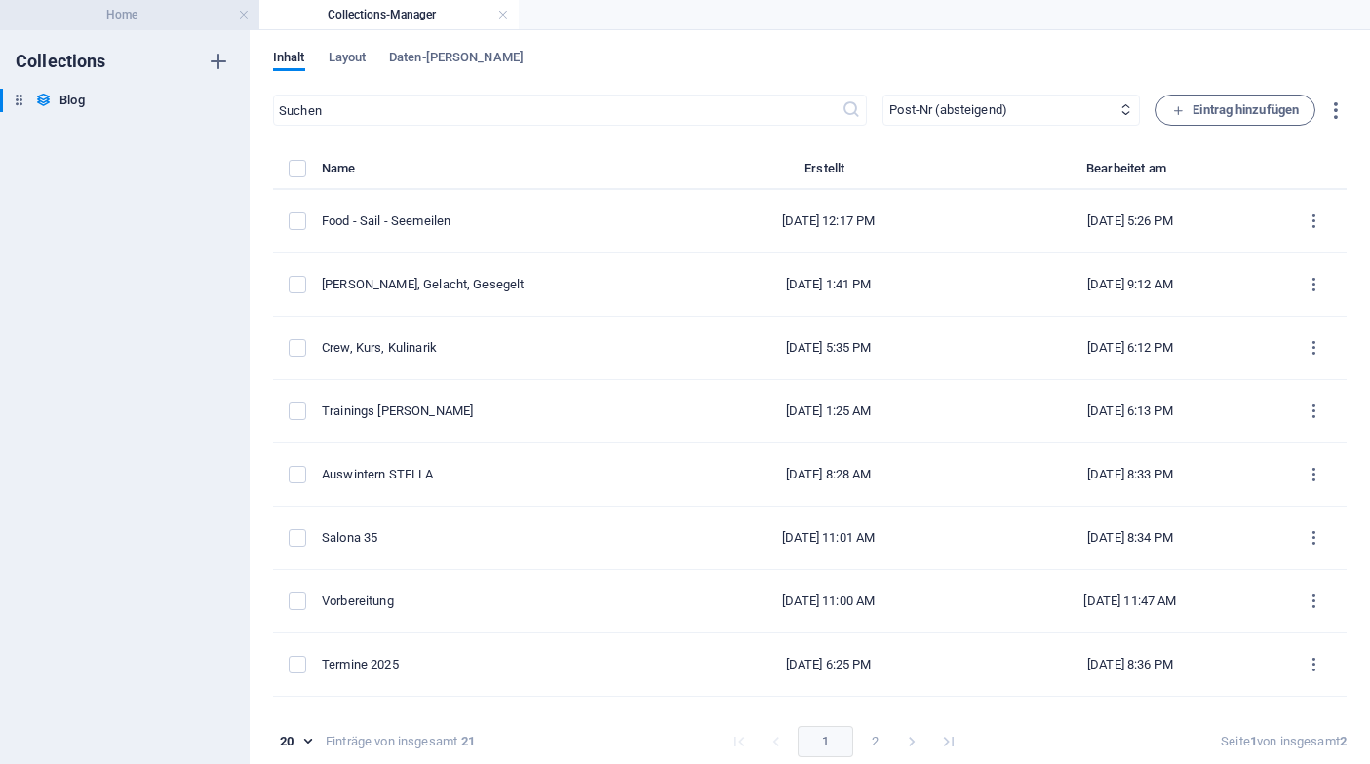
click at [174, 13] on h4 "Home" at bounding box center [129, 14] width 259 height 21
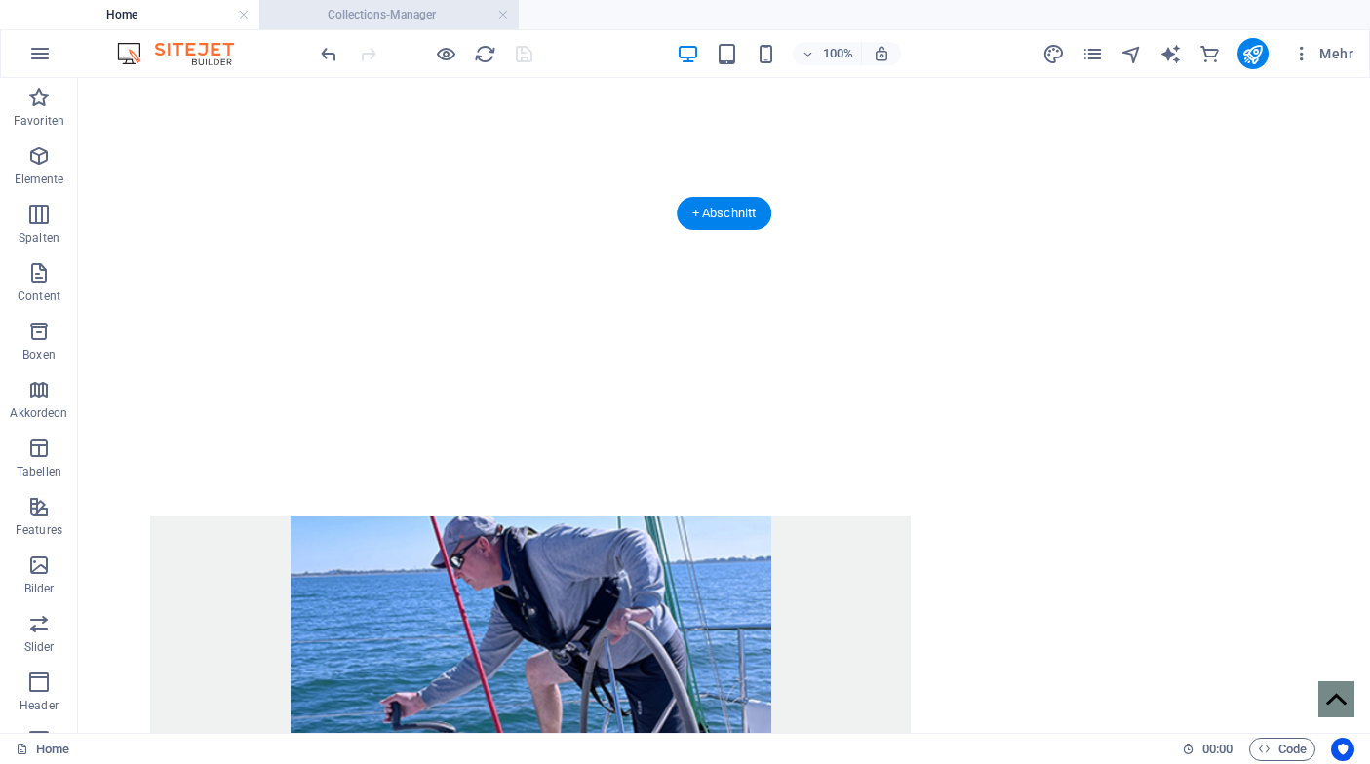
click at [396, 19] on h4 "Collections-Manager" at bounding box center [388, 14] width 259 height 21
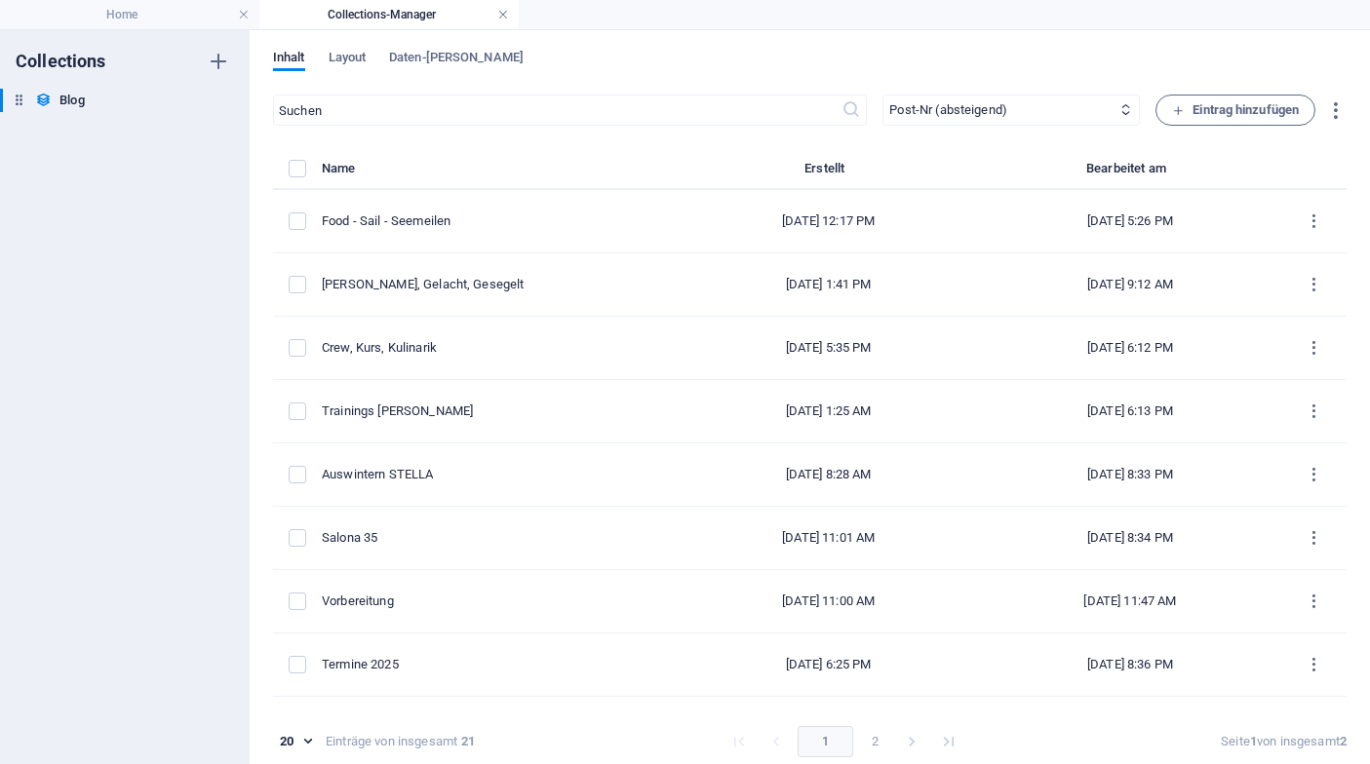
click at [503, 19] on link at bounding box center [503, 15] width 12 height 19
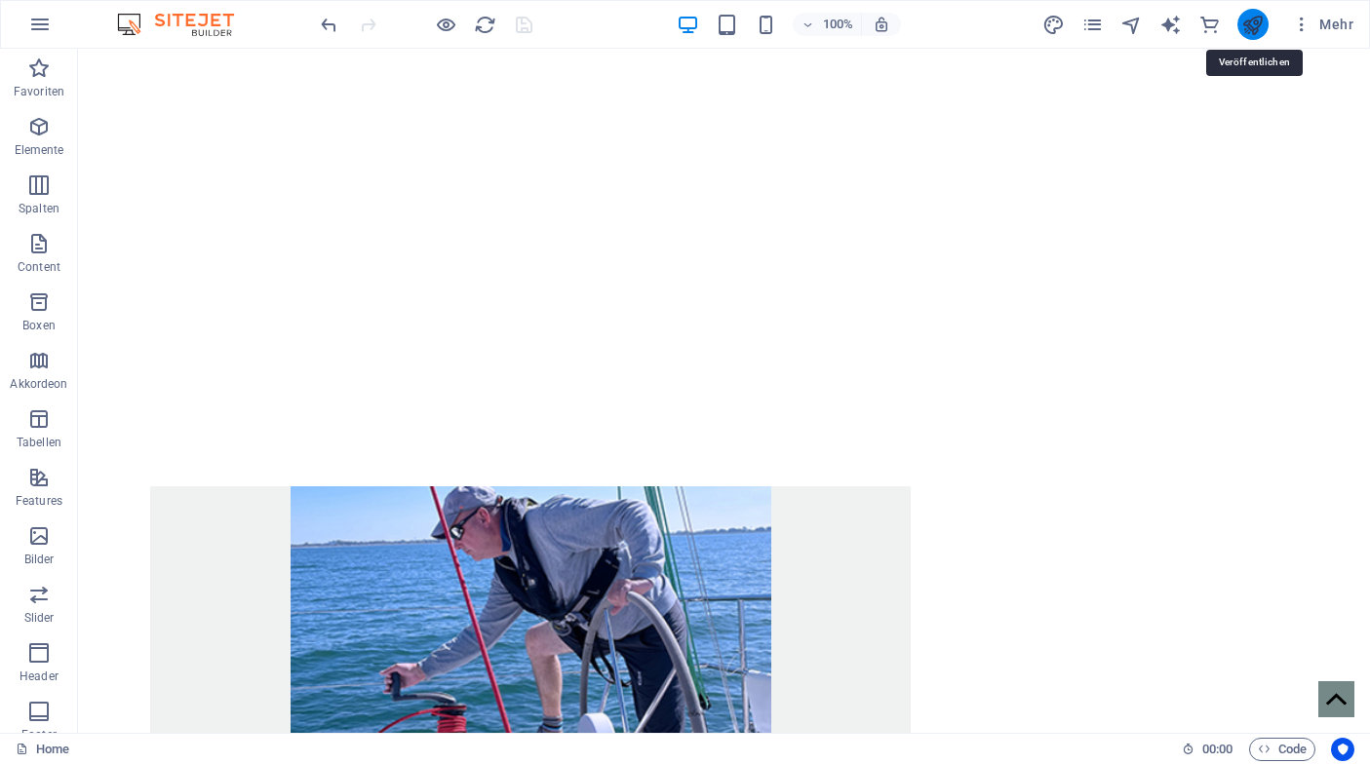
click at [1257, 25] on icon "publish" at bounding box center [1252, 25] width 22 height 22
